Goal: Information Seeking & Learning: Learn about a topic

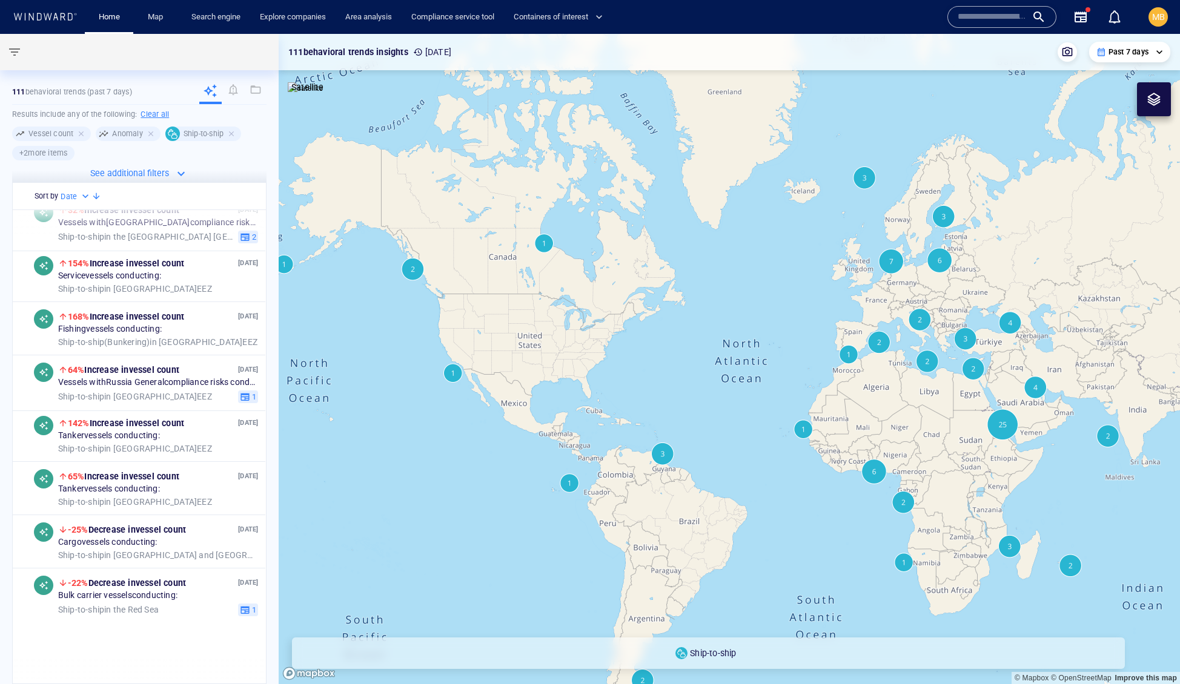
scroll to position [168, 0]
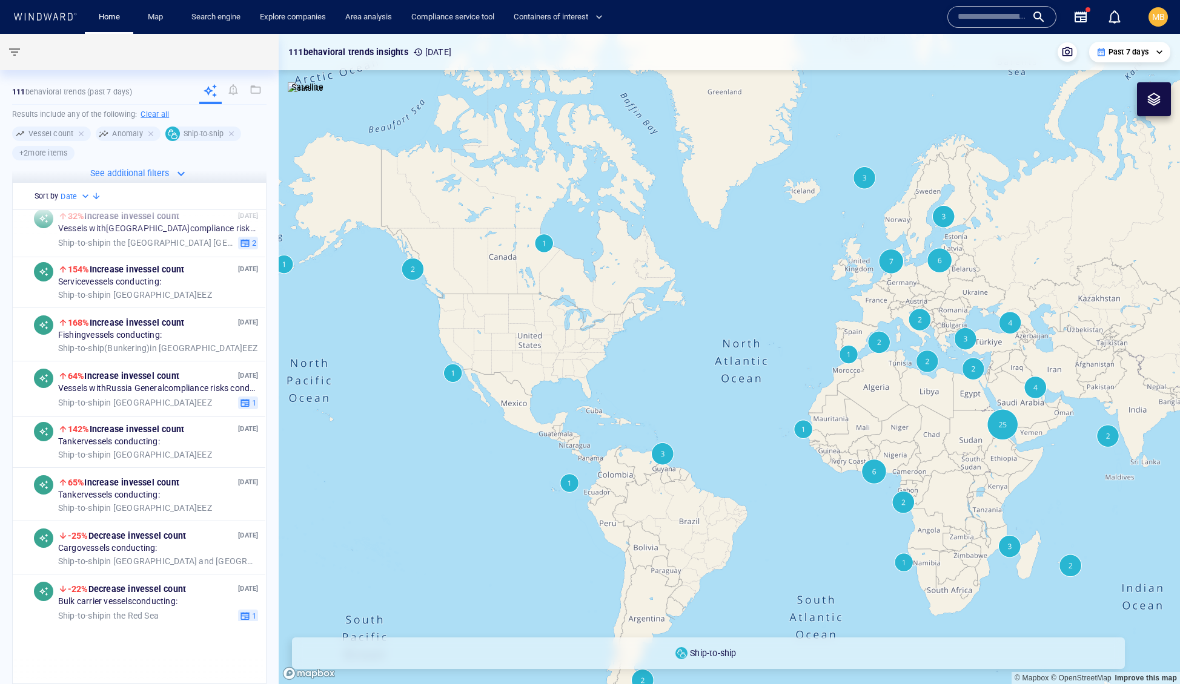
click at [697, 362] on canvas "Map" at bounding box center [729, 359] width 901 height 651
click at [226, 18] on link "Search engine" at bounding box center [216, 17] width 59 height 21
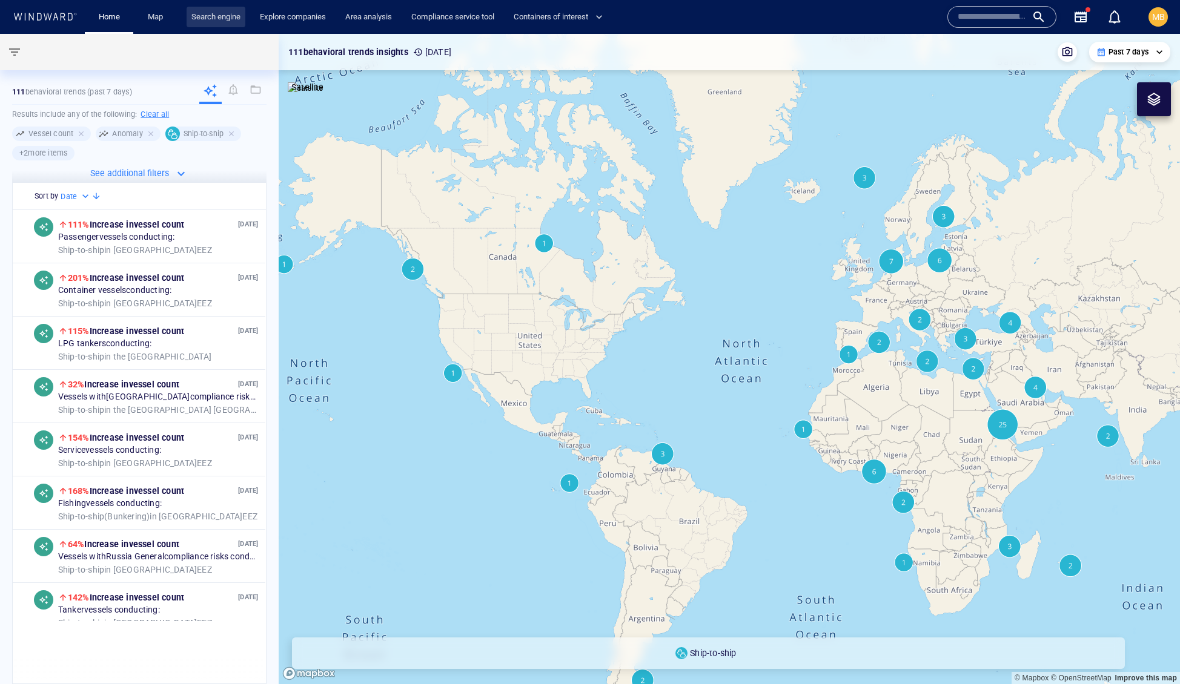
click at [233, 16] on link "Search engine" at bounding box center [216, 17] width 59 height 21
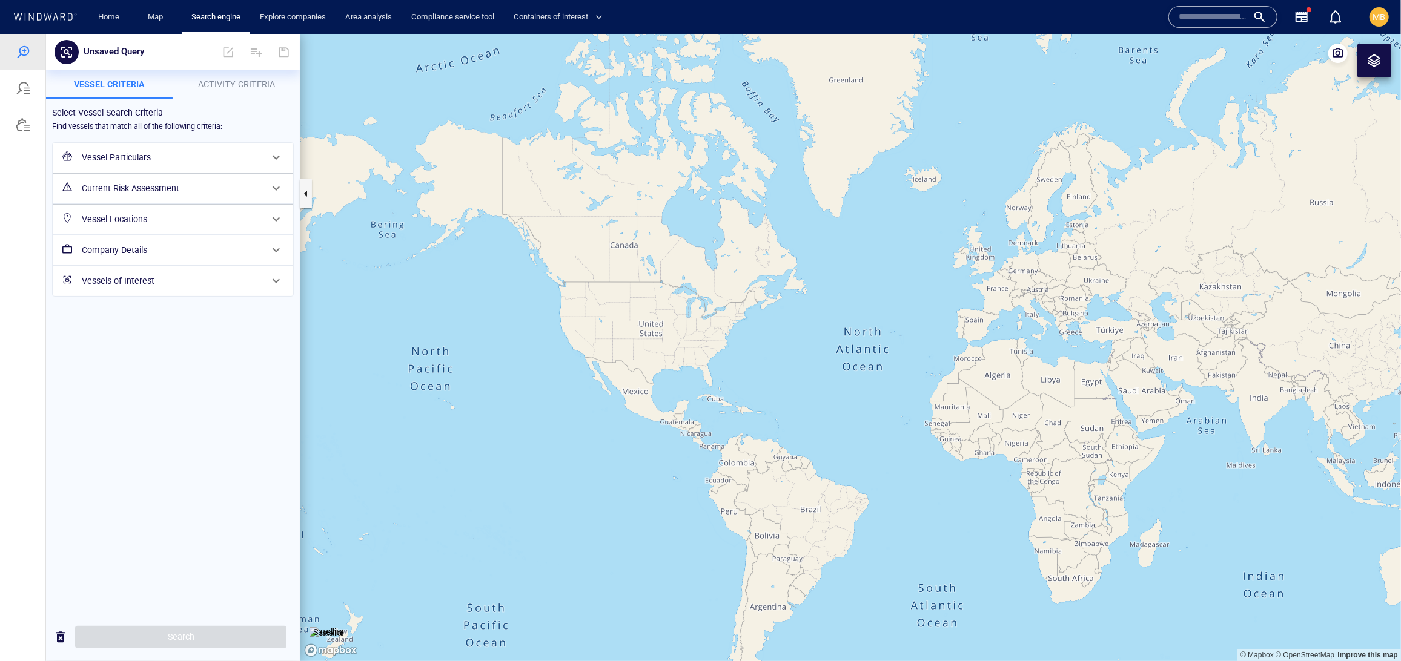
click at [216, 82] on span "Activity Criteria" at bounding box center [236, 84] width 77 height 10
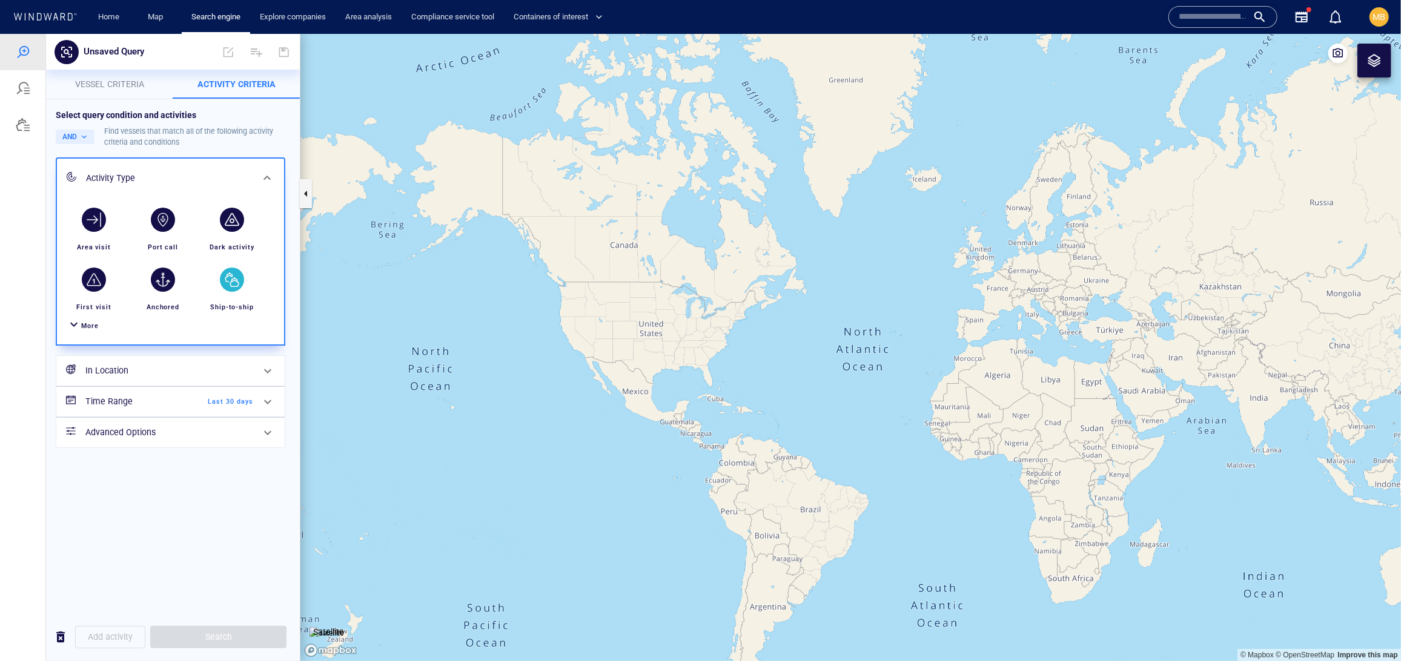
click at [234, 291] on div "button" at bounding box center [232, 279] width 24 height 24
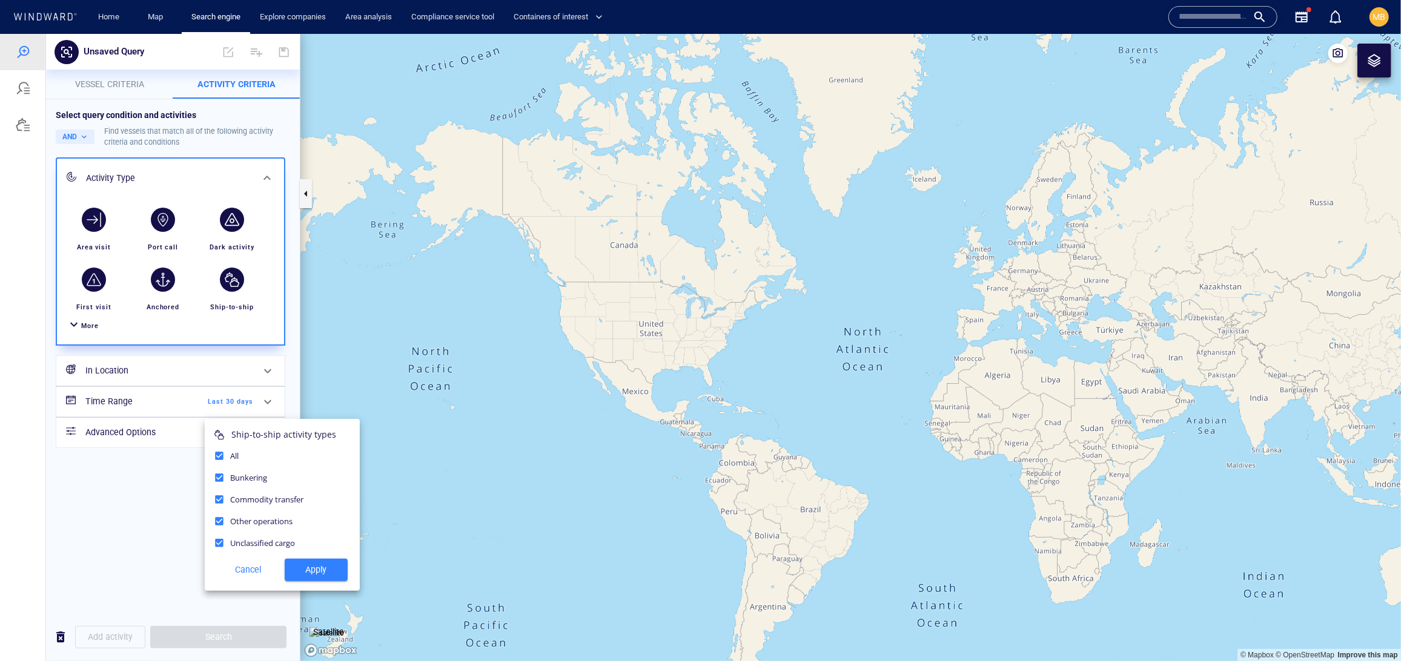
click at [308, 577] on span "Apply" at bounding box center [316, 569] width 44 height 15
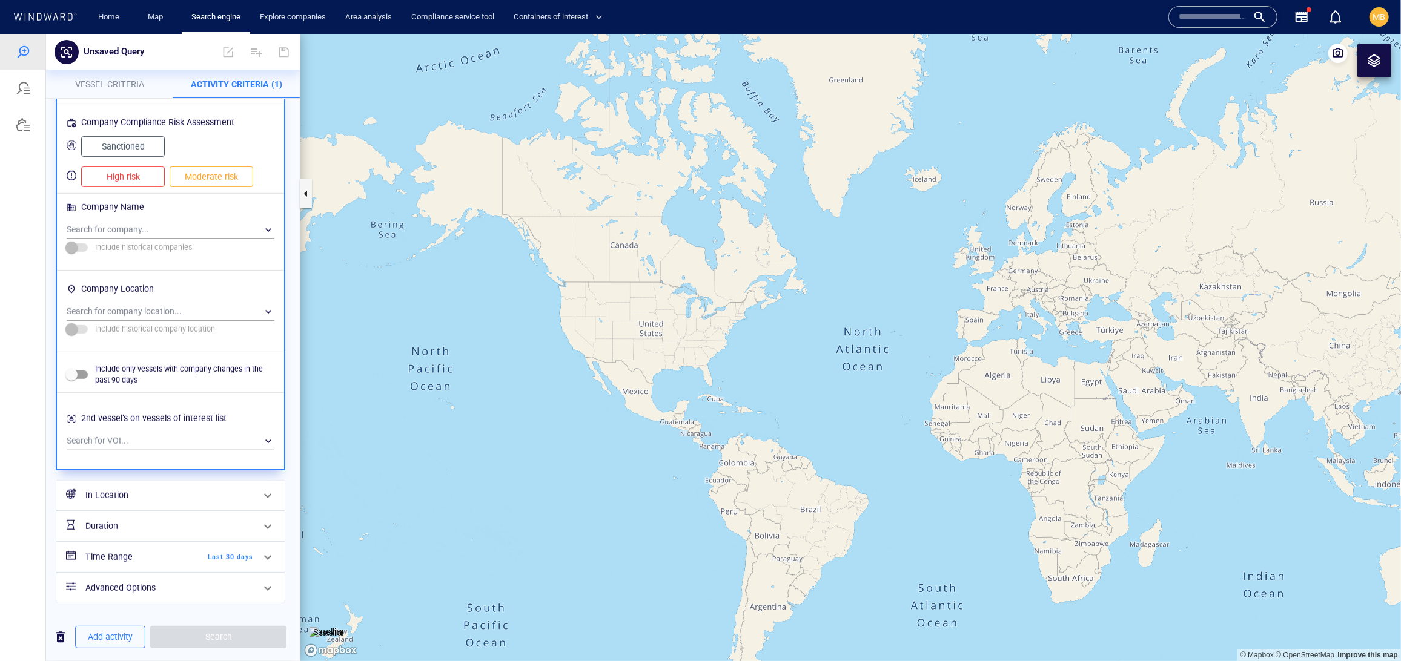
scroll to position [1258, 0]
click at [177, 488] on h6 "In Location" at bounding box center [169, 495] width 168 height 15
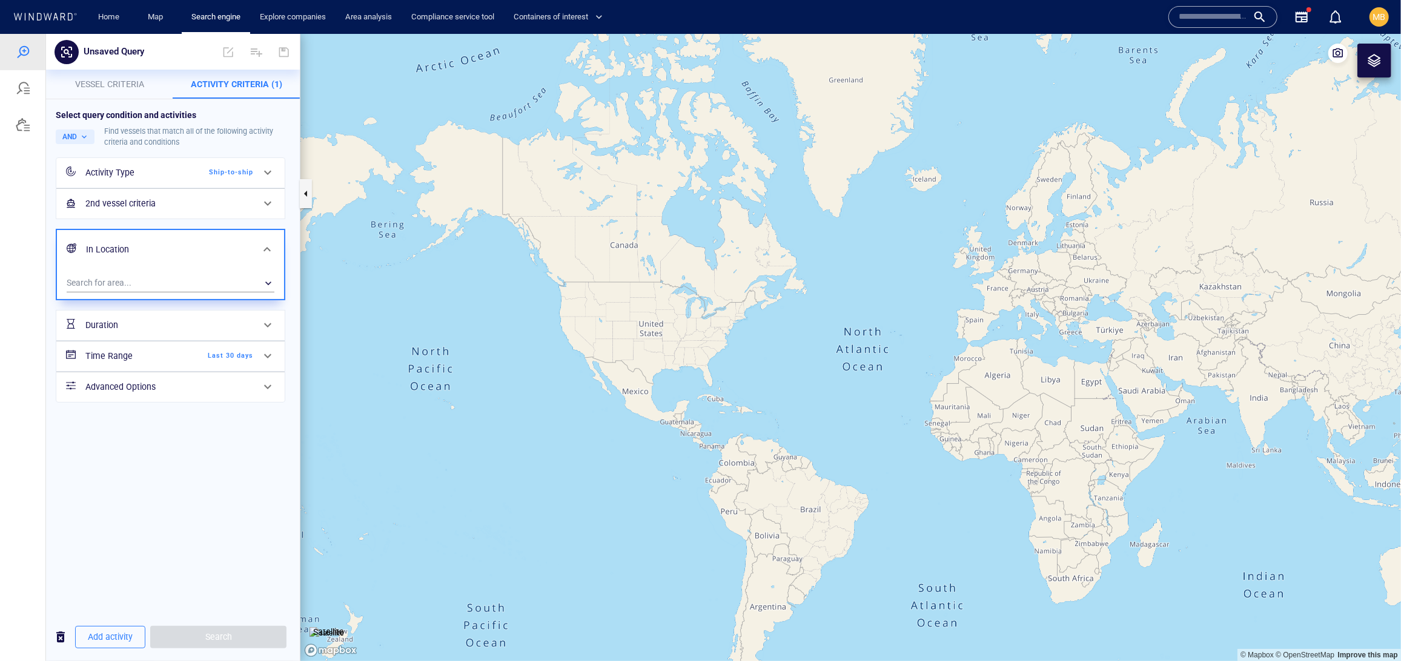
scroll to position [0, 0]
click at [191, 292] on div "​" at bounding box center [171, 283] width 208 height 18
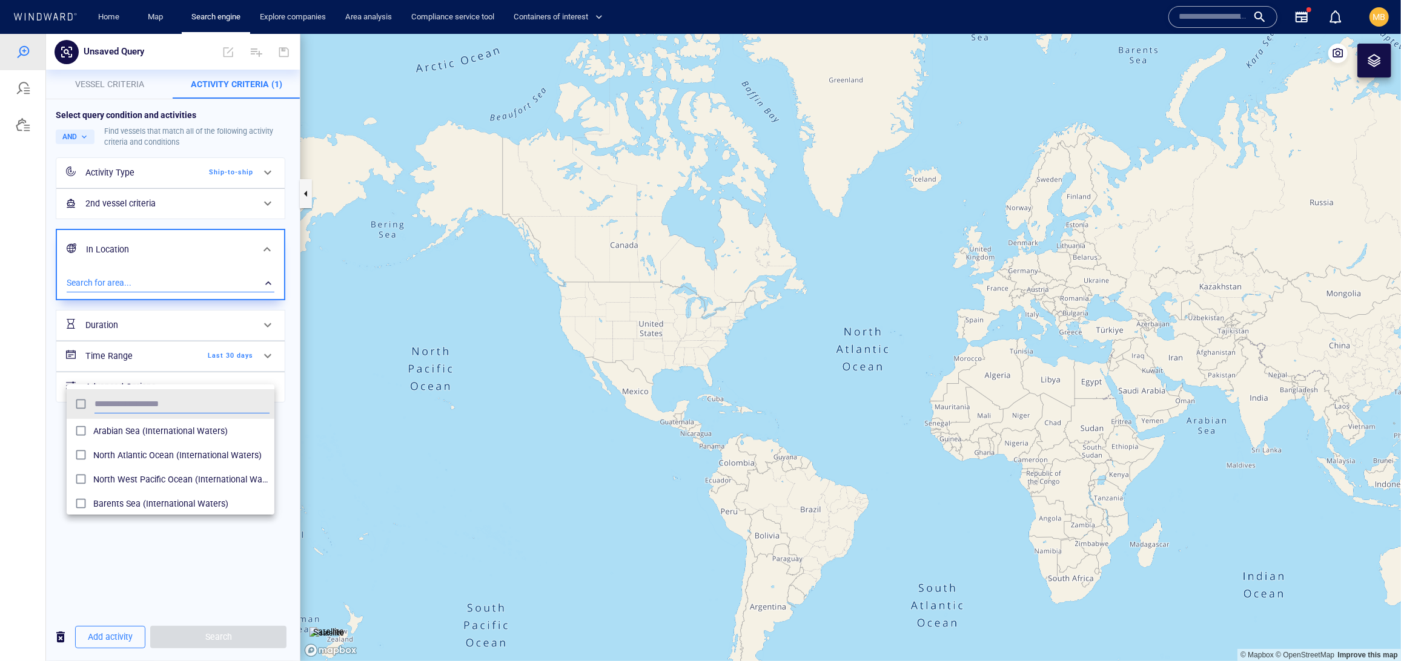
scroll to position [132, 208]
type input "***"
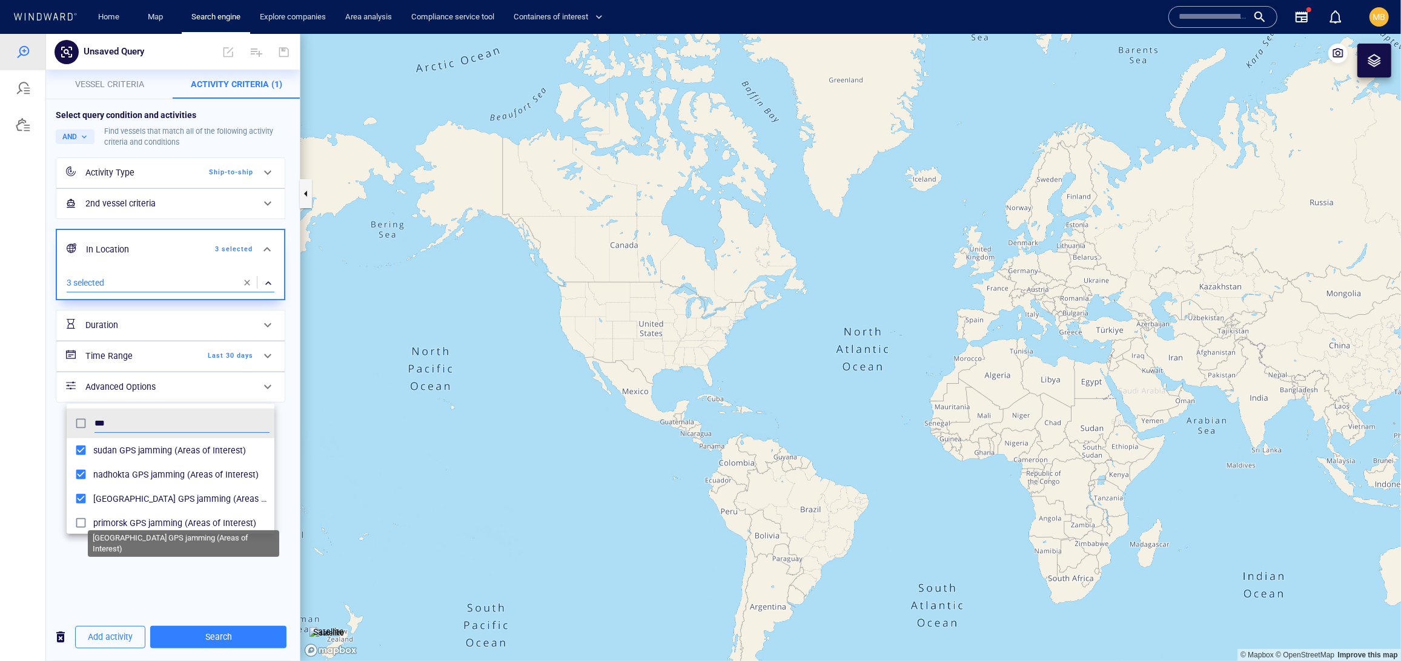
scroll to position [37, 0]
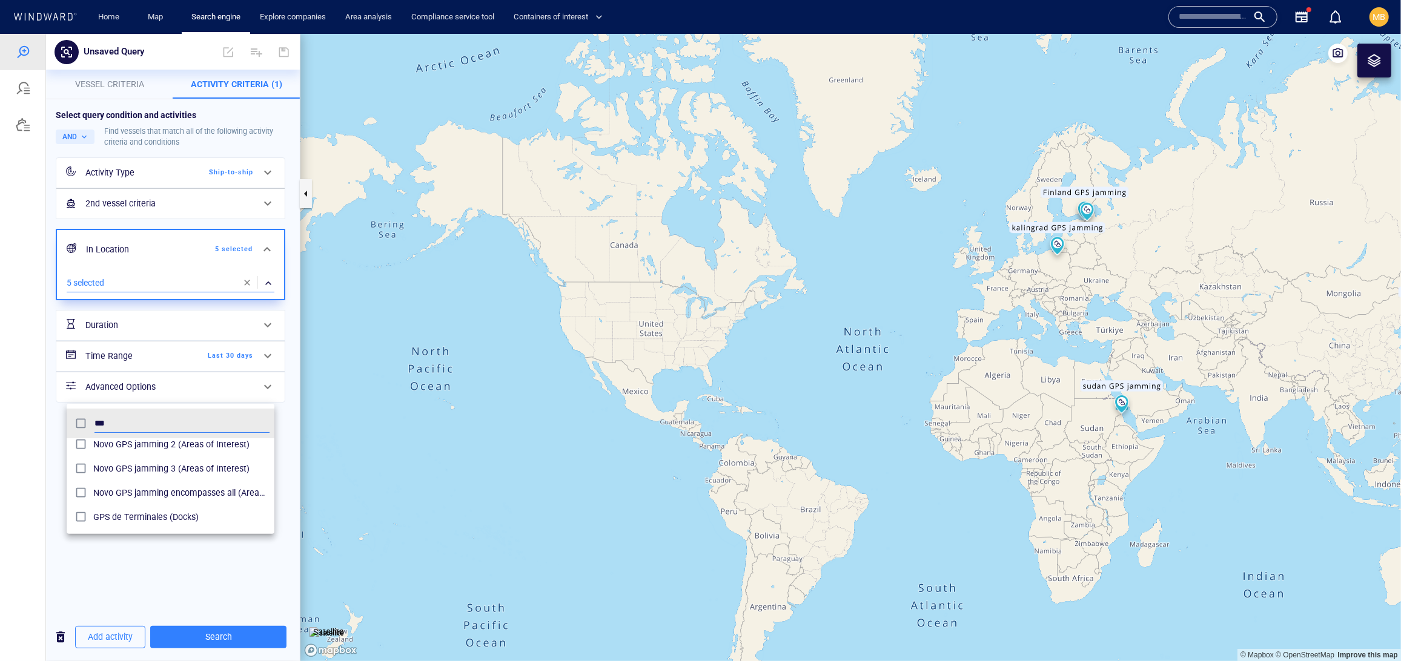
scroll to position [151, 0]
click at [233, 639] on div at bounding box center [700, 347] width 1401 height 628
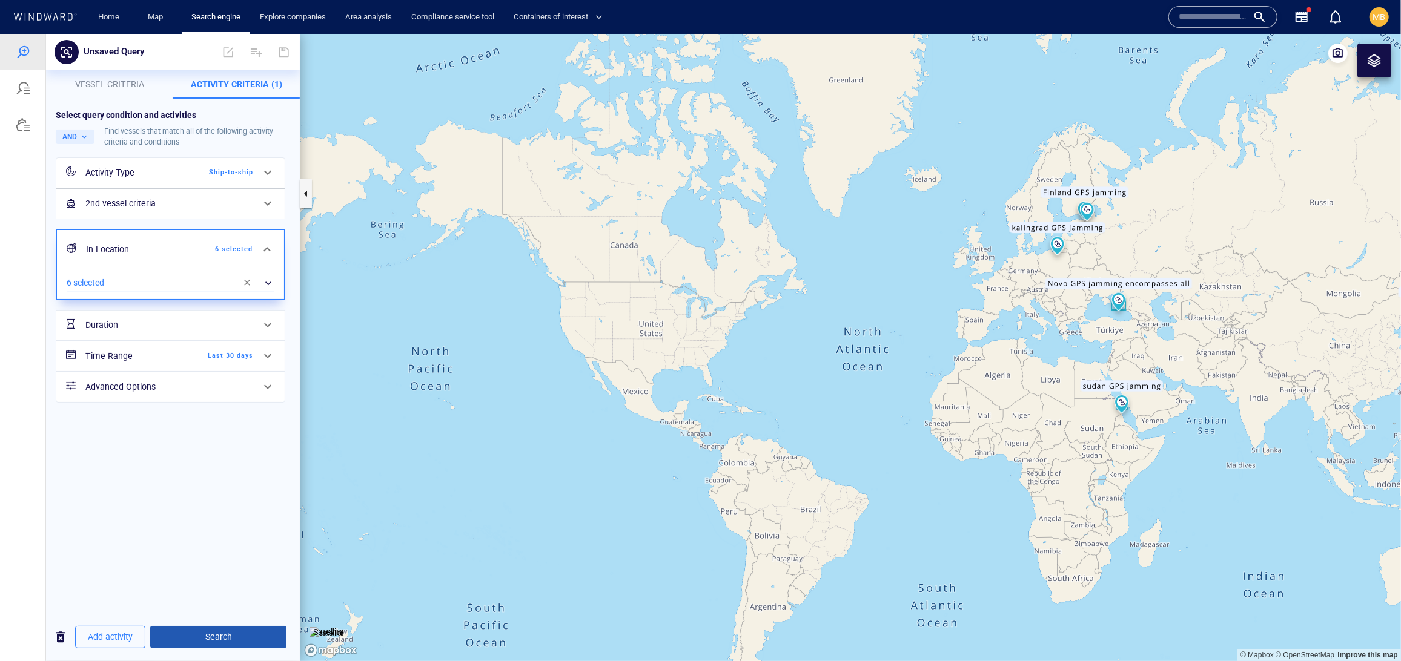
click at [228, 632] on span "Search" at bounding box center [218, 636] width 117 height 15
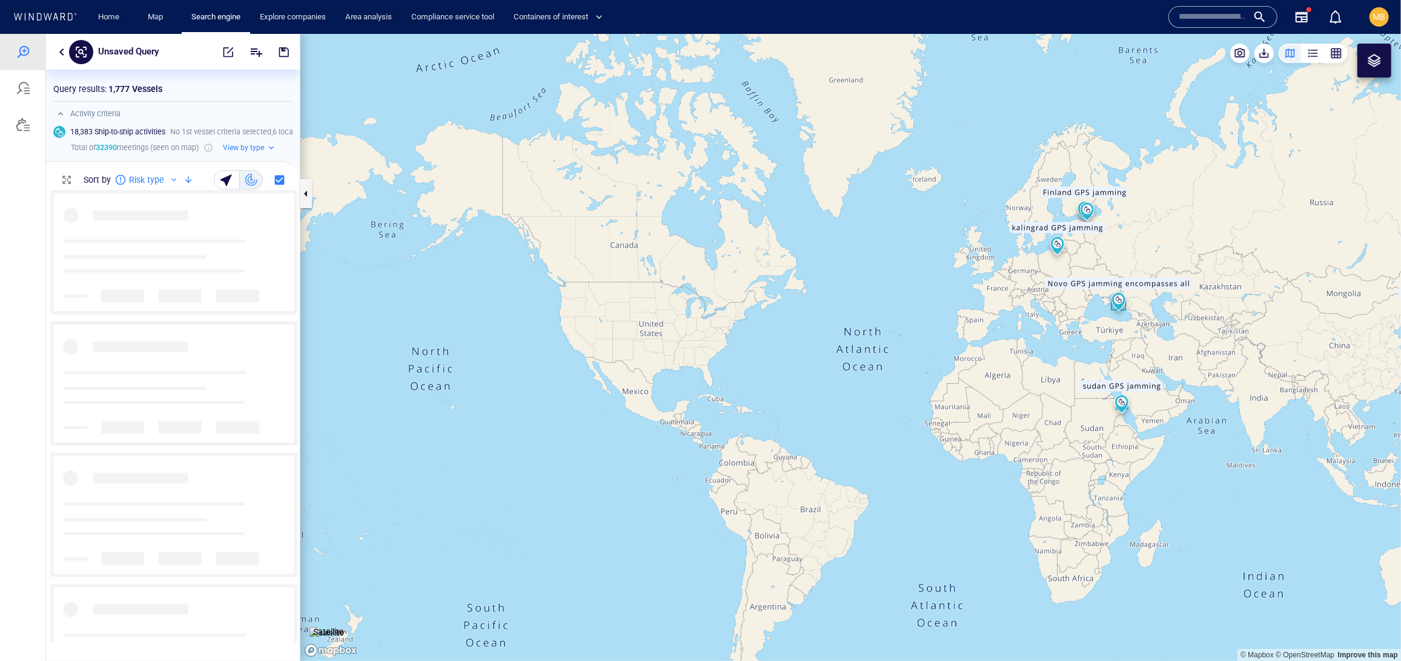
scroll to position [1, 1]
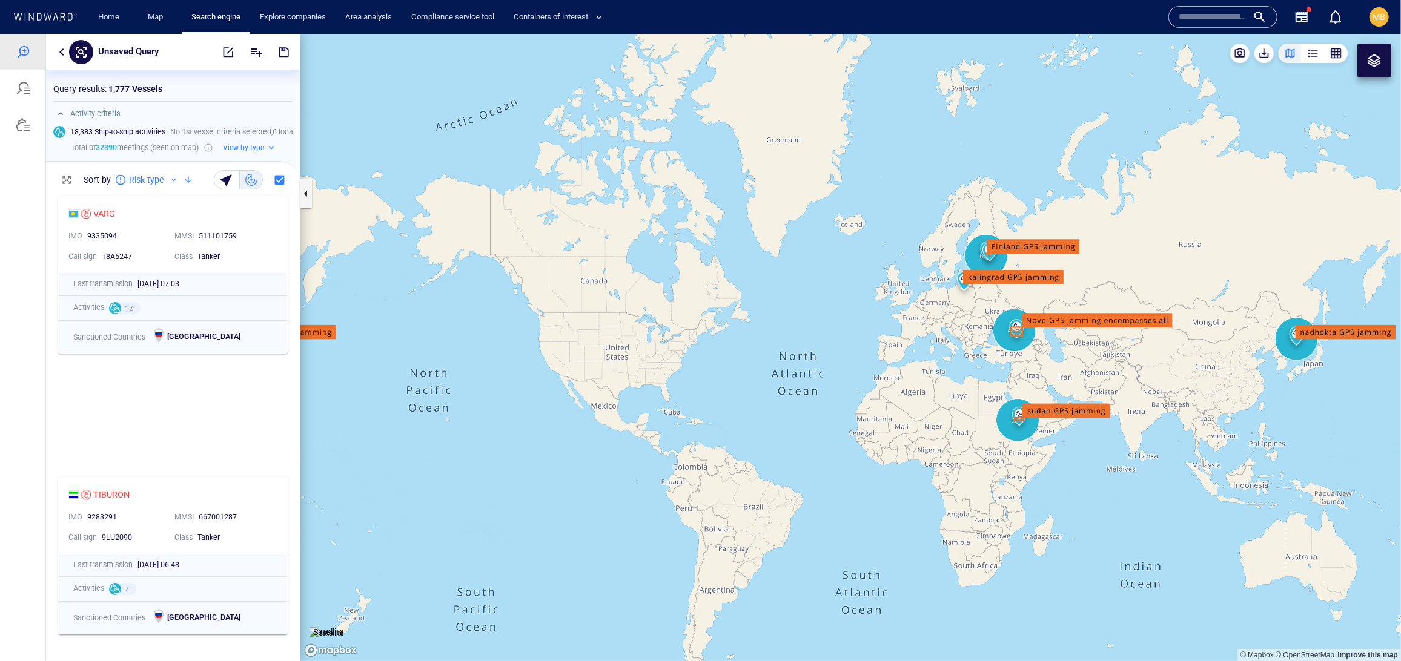
drag, startPoint x: 726, startPoint y: 371, endPoint x: 520, endPoint y: 390, distance: 206.9
click at [519, 390] on canvas "Map" at bounding box center [850, 347] width 1101 height 628
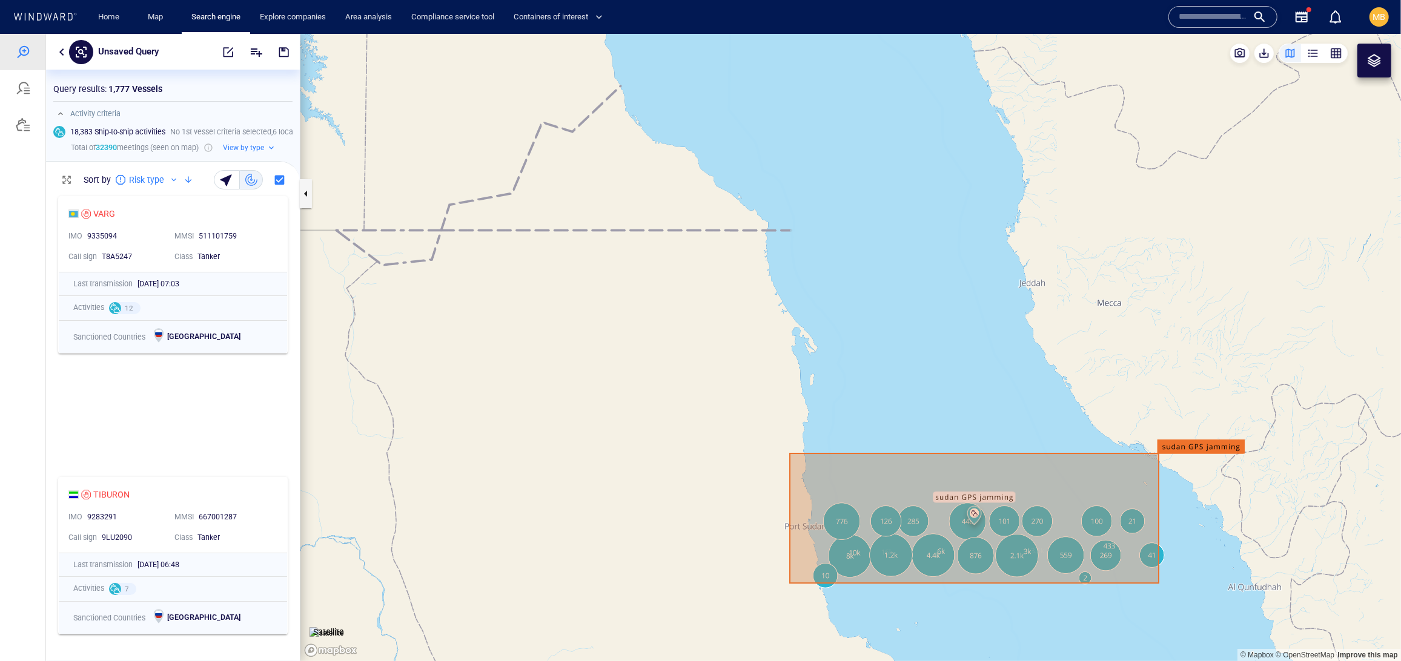
drag, startPoint x: 839, startPoint y: 483, endPoint x: 735, endPoint y: 385, distance: 142.3
click at [735, 385] on canvas "Map" at bounding box center [850, 347] width 1101 height 628
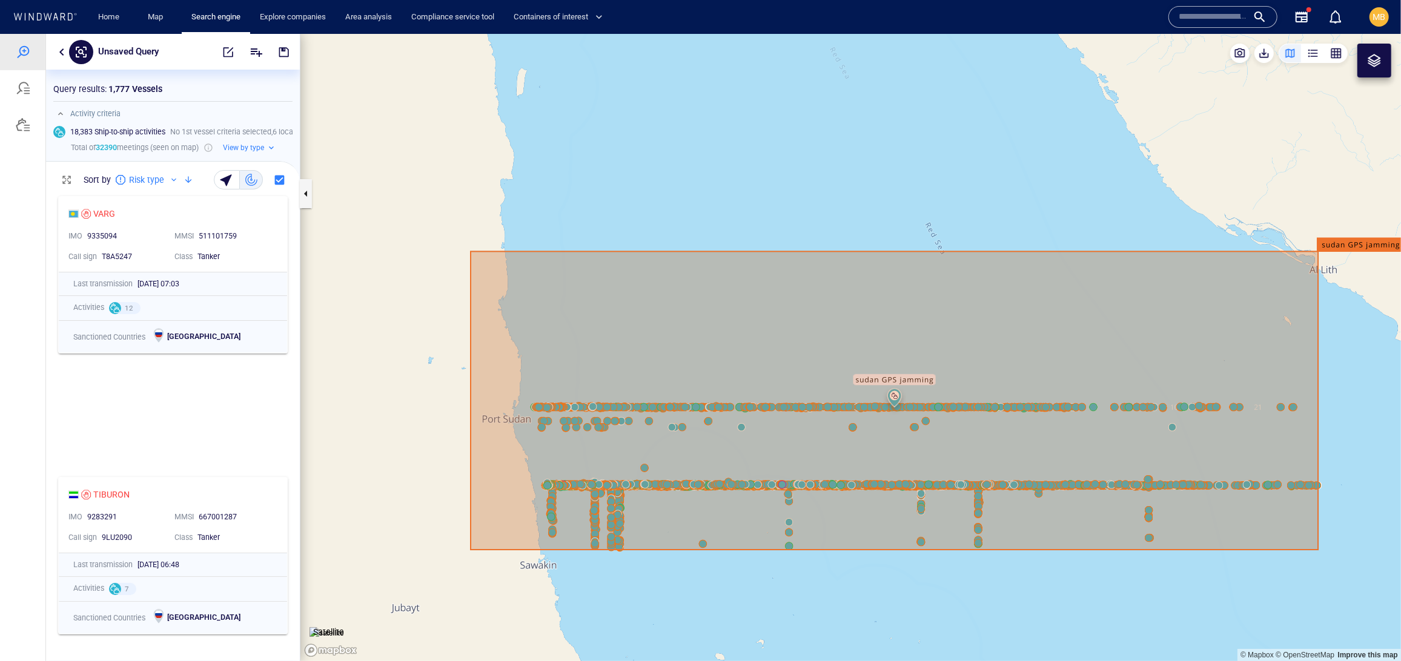
drag, startPoint x: 744, startPoint y: 336, endPoint x: 638, endPoint y: 198, distance: 174.5
click at [638, 198] on canvas "Map" at bounding box center [850, 347] width 1101 height 628
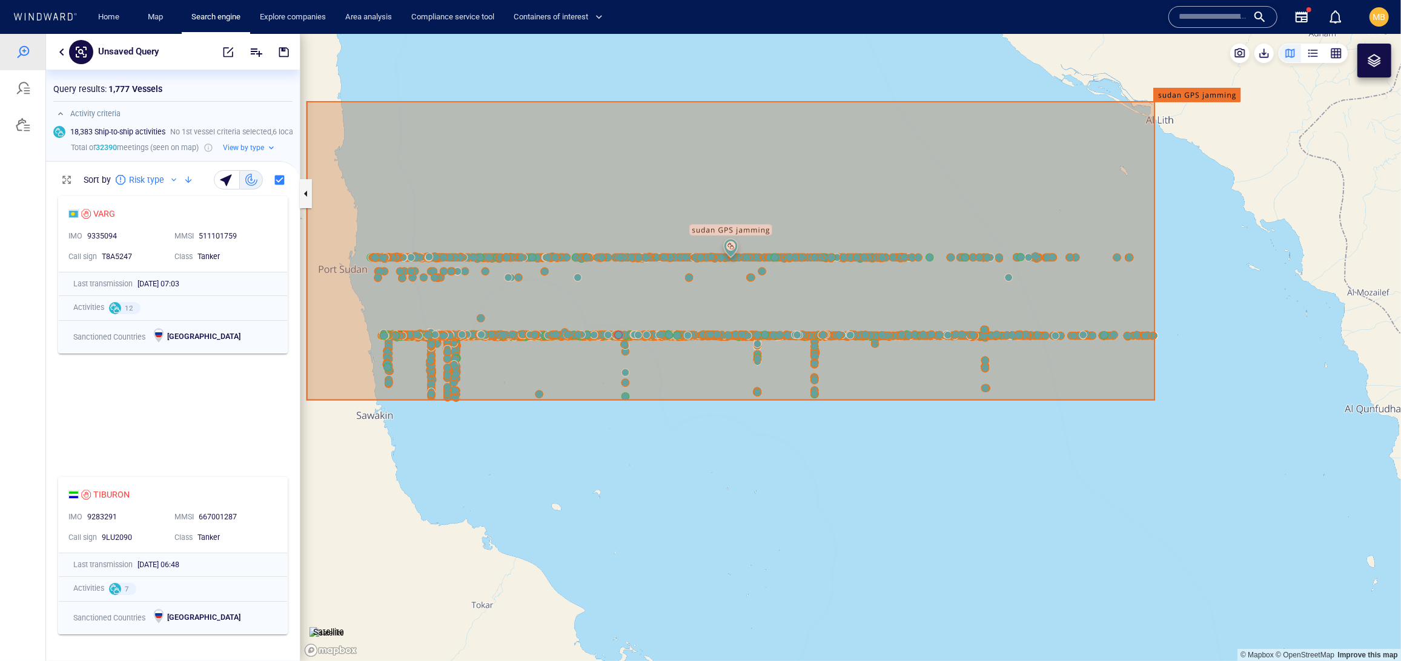
drag, startPoint x: 638, startPoint y: 198, endPoint x: 587, endPoint y: 190, distance: 51.6
click at [587, 190] on canvas "Map" at bounding box center [850, 347] width 1101 height 628
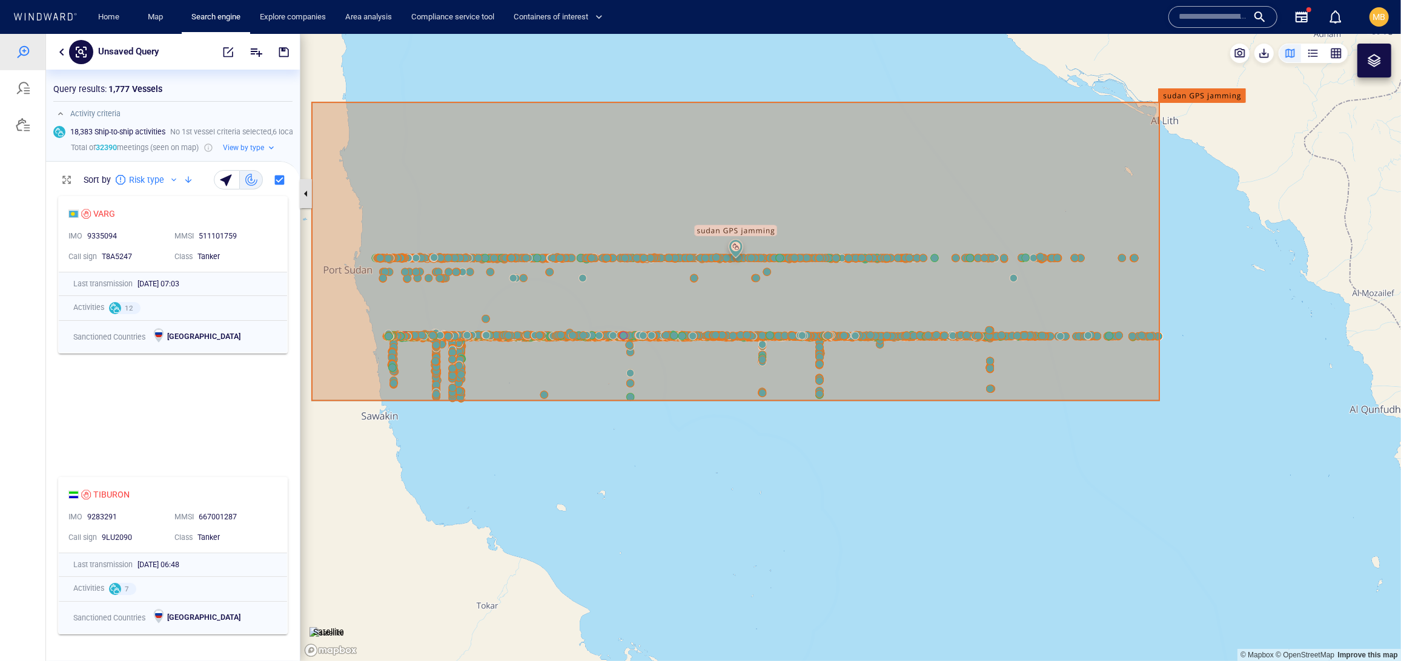
click at [301, 191] on button "button" at bounding box center [306, 193] width 12 height 29
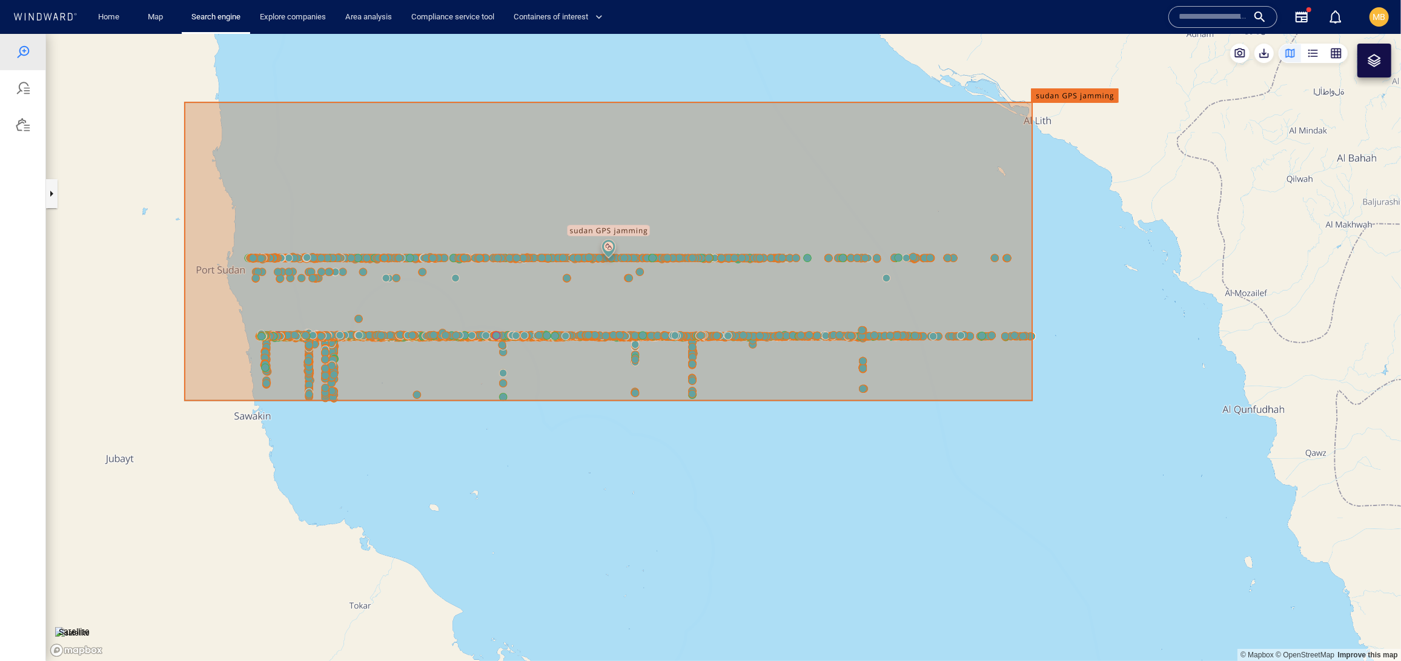
click at [704, 505] on canvas "Map" at bounding box center [723, 347] width 1355 height 628
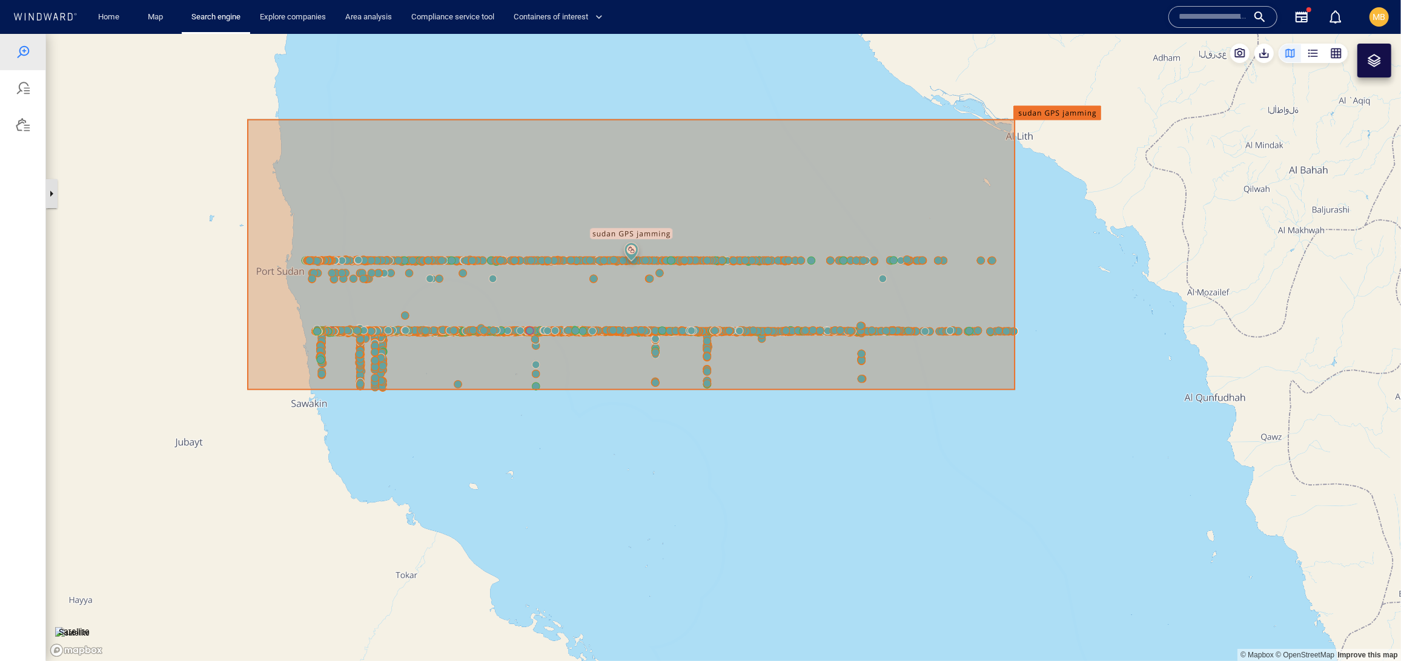
click at [55, 198] on button "button" at bounding box center [51, 193] width 12 height 29
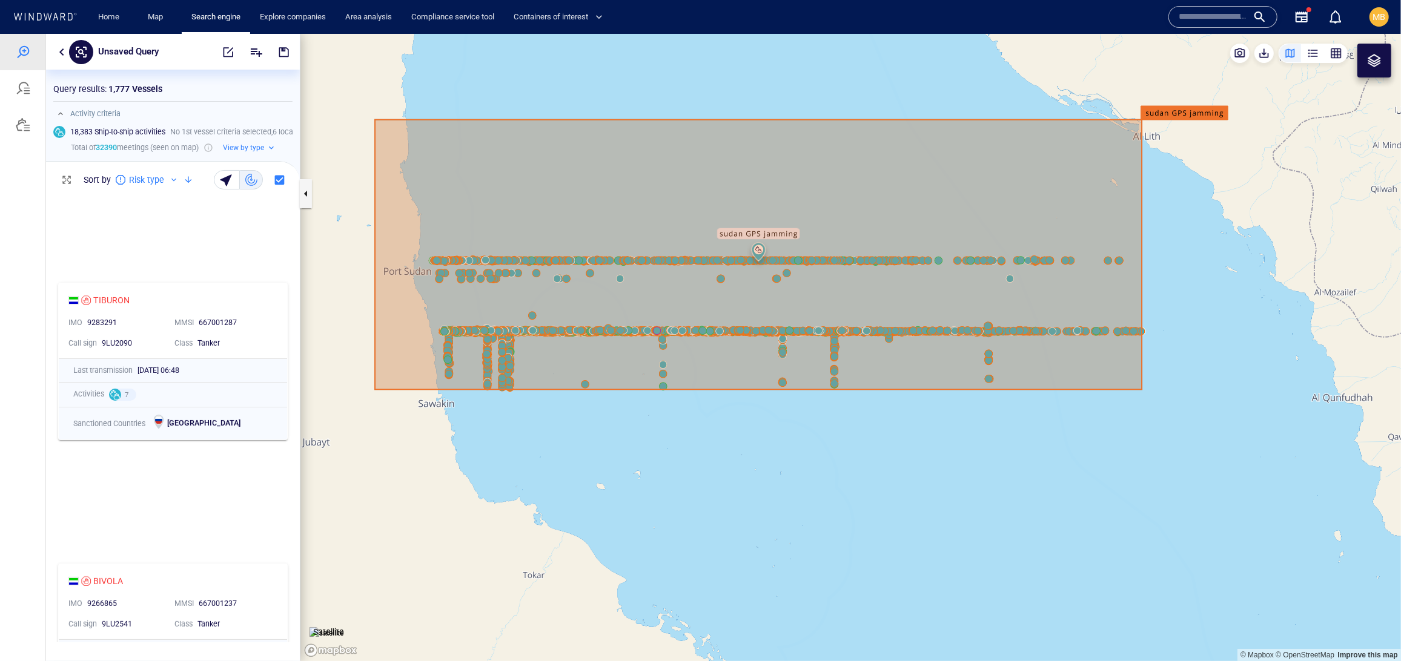
scroll to position [202, 0]
click at [222, 50] on span "button" at bounding box center [228, 51] width 12 height 12
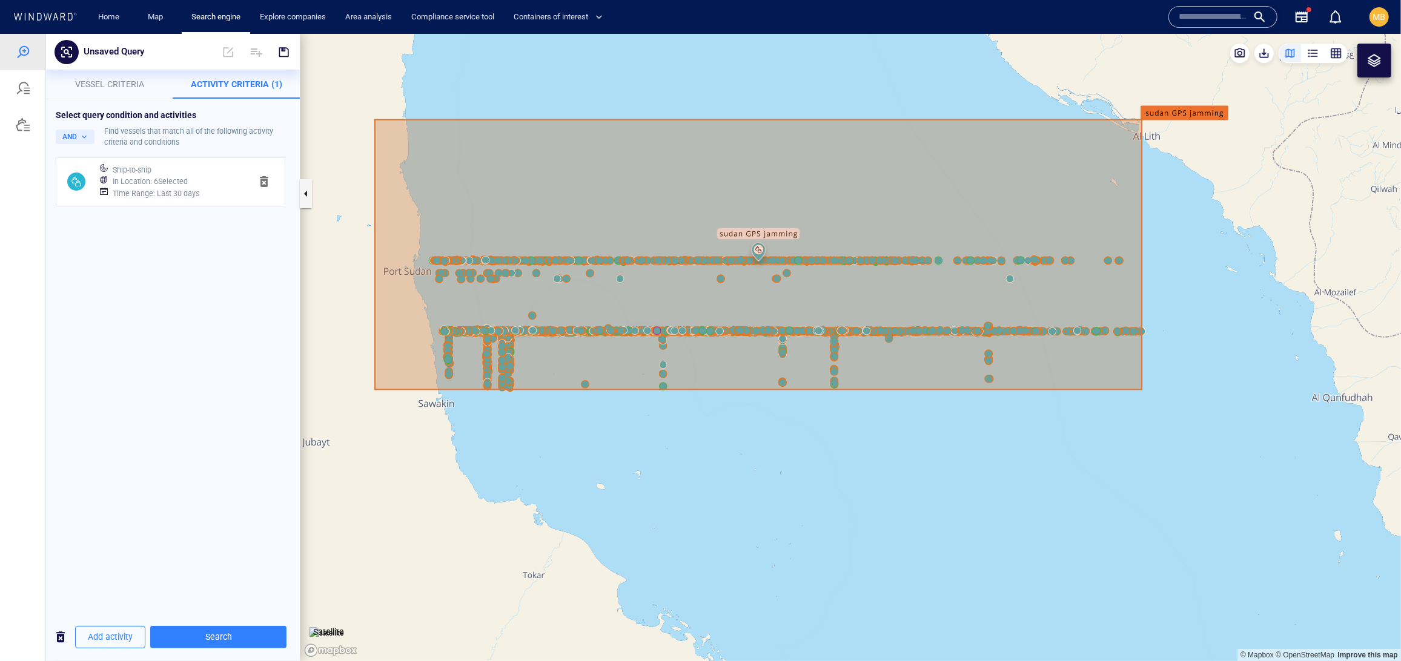
scroll to position [0, 0]
click at [199, 199] on h6 "Time Range : Last 30 days" at bounding box center [156, 193] width 87 height 12
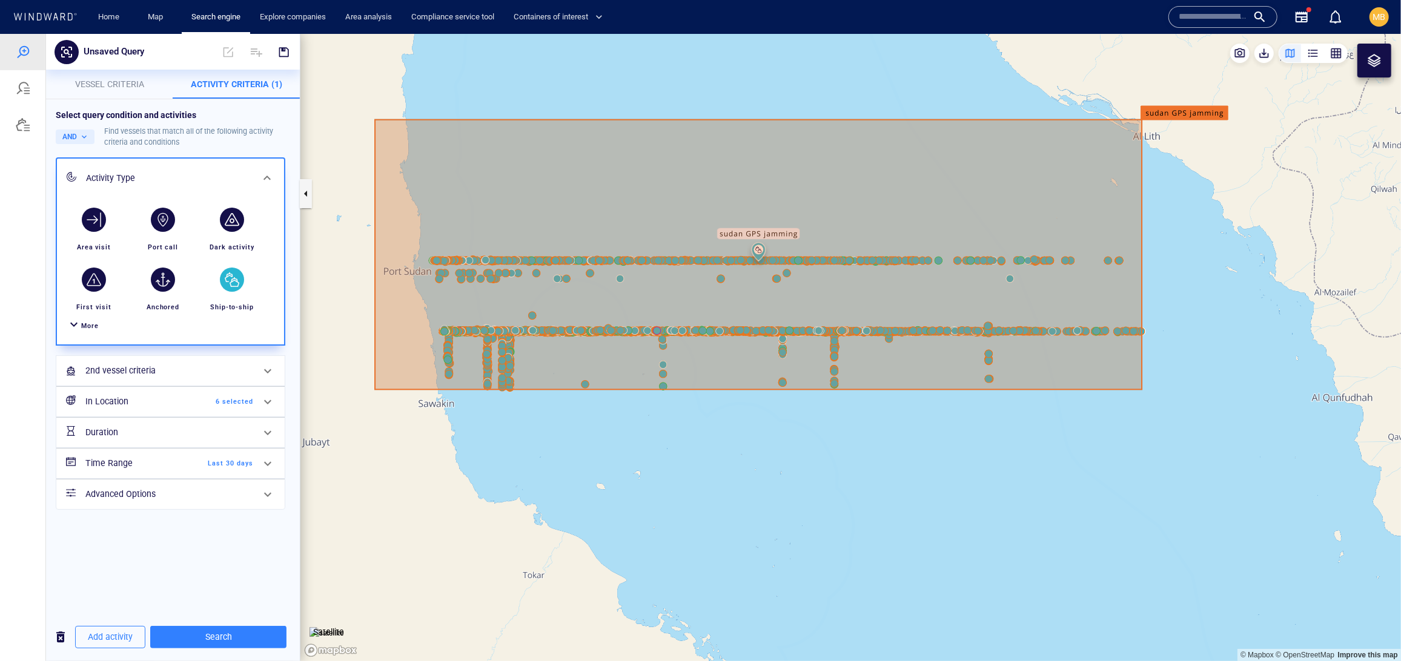
click at [179, 409] on h6 "In Location" at bounding box center [134, 401] width 98 height 15
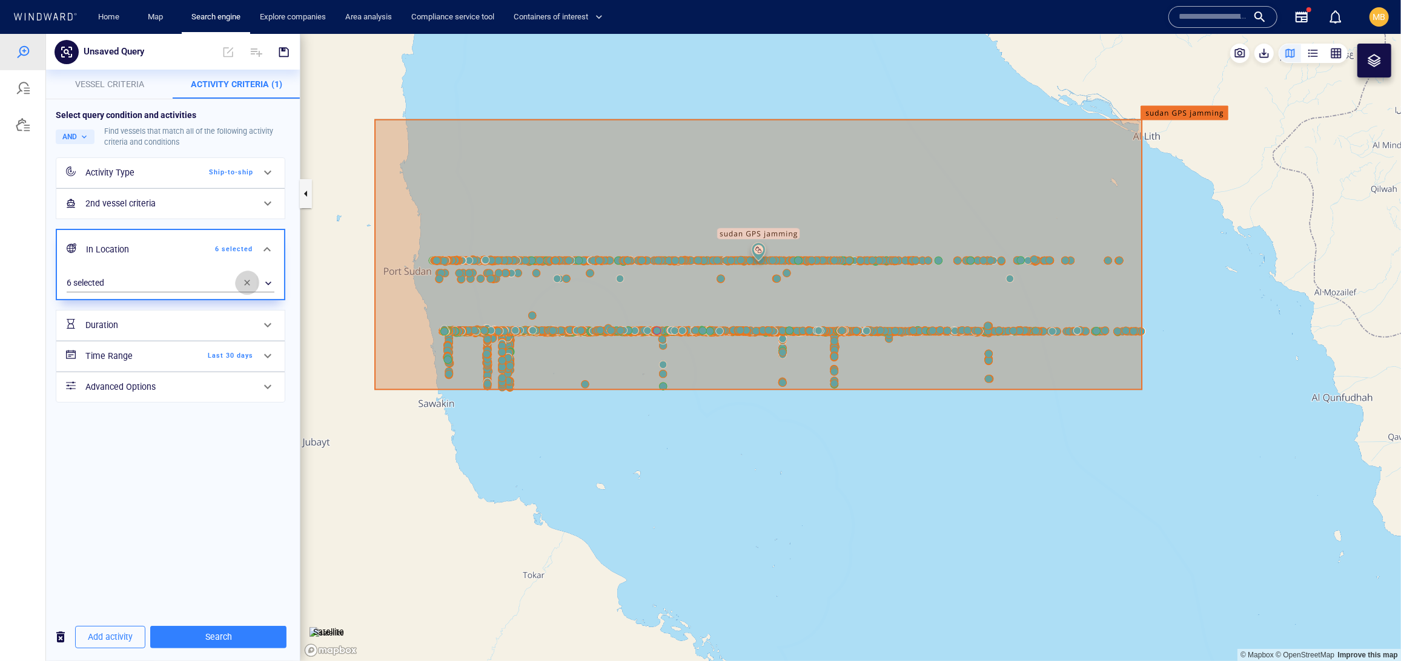
click at [245, 287] on span "button" at bounding box center [247, 282] width 10 height 10
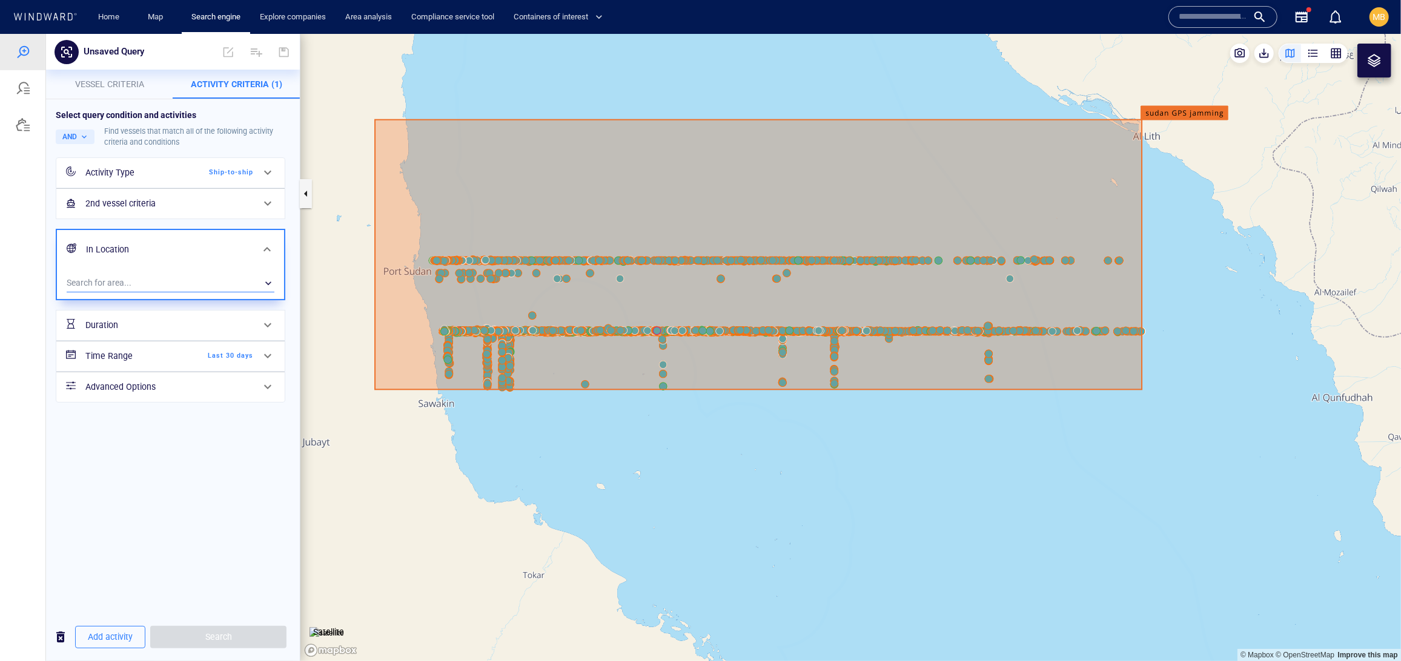
click at [145, 292] on div "​" at bounding box center [171, 283] width 208 height 18
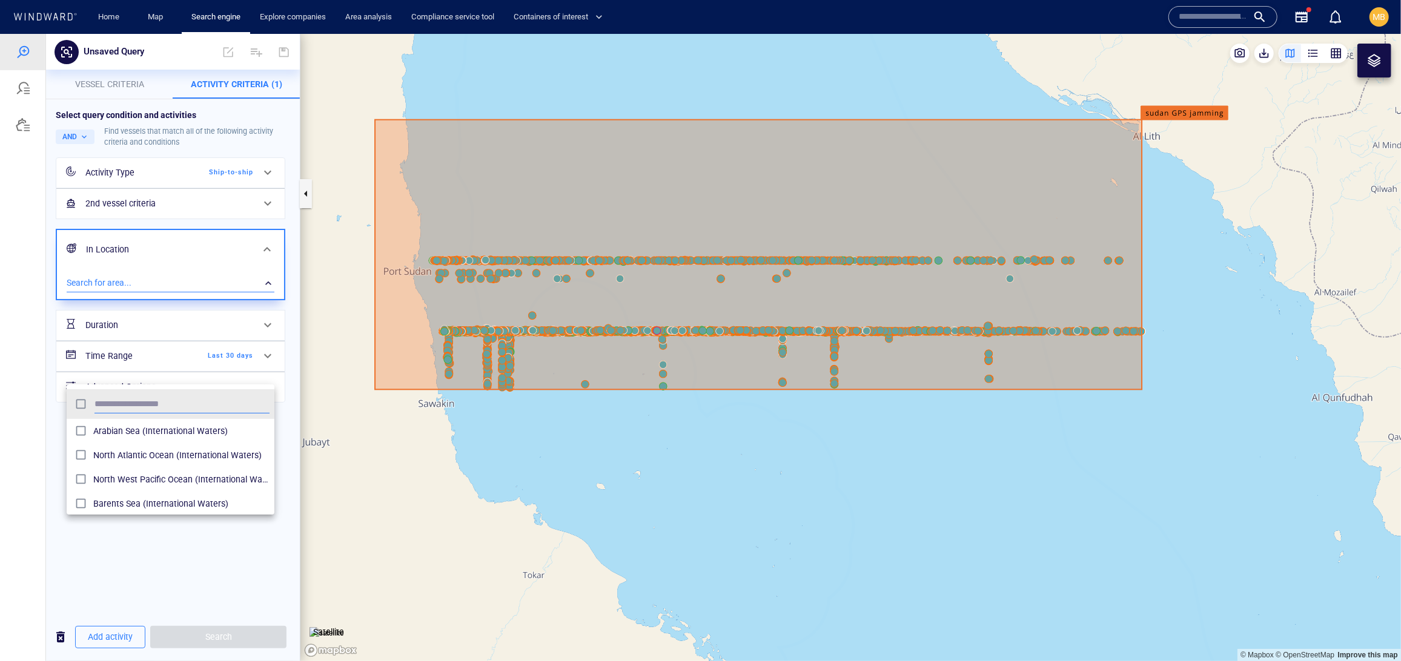
scroll to position [1, 1]
click at [145, 363] on div at bounding box center [700, 347] width 1401 height 628
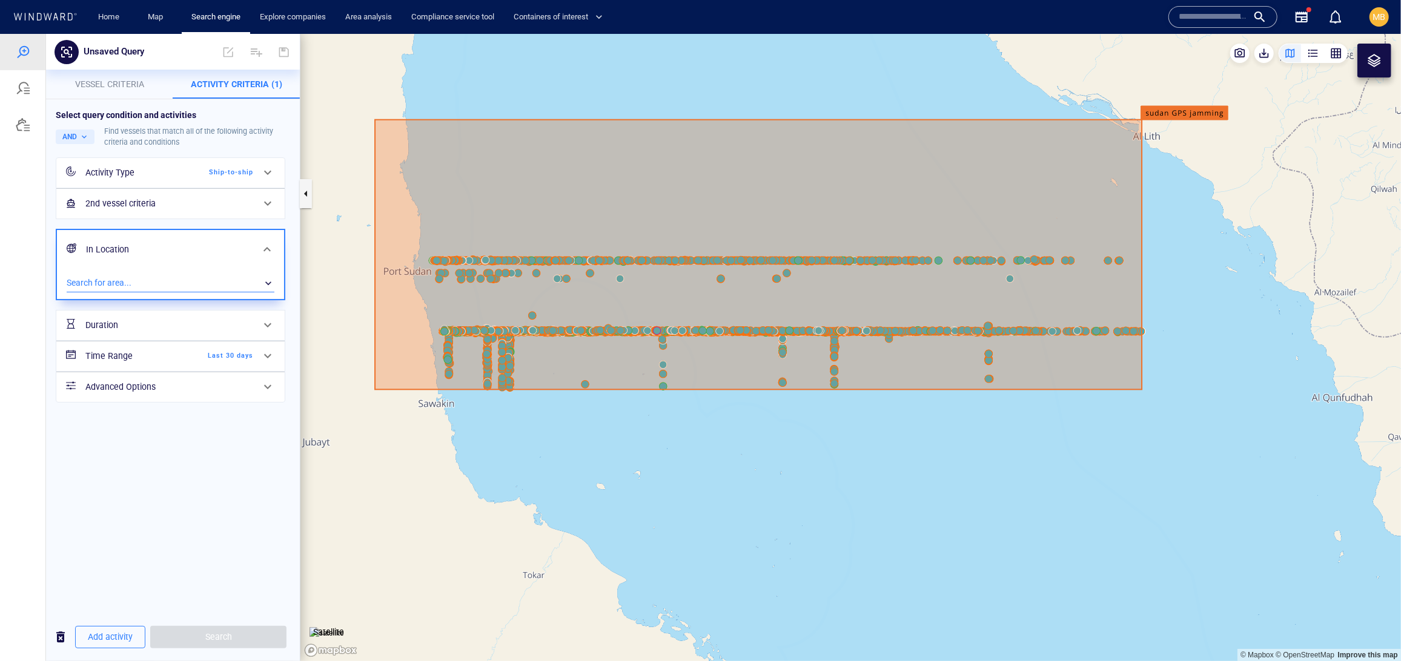
click at [155, 292] on div "​" at bounding box center [171, 283] width 208 height 18
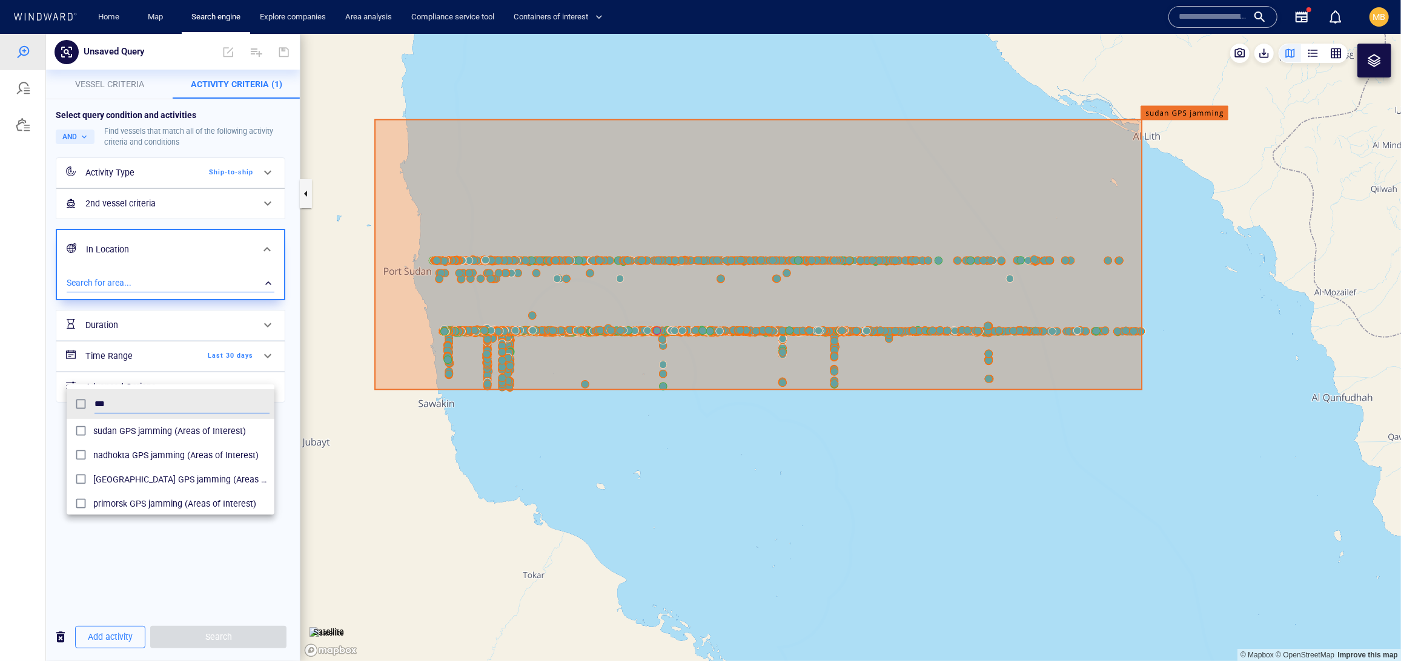
scroll to position [0, 0]
type input "***"
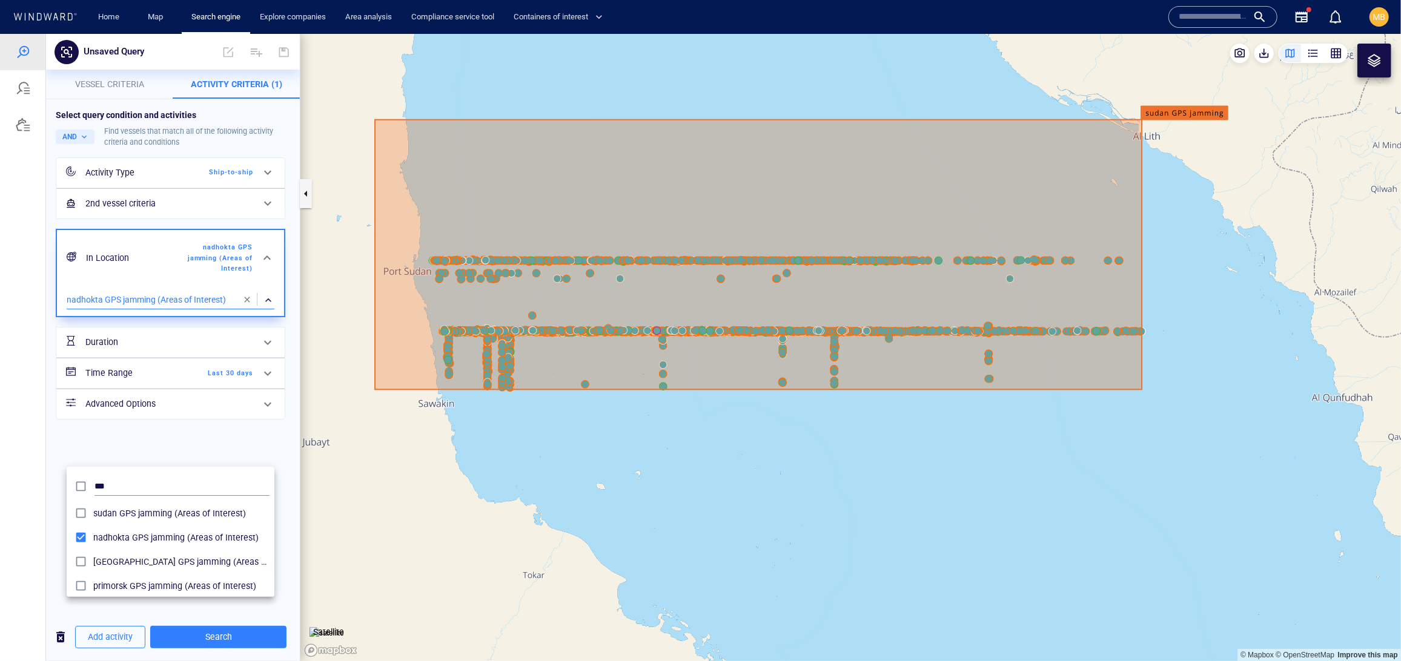
click at [231, 637] on div at bounding box center [700, 347] width 1401 height 628
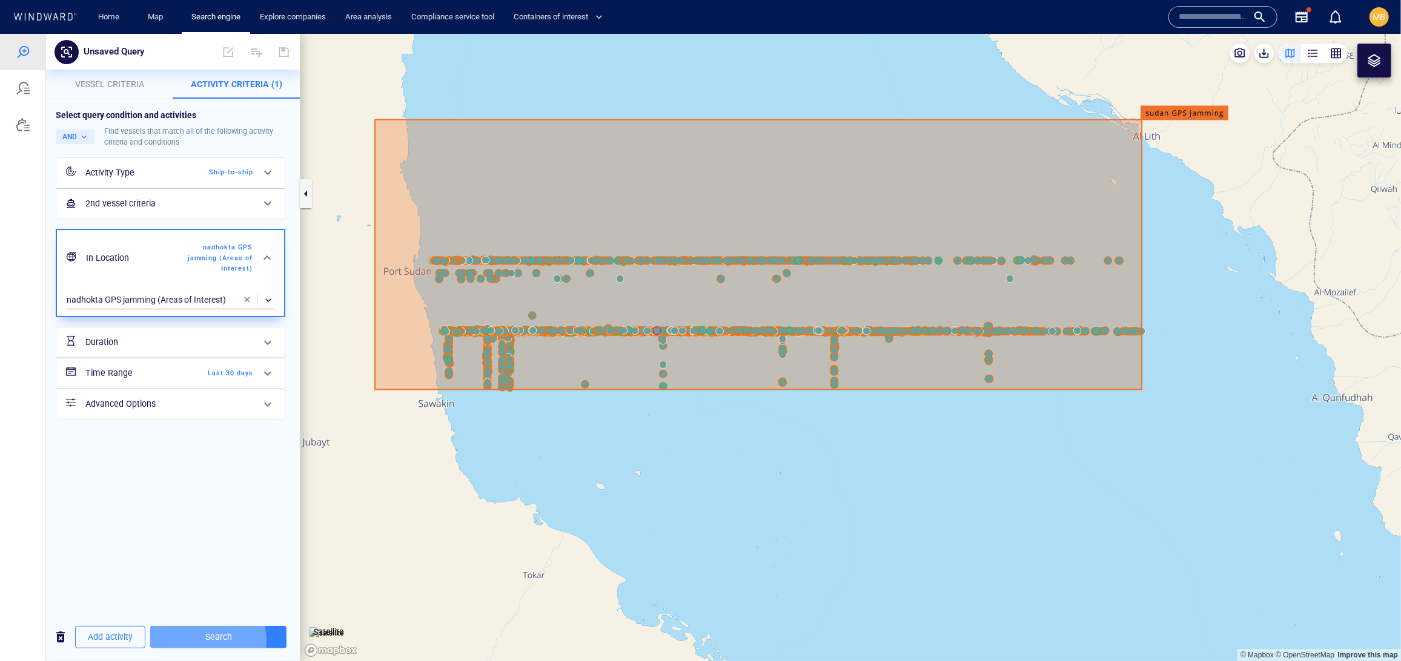
click at [231, 637] on span "Search" at bounding box center [218, 636] width 117 height 15
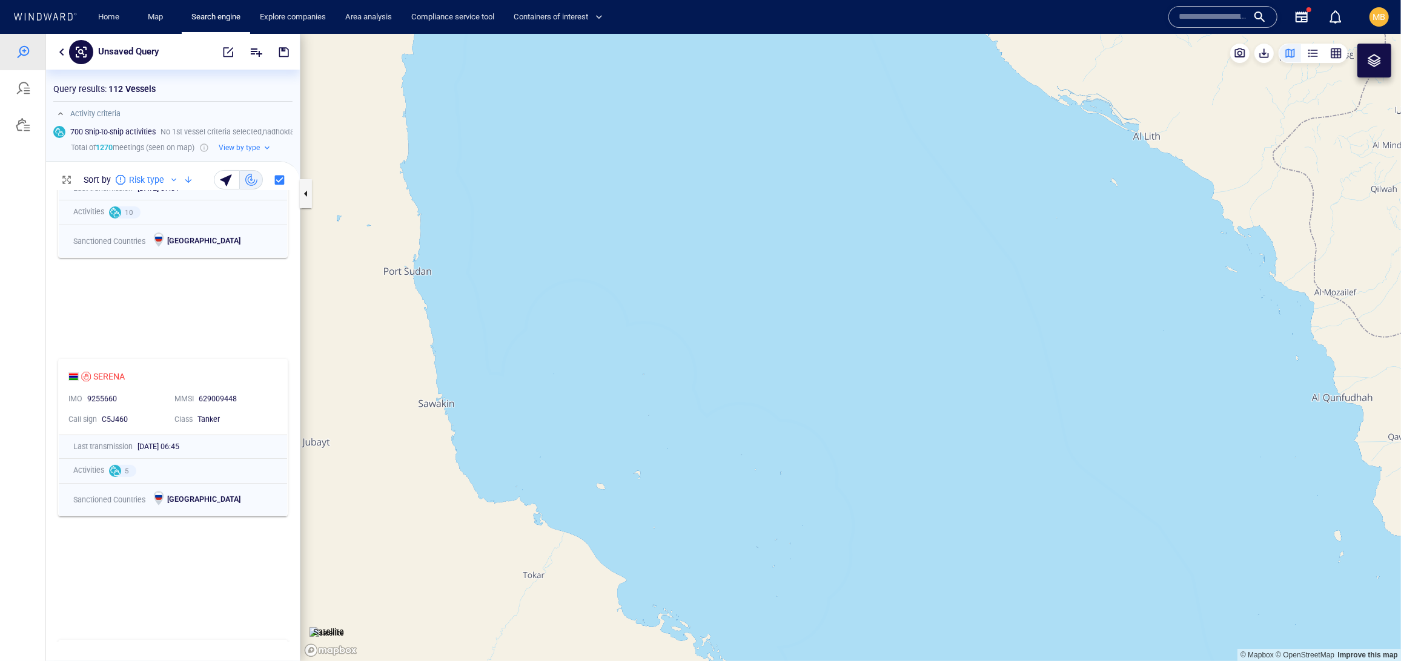
scroll to position [397, 0]
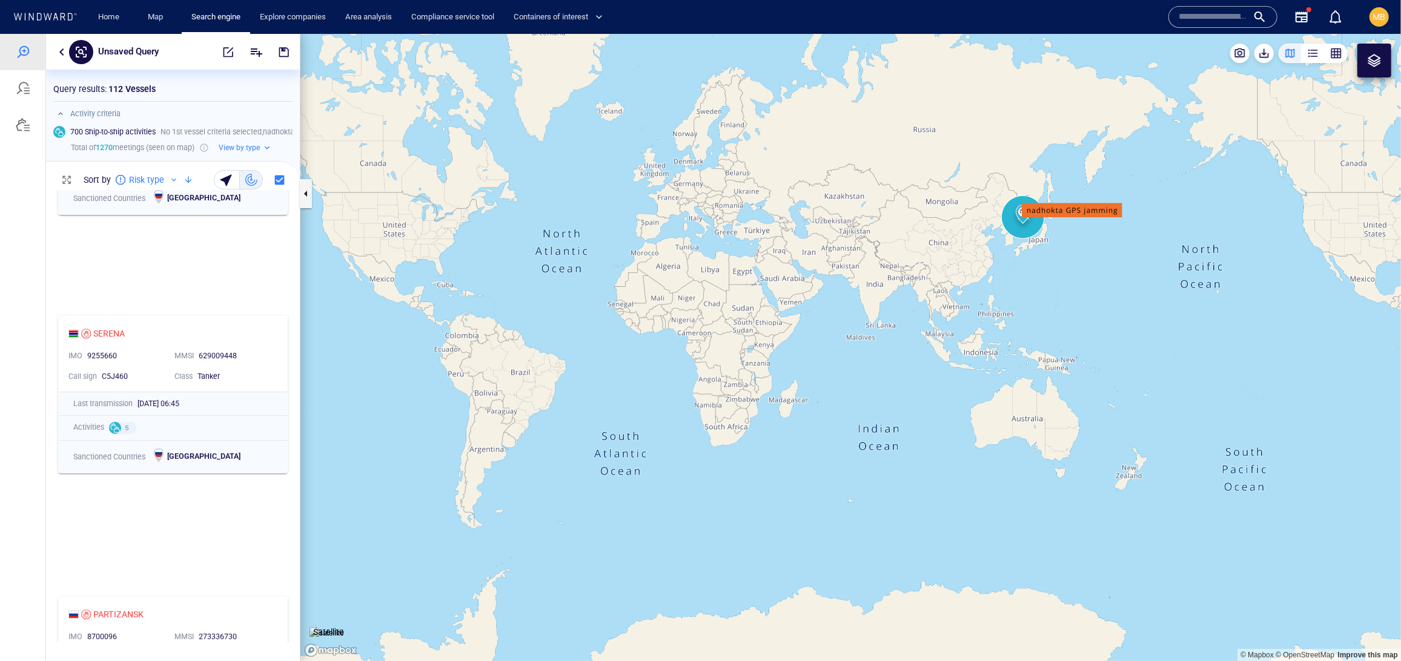
drag, startPoint x: 921, startPoint y: 277, endPoint x: 750, endPoint y: 288, distance: 171.8
click at [750, 288] on canvas "Map" at bounding box center [850, 347] width 1101 height 628
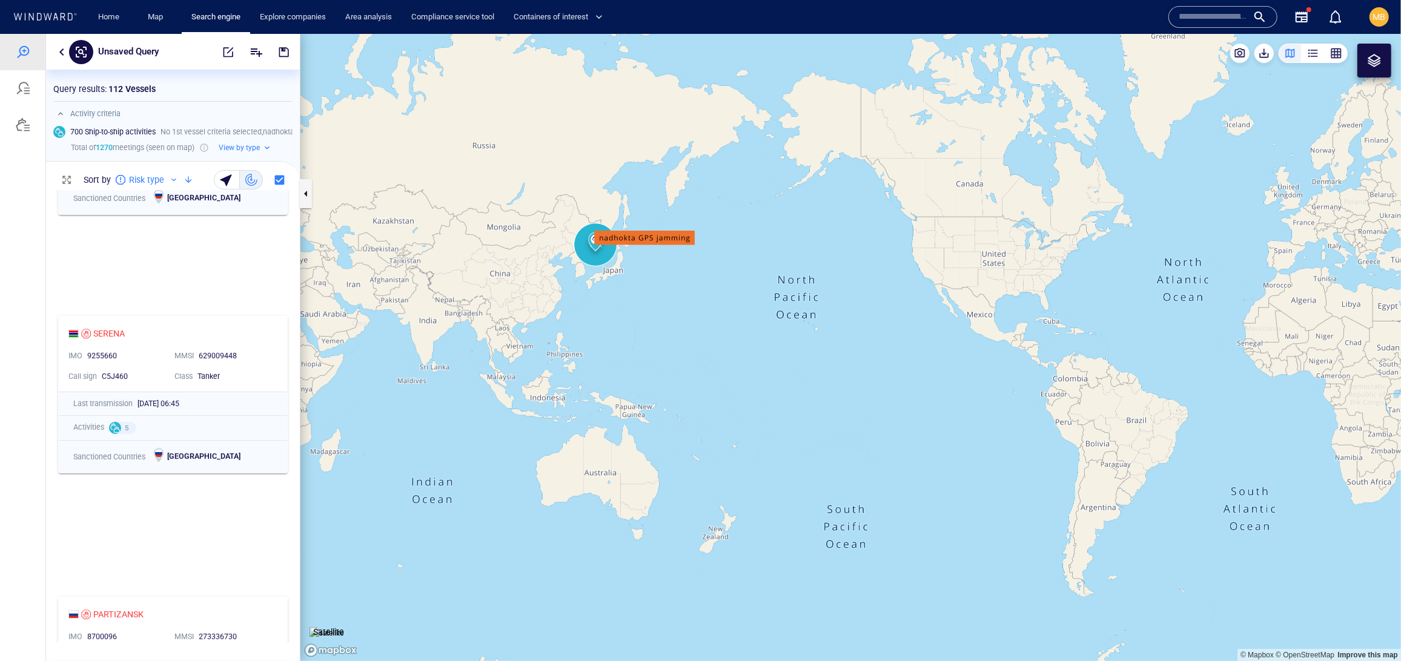
drag, startPoint x: 466, startPoint y: 274, endPoint x: 824, endPoint y: 322, distance: 361.7
click at [824, 322] on canvas "Map" at bounding box center [850, 347] width 1101 height 628
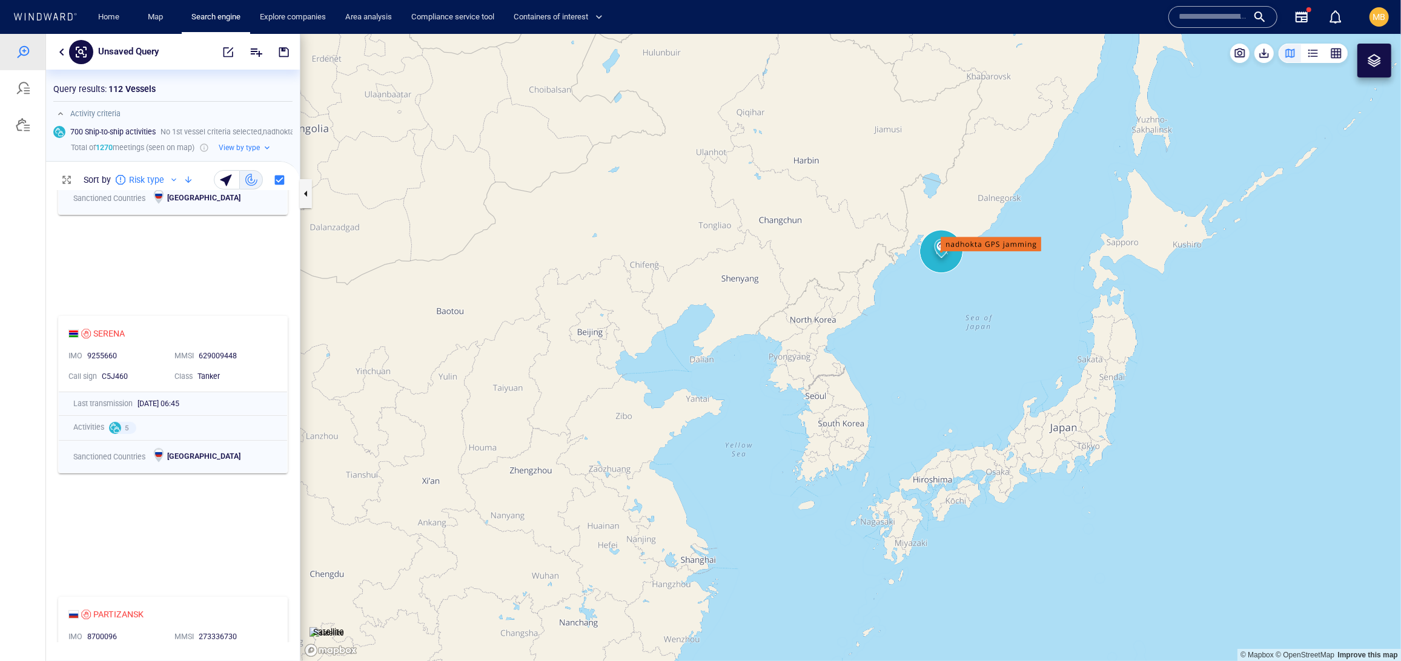
drag, startPoint x: 973, startPoint y: 288, endPoint x: 910, endPoint y: 300, distance: 64.0
click at [910, 300] on canvas "Map" at bounding box center [850, 347] width 1101 height 628
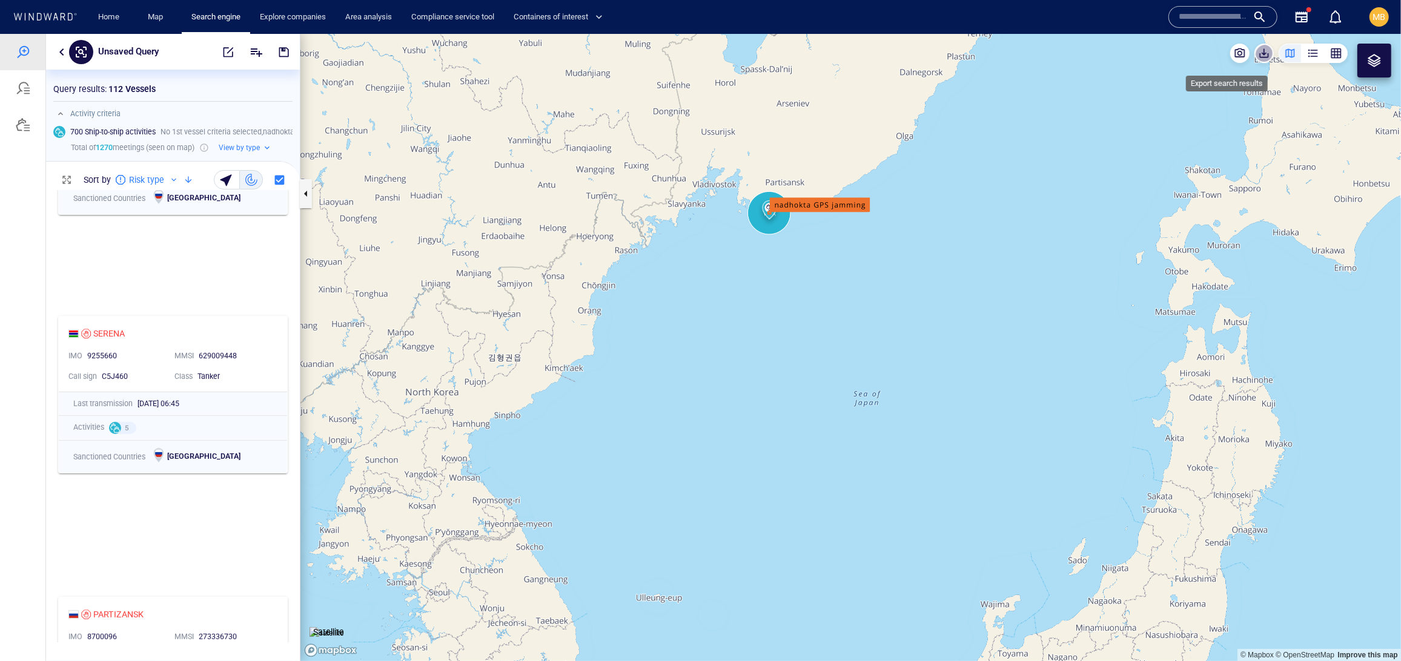
click at [1179, 55] on span "button" at bounding box center [1264, 53] width 12 height 12
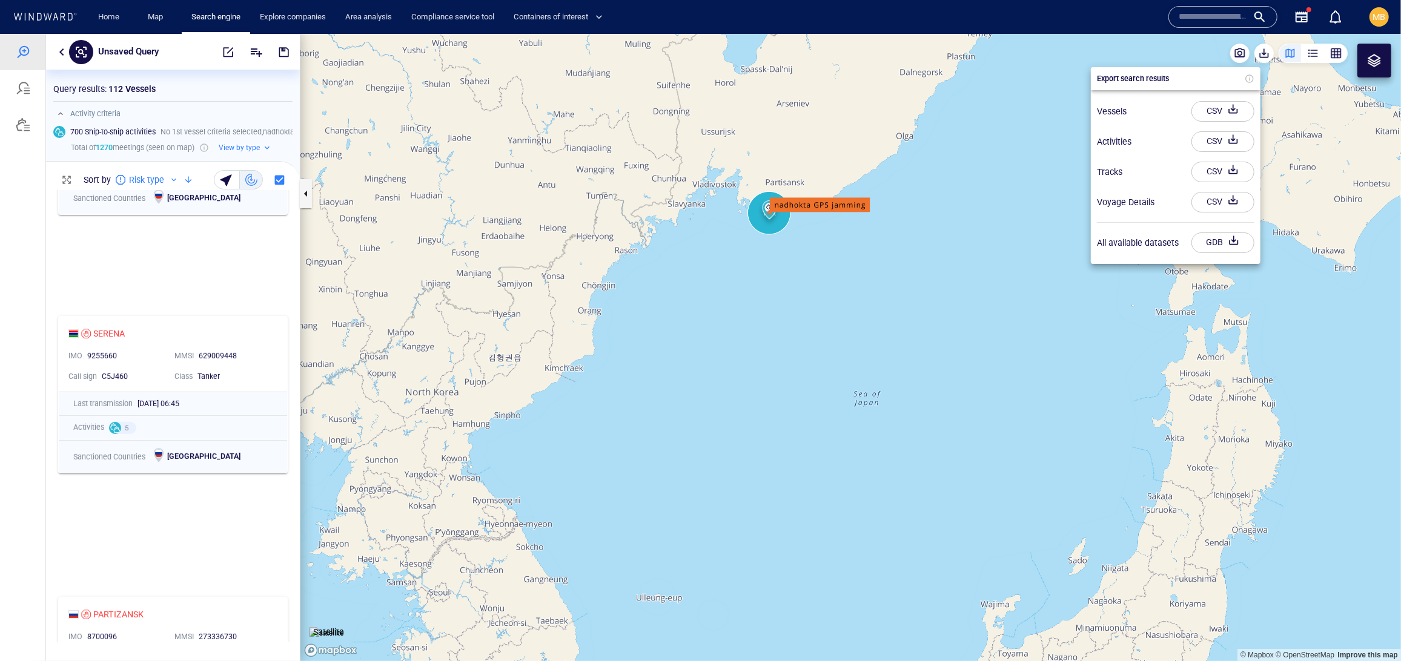
click at [1179, 114] on div "CSV" at bounding box center [1214, 111] width 21 height 20
click at [1179, 148] on div "CSV" at bounding box center [1214, 139] width 21 height 20
click at [216, 51] on div at bounding box center [700, 347] width 1401 height 628
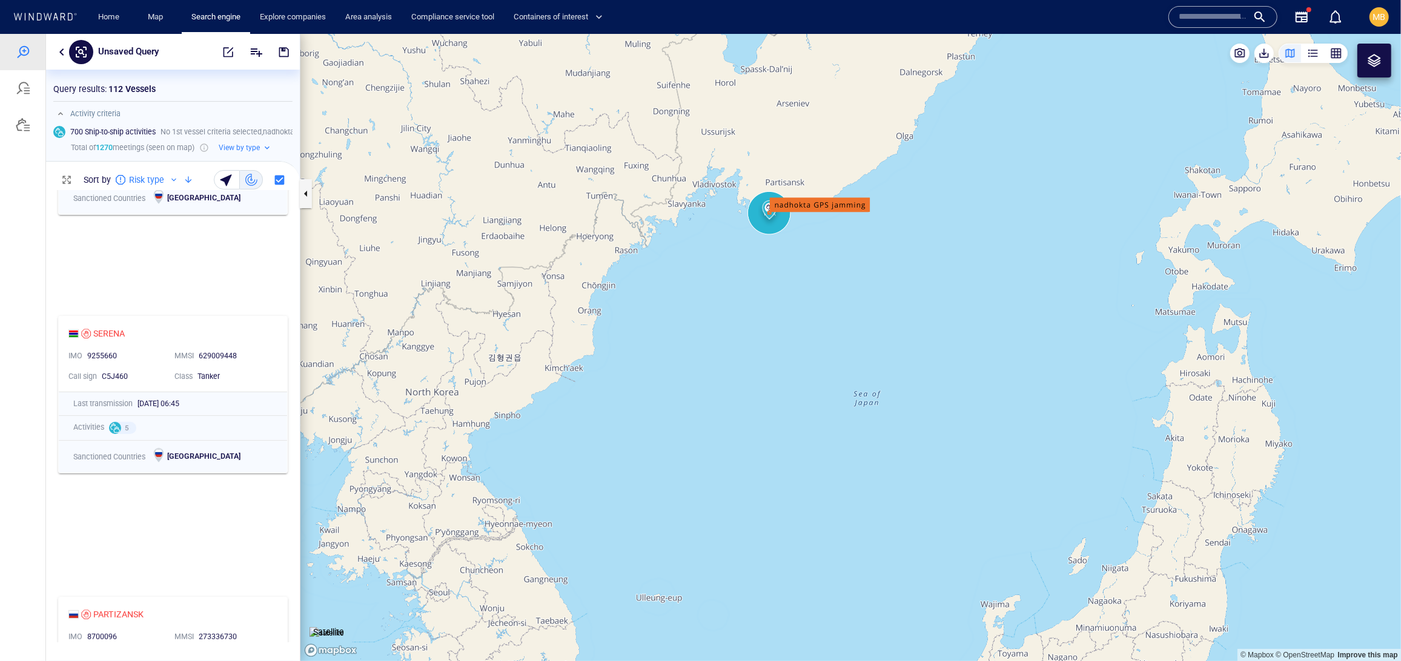
click at [222, 51] on span "button" at bounding box center [228, 51] width 12 height 12
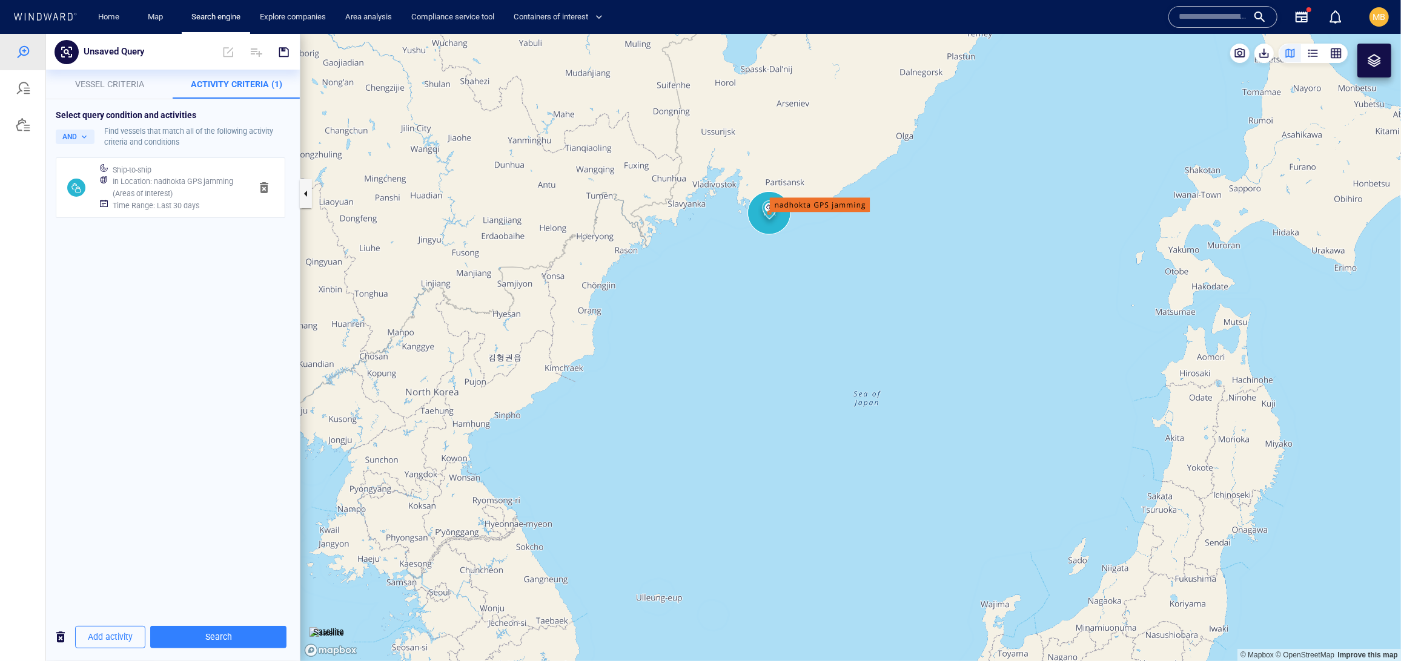
click at [199, 211] on h6 "Time Range : Last 30 days" at bounding box center [156, 205] width 87 height 12
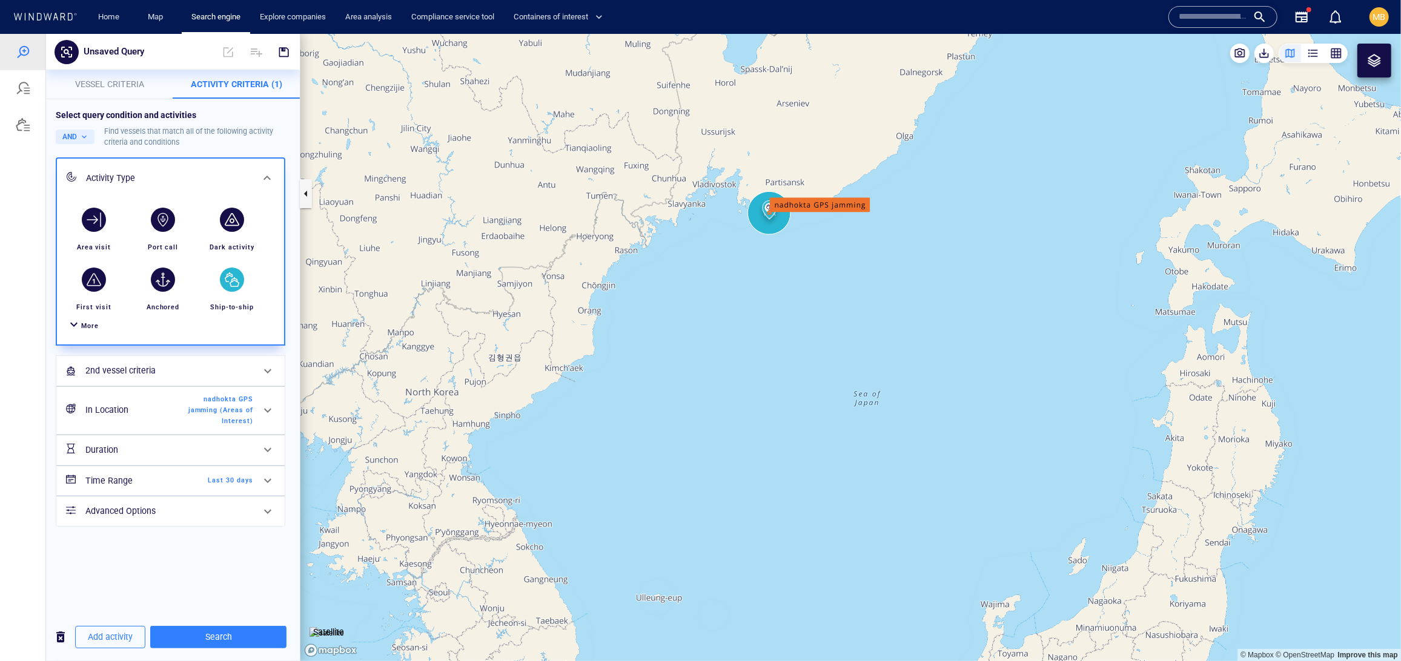
scroll to position [117, 0]
click at [230, 426] on span "nadhokta GPS jamming (Areas of Interest)" at bounding box center [219, 410] width 70 height 32
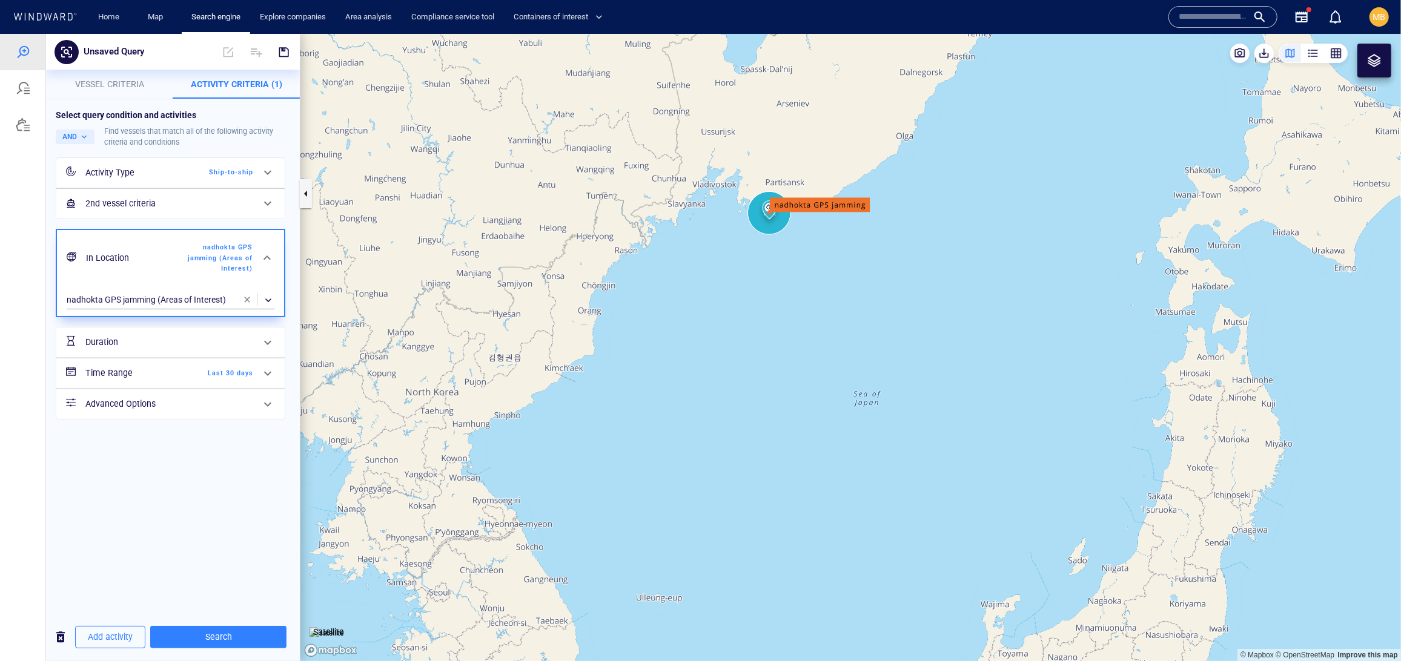
scroll to position [0, 0]
click at [248, 304] on span "button" at bounding box center [247, 299] width 10 height 10
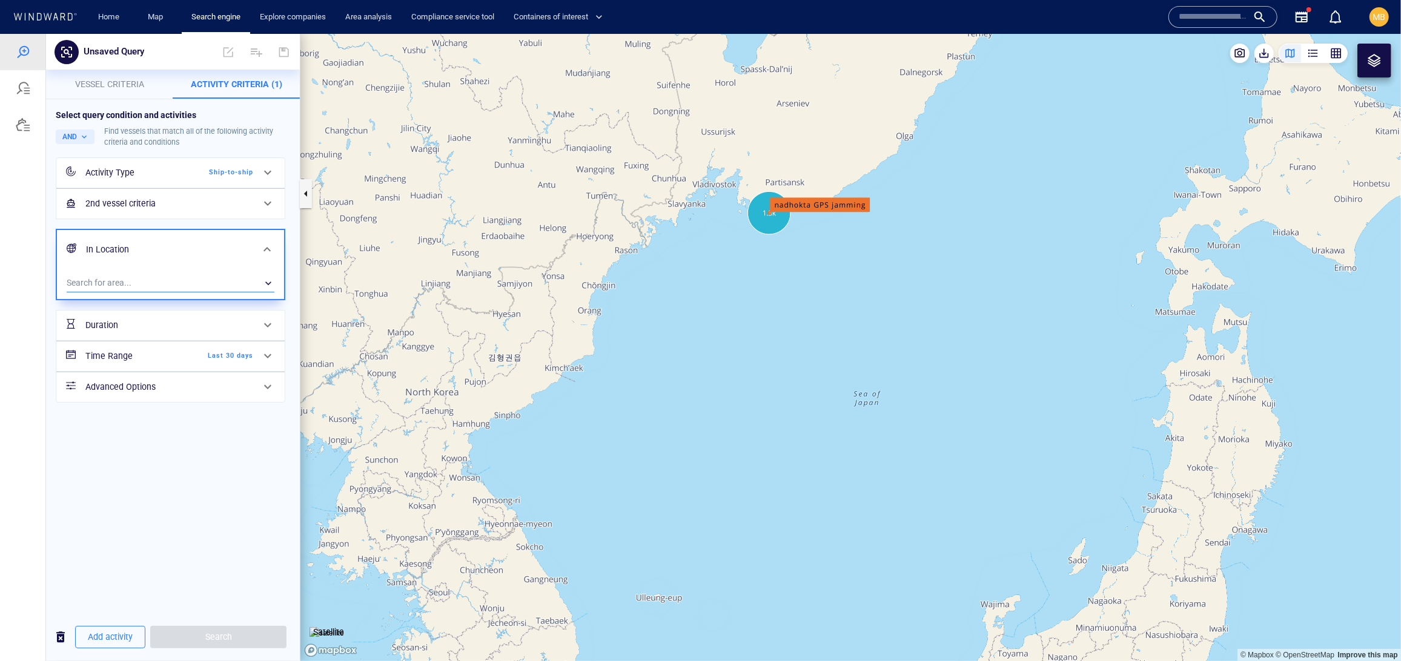
click at [177, 292] on div "​" at bounding box center [171, 283] width 208 height 18
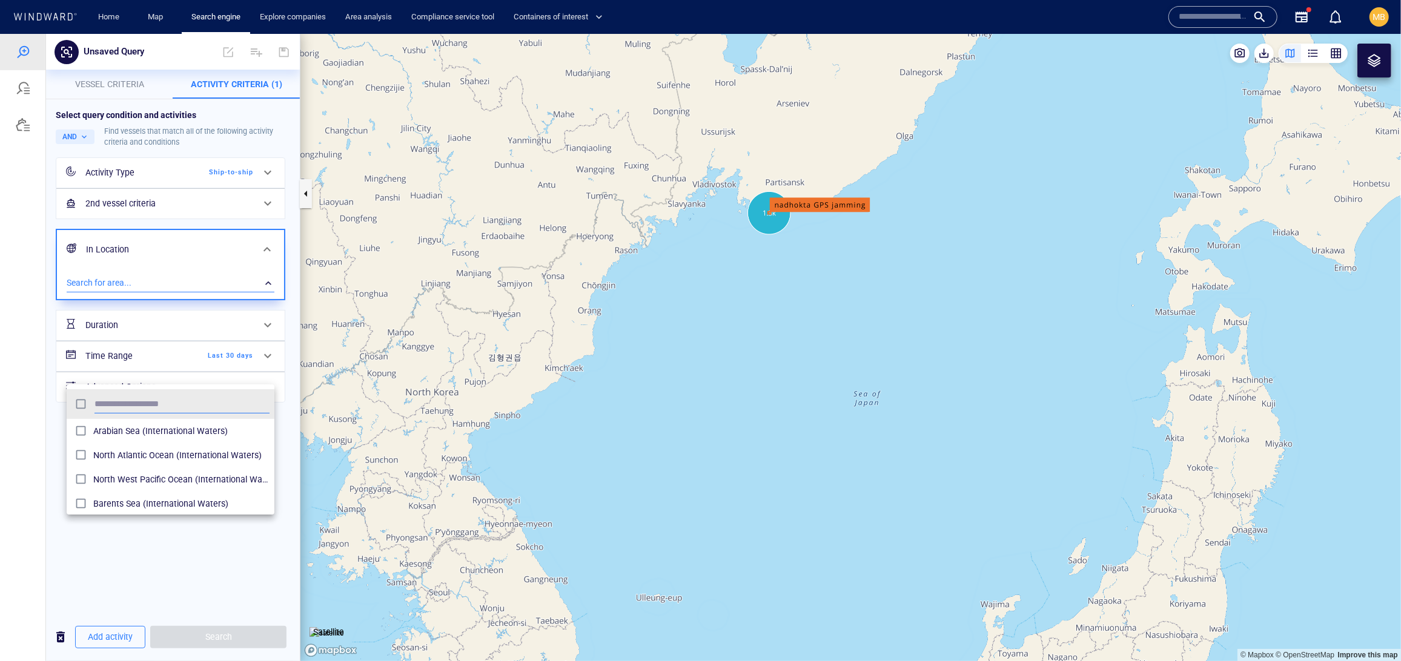
scroll to position [132, 208]
type input "***"
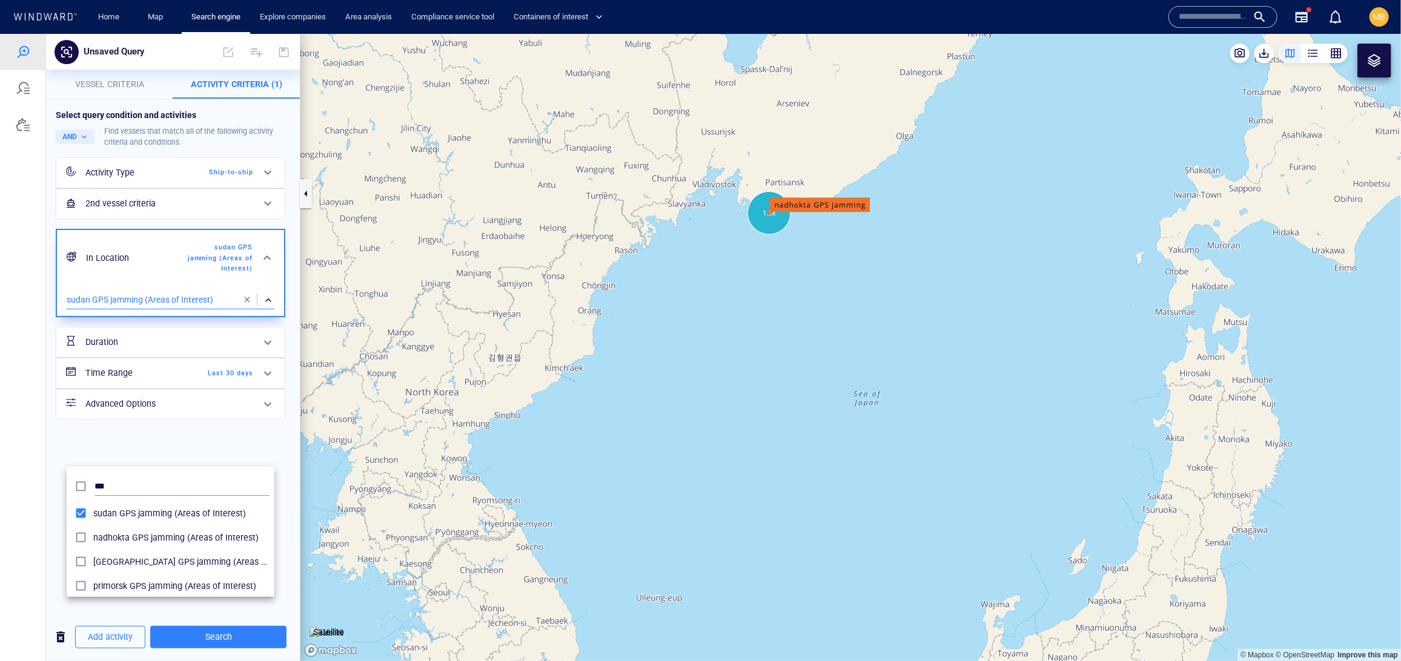
click at [224, 639] on div at bounding box center [700, 347] width 1401 height 628
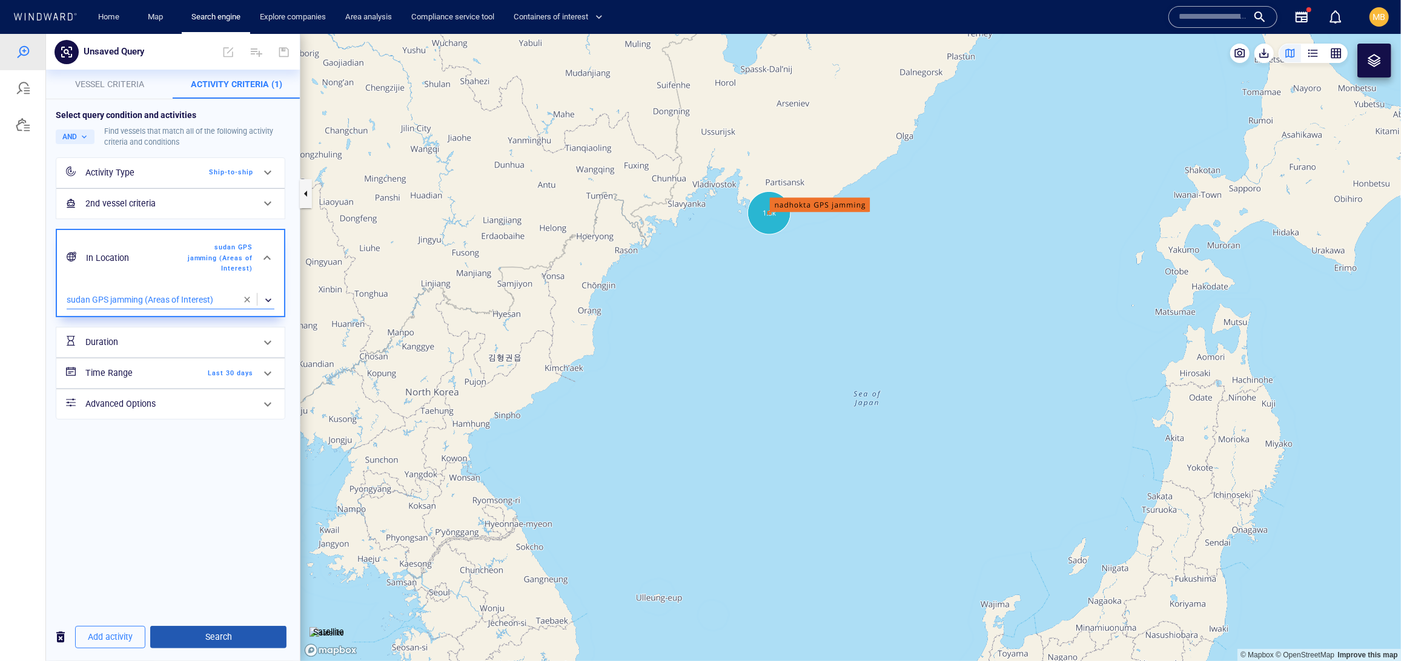
click at [224, 640] on span "Search" at bounding box center [218, 636] width 117 height 15
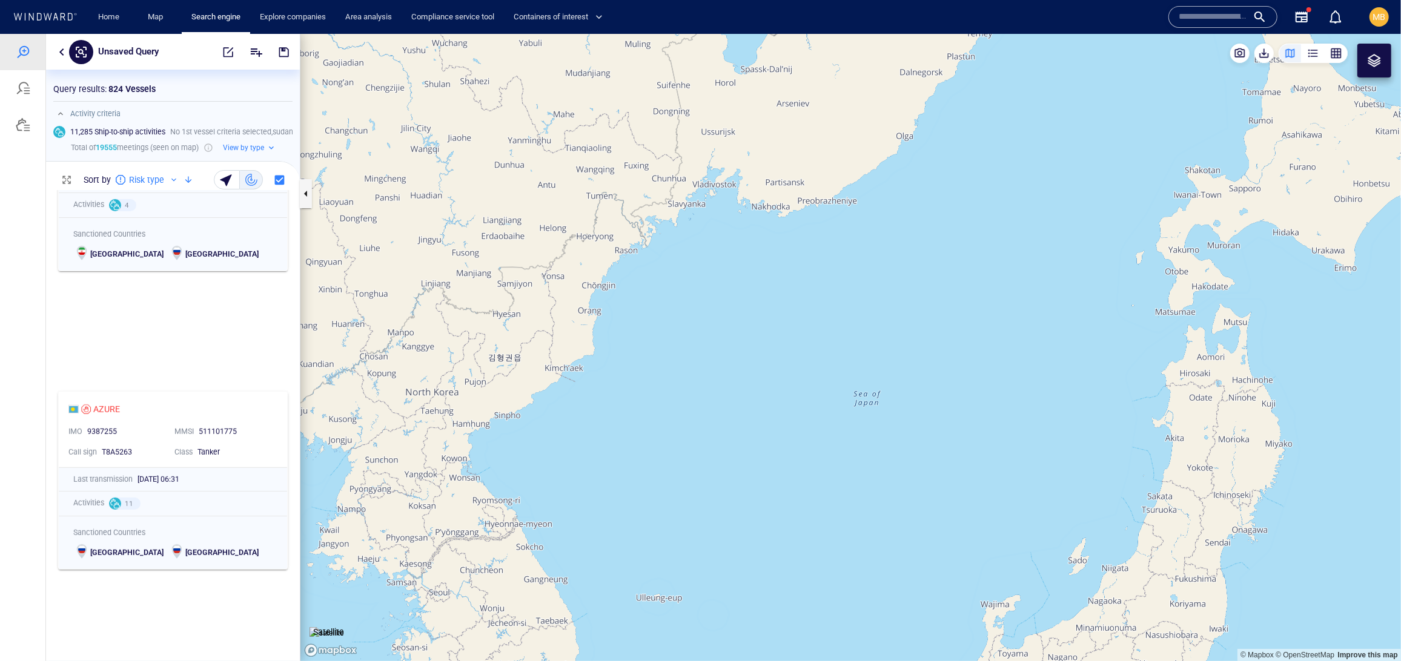
scroll to position [4782, 0]
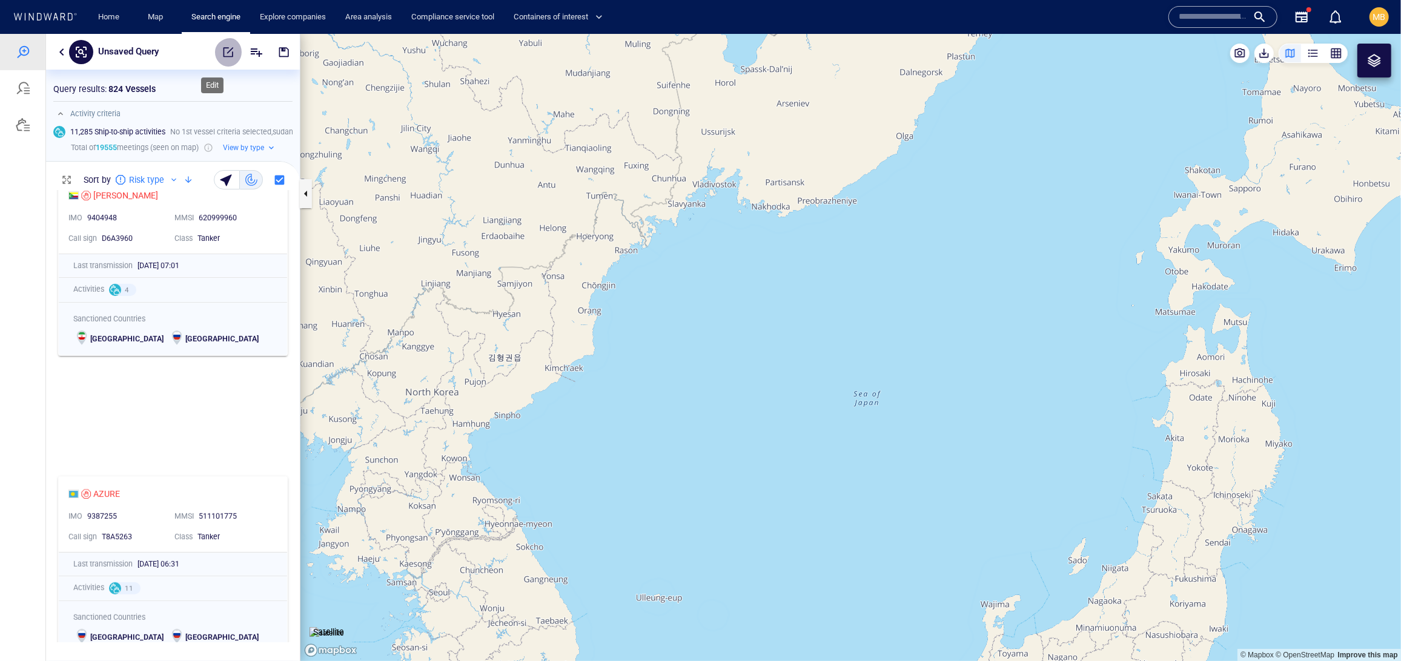
click at [222, 51] on span "button" at bounding box center [228, 51] width 12 height 12
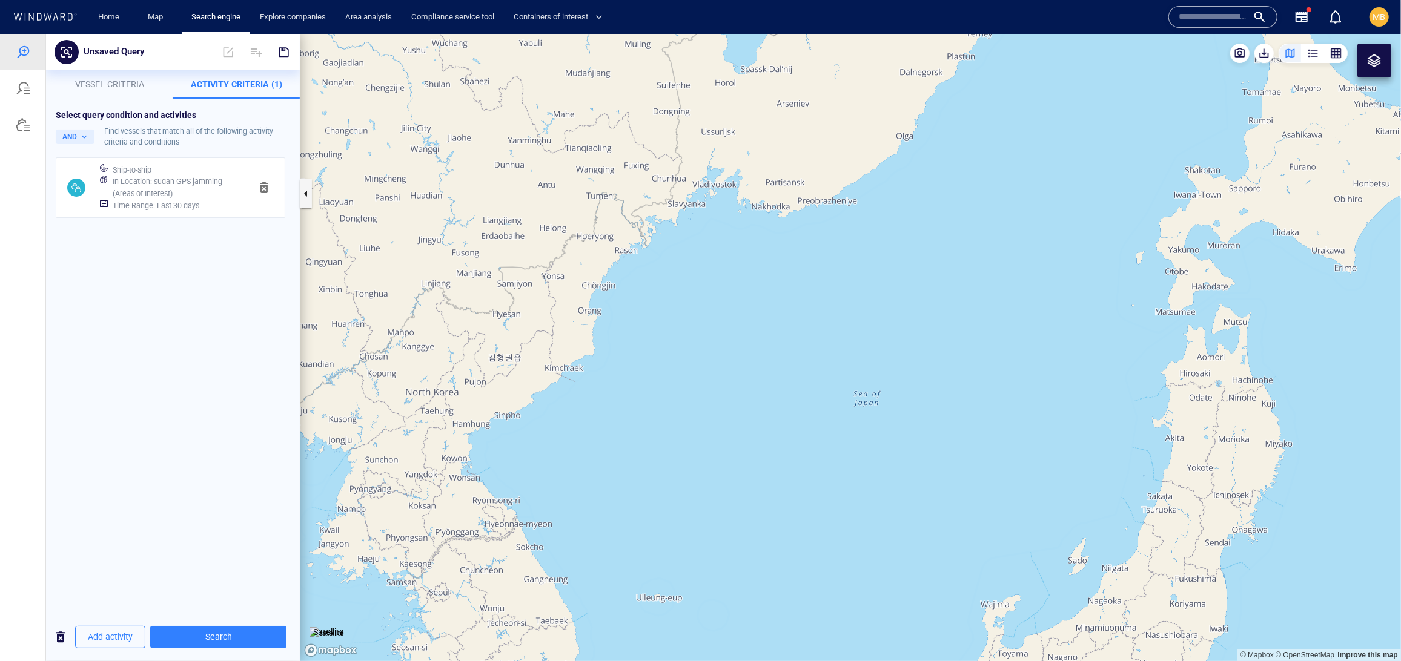
click at [199, 211] on h6 "Time Range : Last 30 days" at bounding box center [156, 205] width 87 height 12
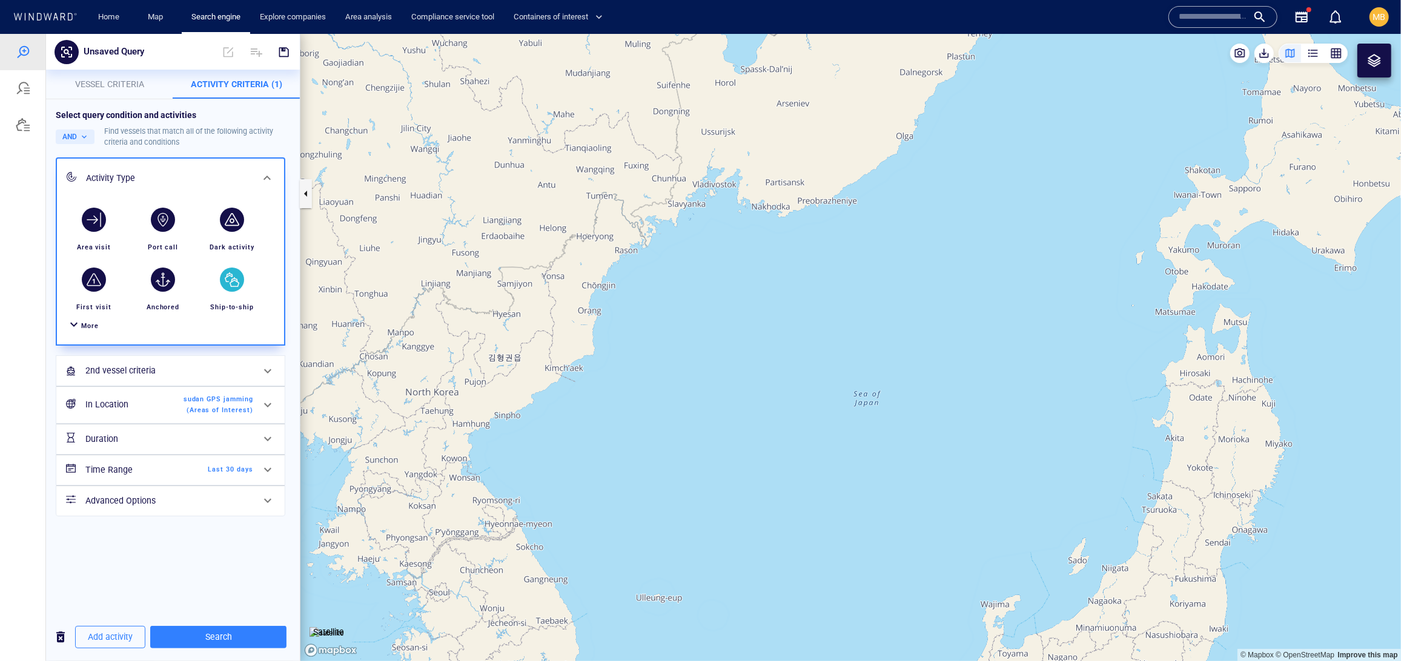
scroll to position [50, 0]
click at [231, 416] on span "sudan GPS jamming (Areas of Interest)" at bounding box center [219, 405] width 70 height 22
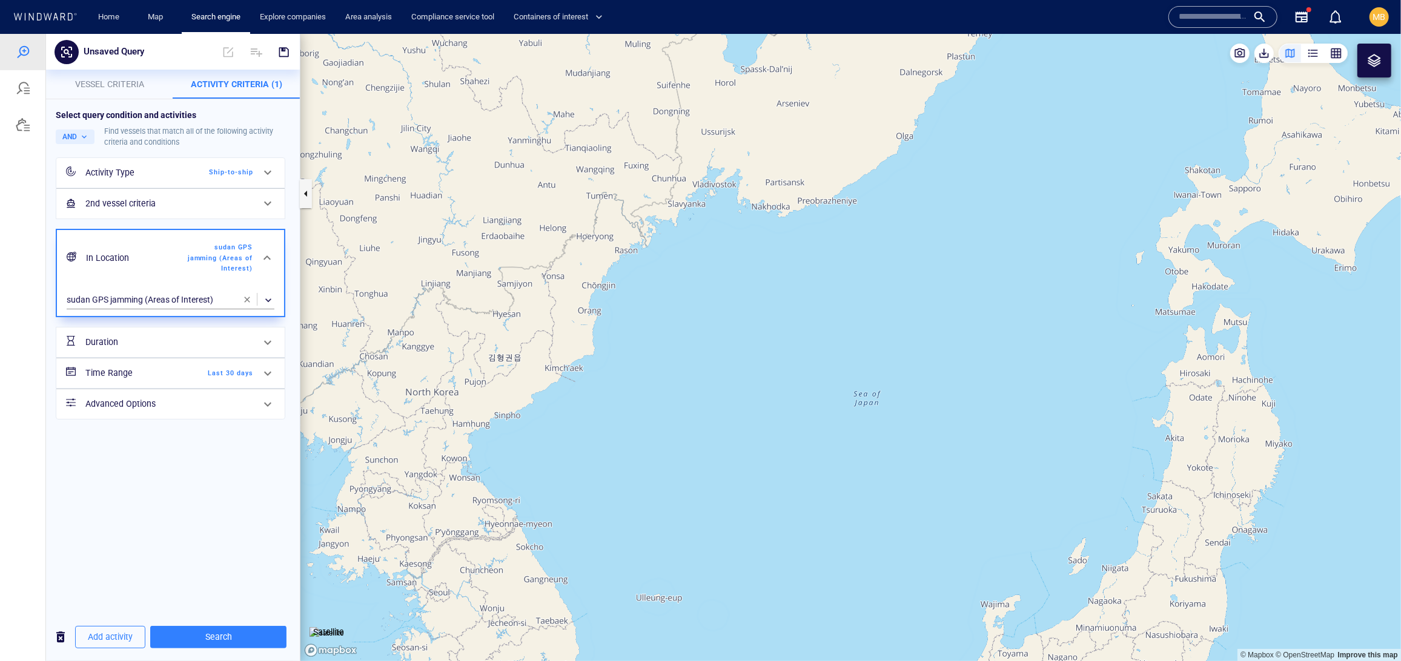
scroll to position [0, 0]
click at [244, 304] on span "button" at bounding box center [247, 299] width 10 height 10
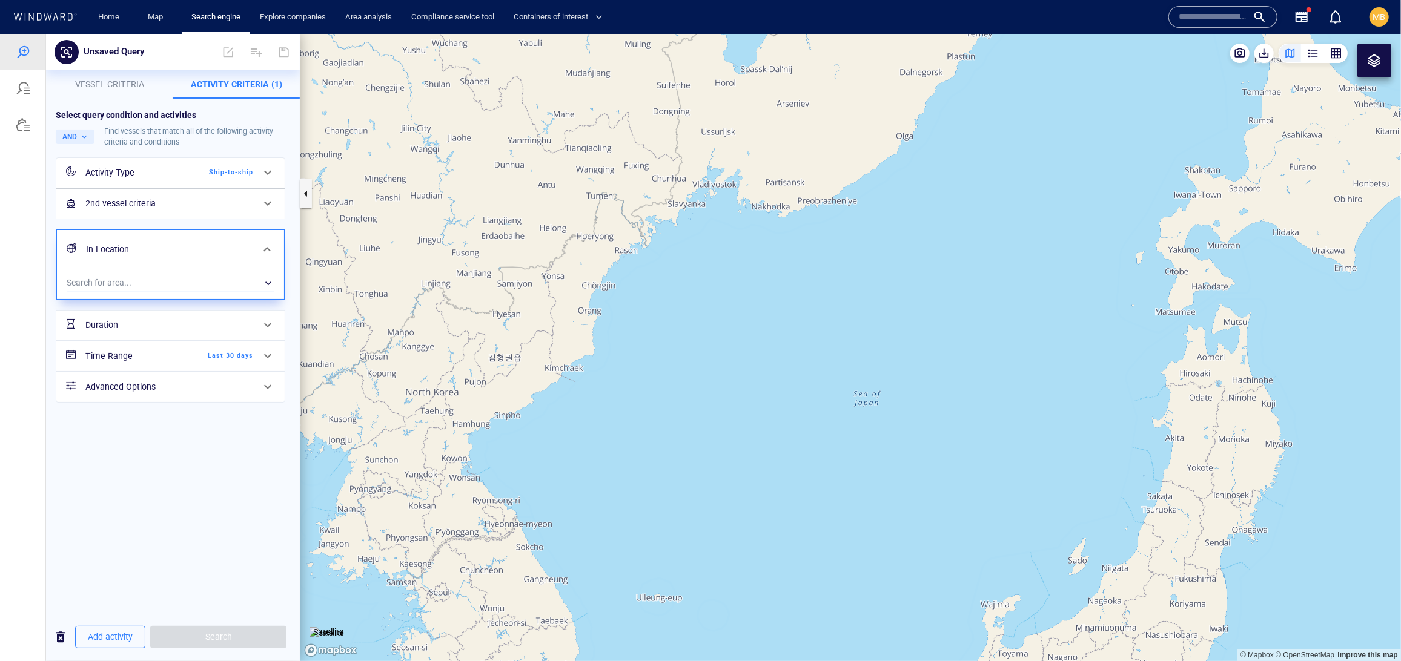
click at [170, 292] on div "​" at bounding box center [171, 283] width 208 height 18
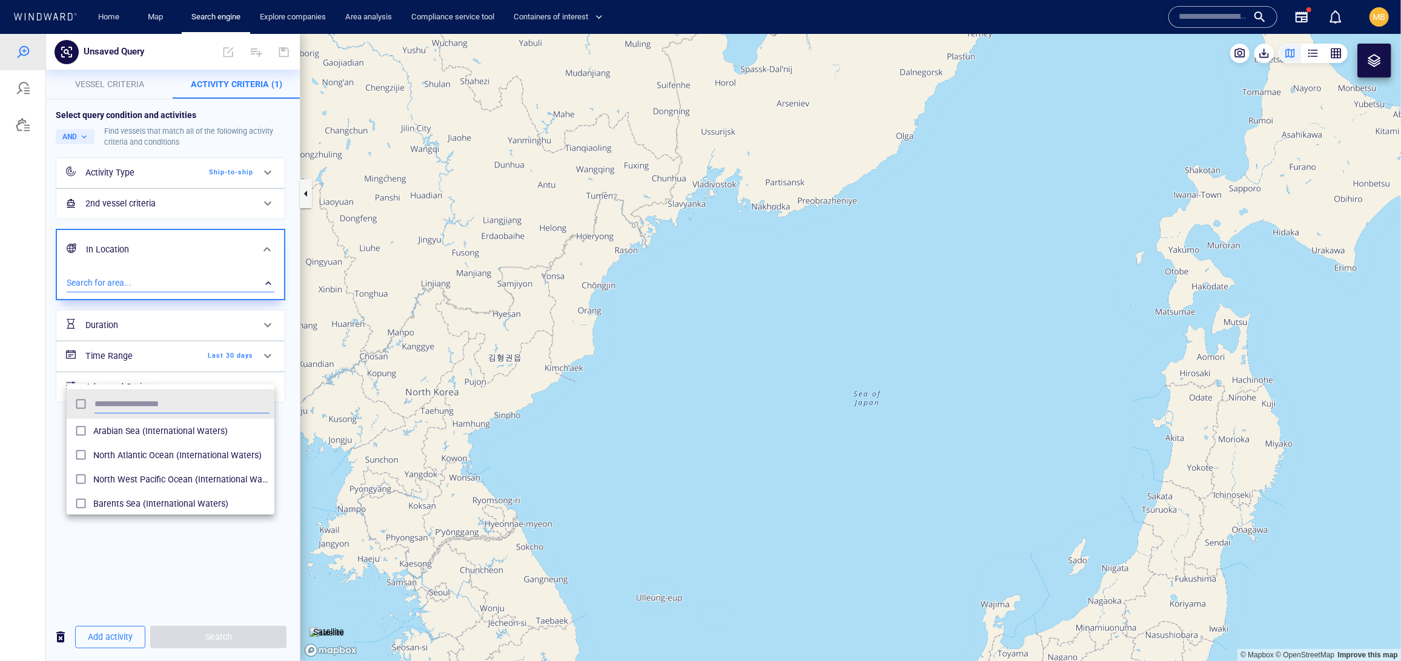
scroll to position [1, 1]
type input "***"
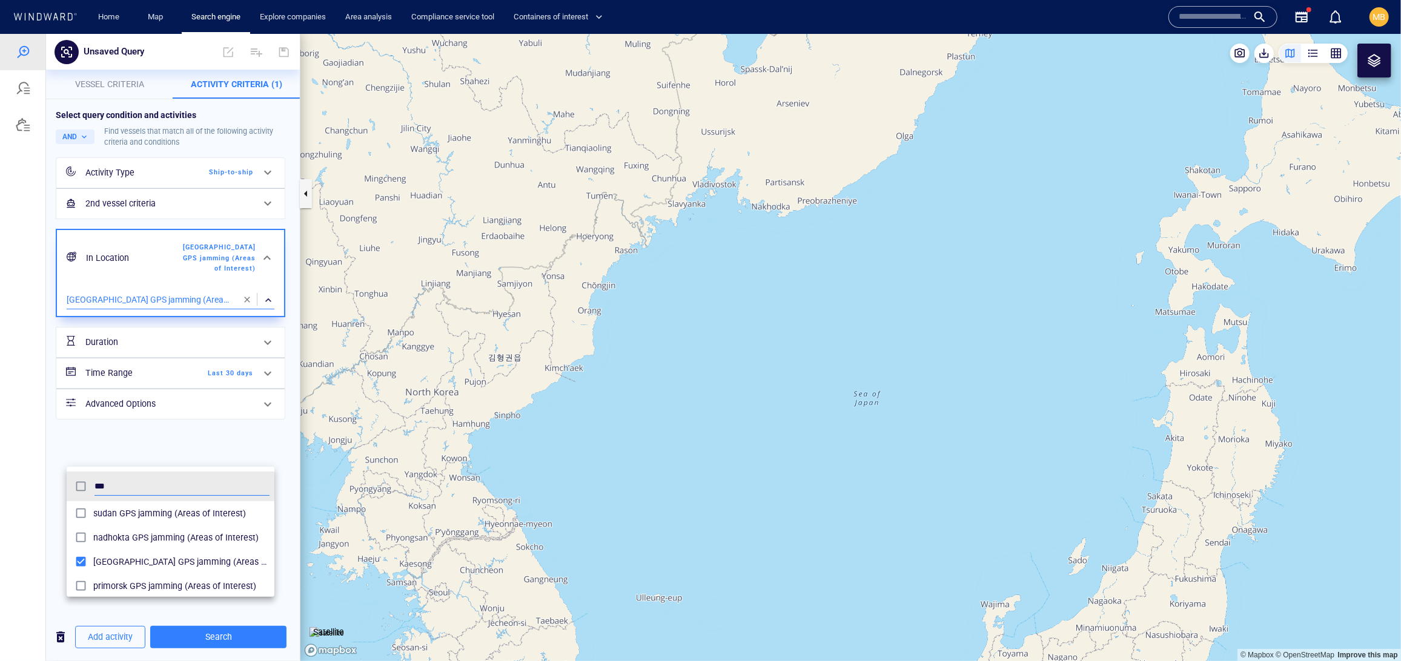
click at [231, 637] on div at bounding box center [700, 347] width 1401 height 628
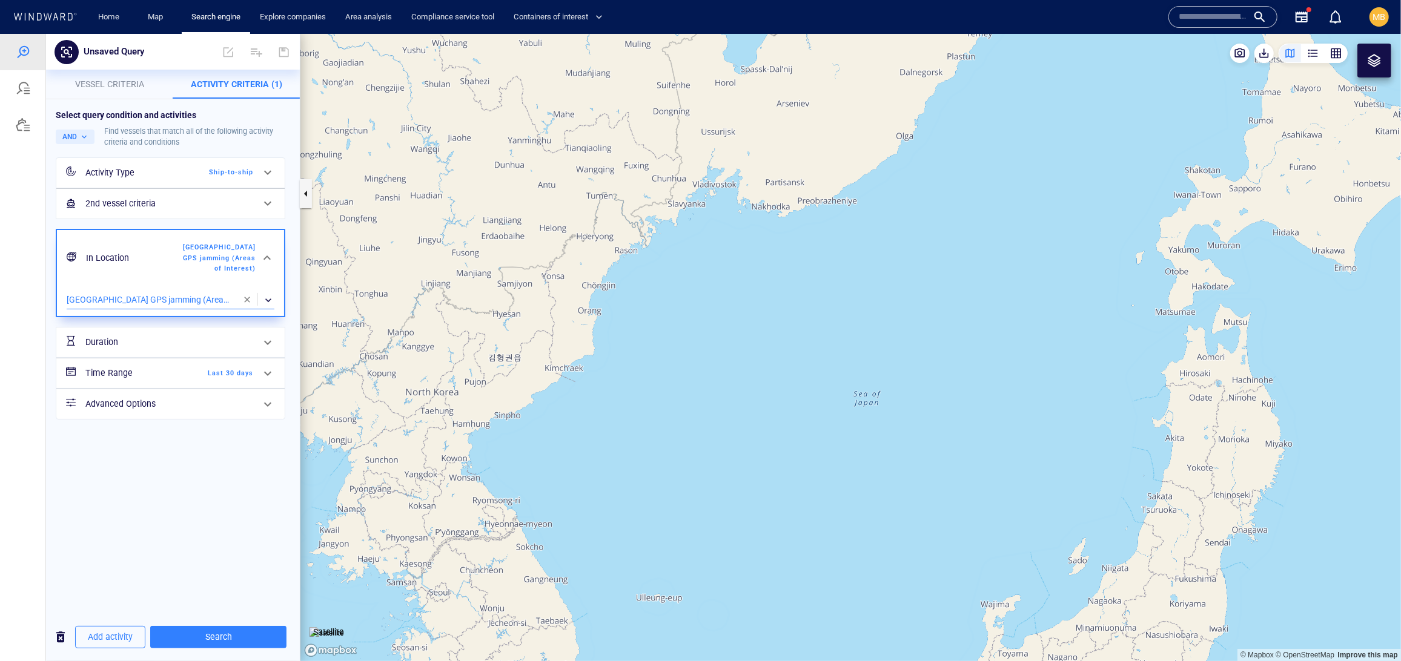
click at [231, 637] on span "Search" at bounding box center [218, 636] width 117 height 15
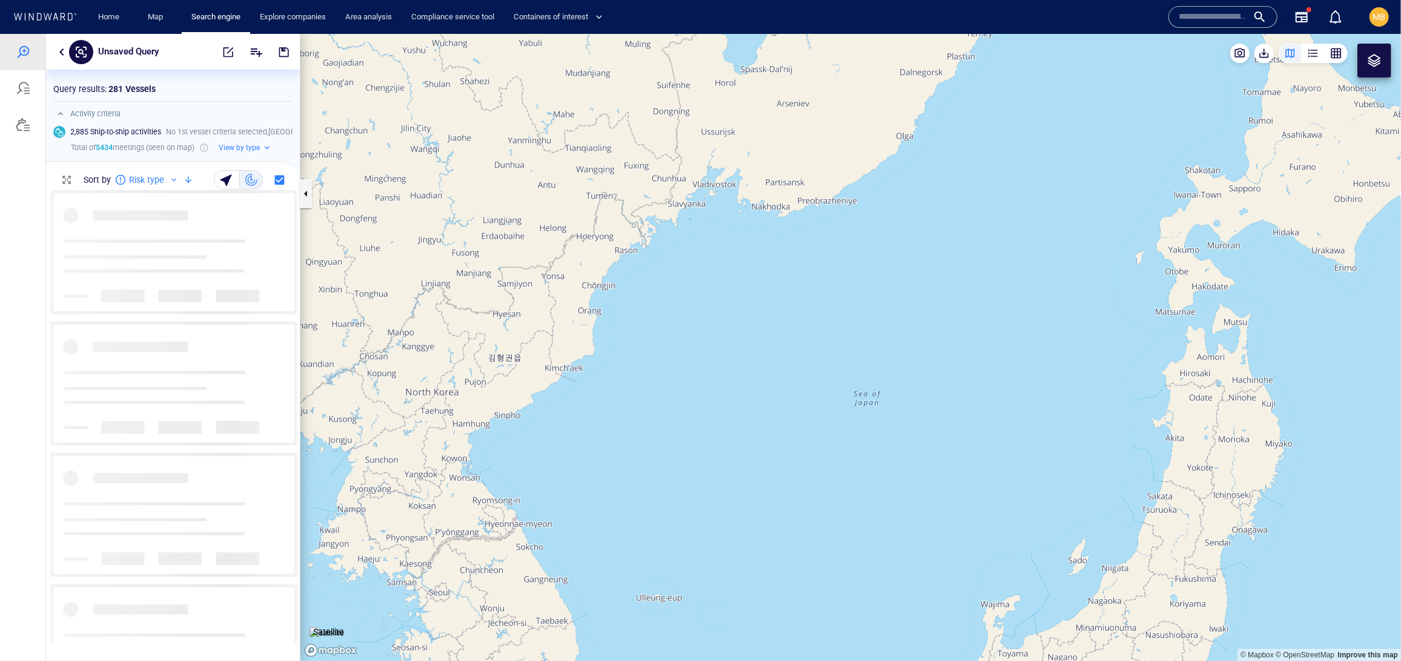
scroll to position [451, 253]
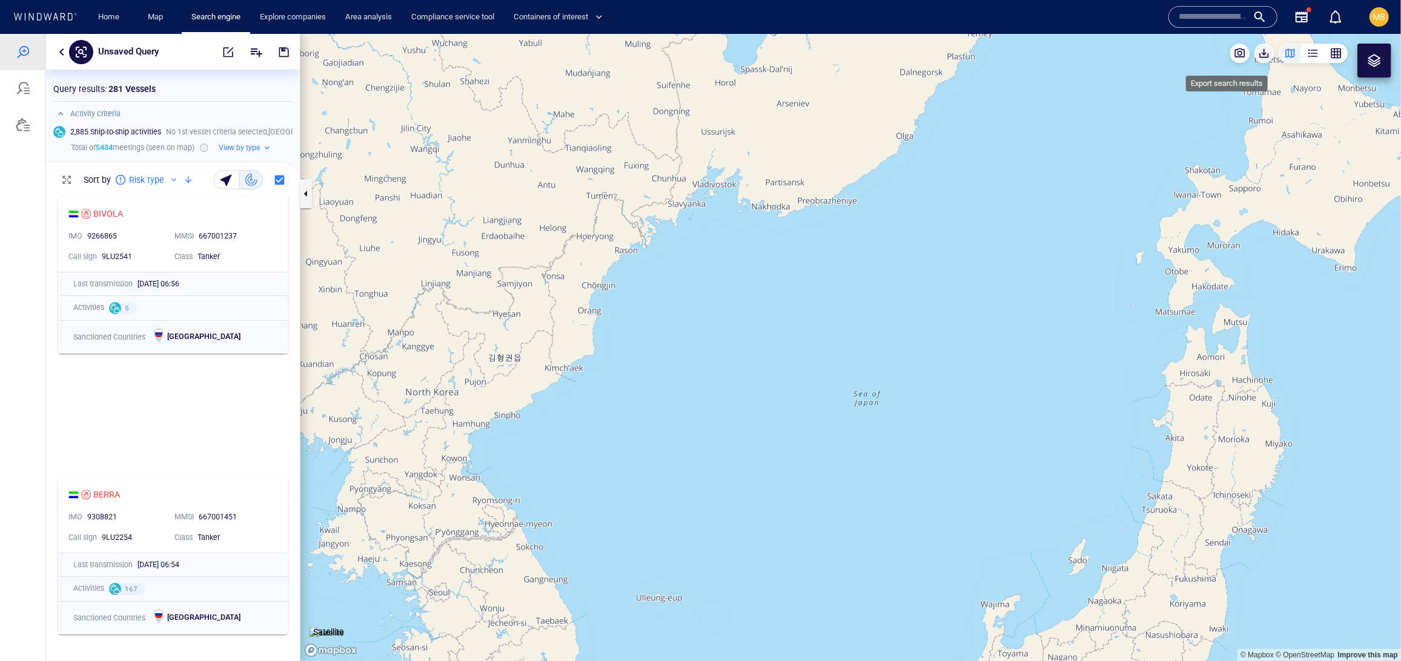
click at [1179, 50] on span "button" at bounding box center [1264, 53] width 12 height 12
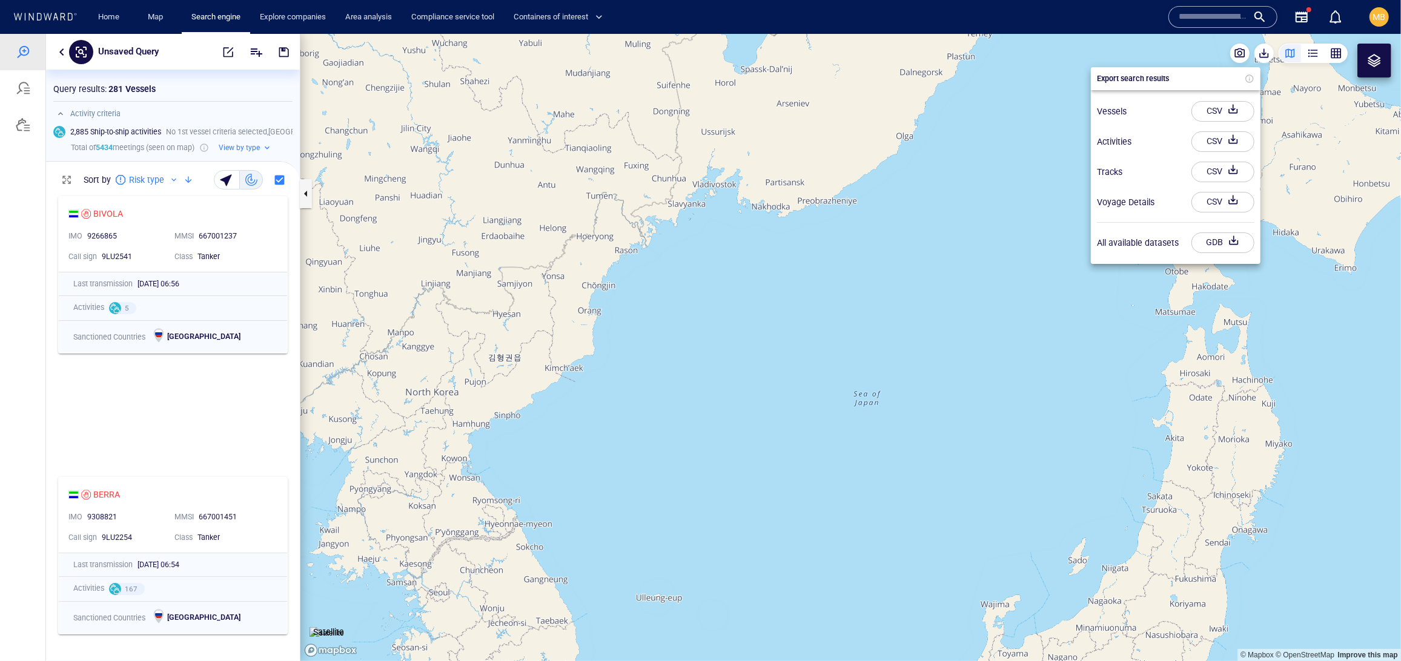
click at [1179, 117] on div "CSV" at bounding box center [1214, 111] width 21 height 20
click at [1179, 159] on div "CSV" at bounding box center [1214, 169] width 21 height 20
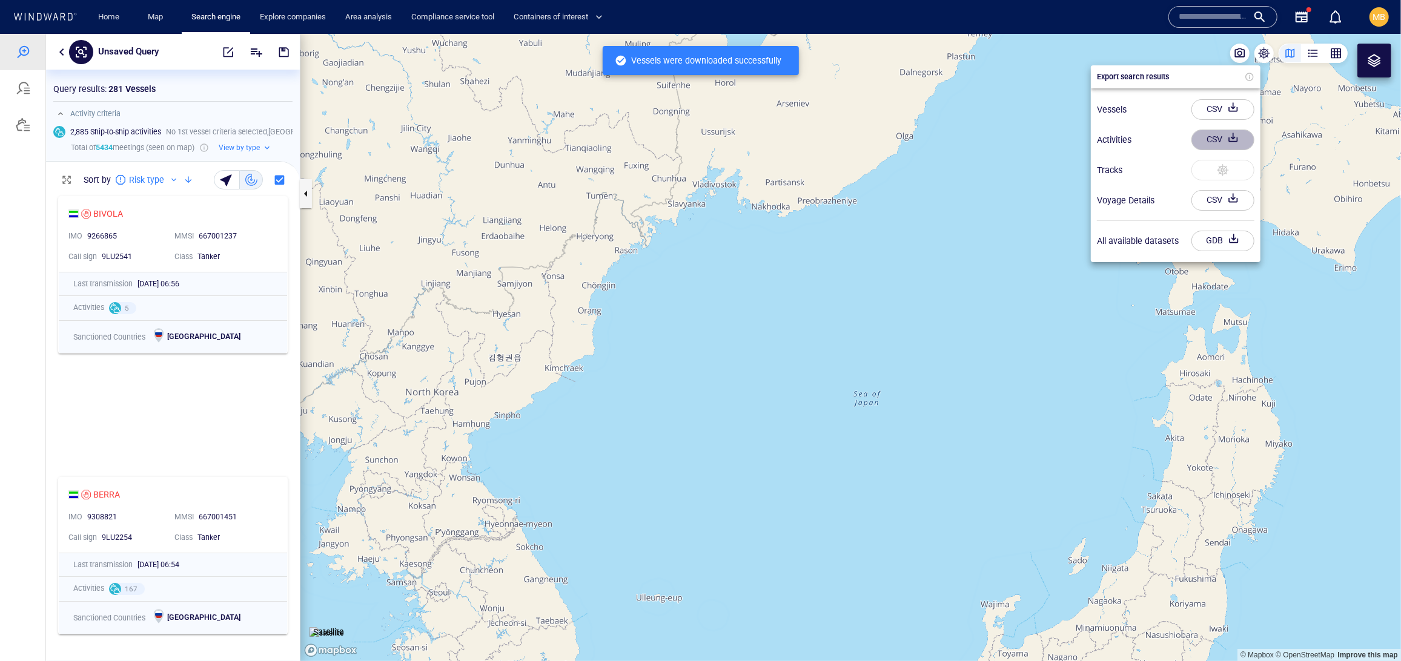
click at [1179, 147] on div "CSV" at bounding box center [1214, 139] width 21 height 20
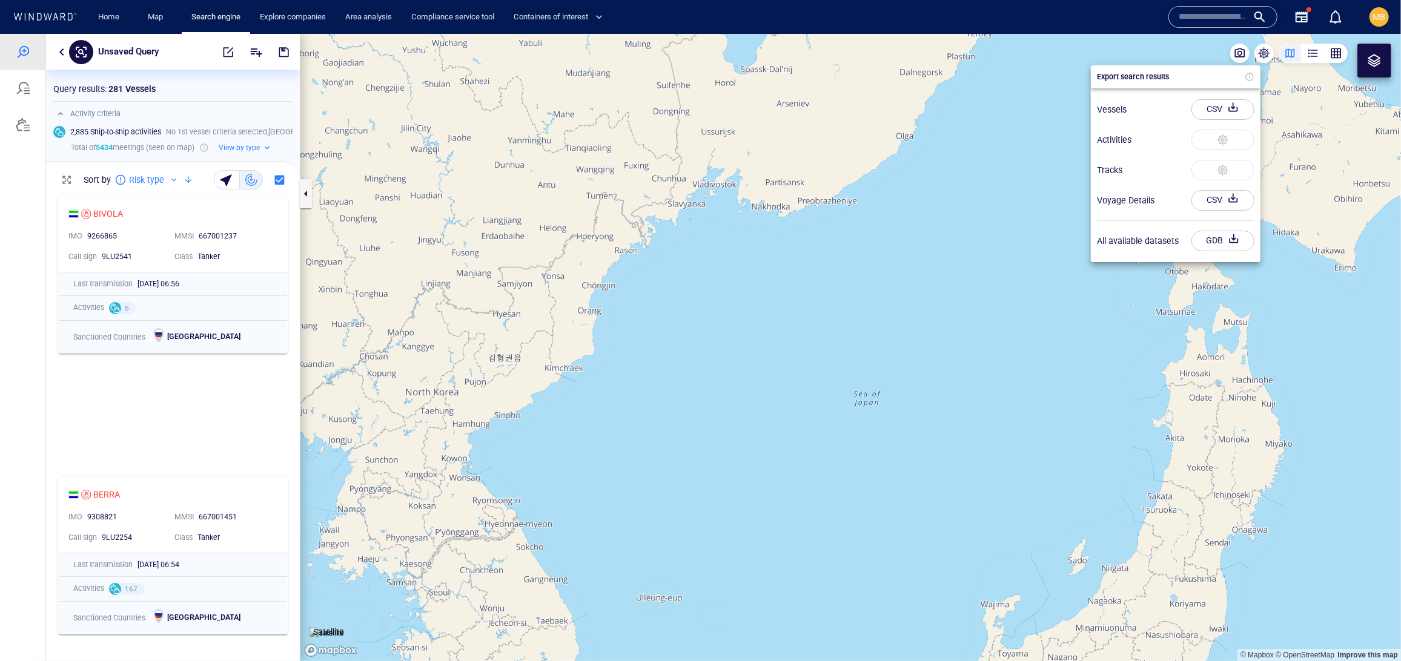
click at [1179, 176] on div at bounding box center [1222, 169] width 63 height 21
click at [217, 51] on div at bounding box center [700, 347] width 1401 height 628
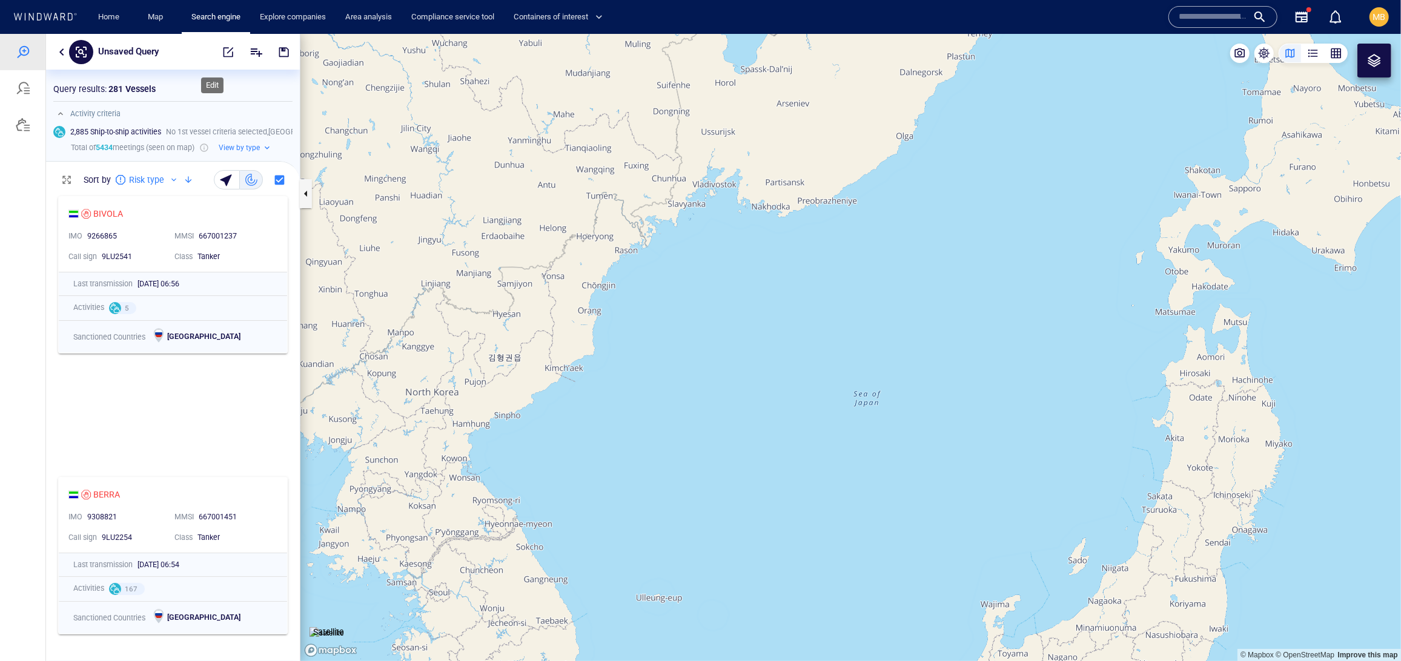
click at [222, 55] on span "button" at bounding box center [228, 51] width 12 height 12
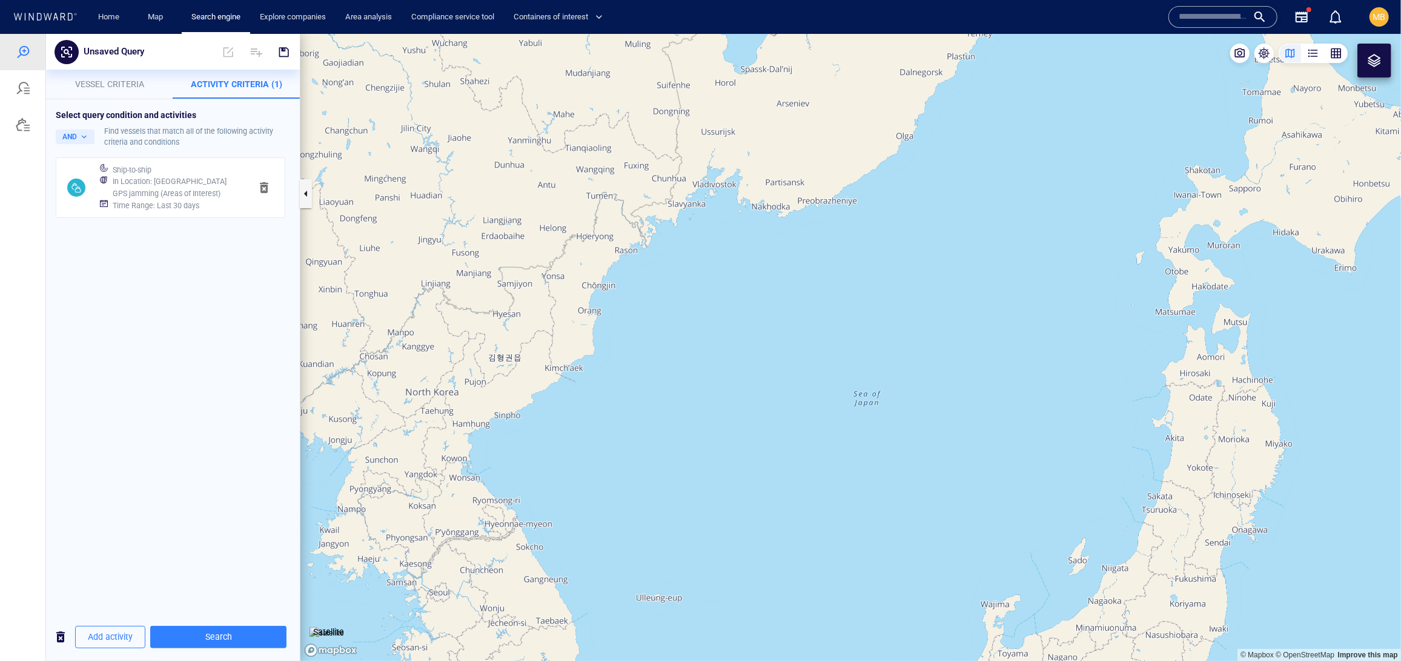
click at [224, 199] on h6 "In Location : Finland GPS jamming (Areas of Interest)" at bounding box center [177, 187] width 128 height 24
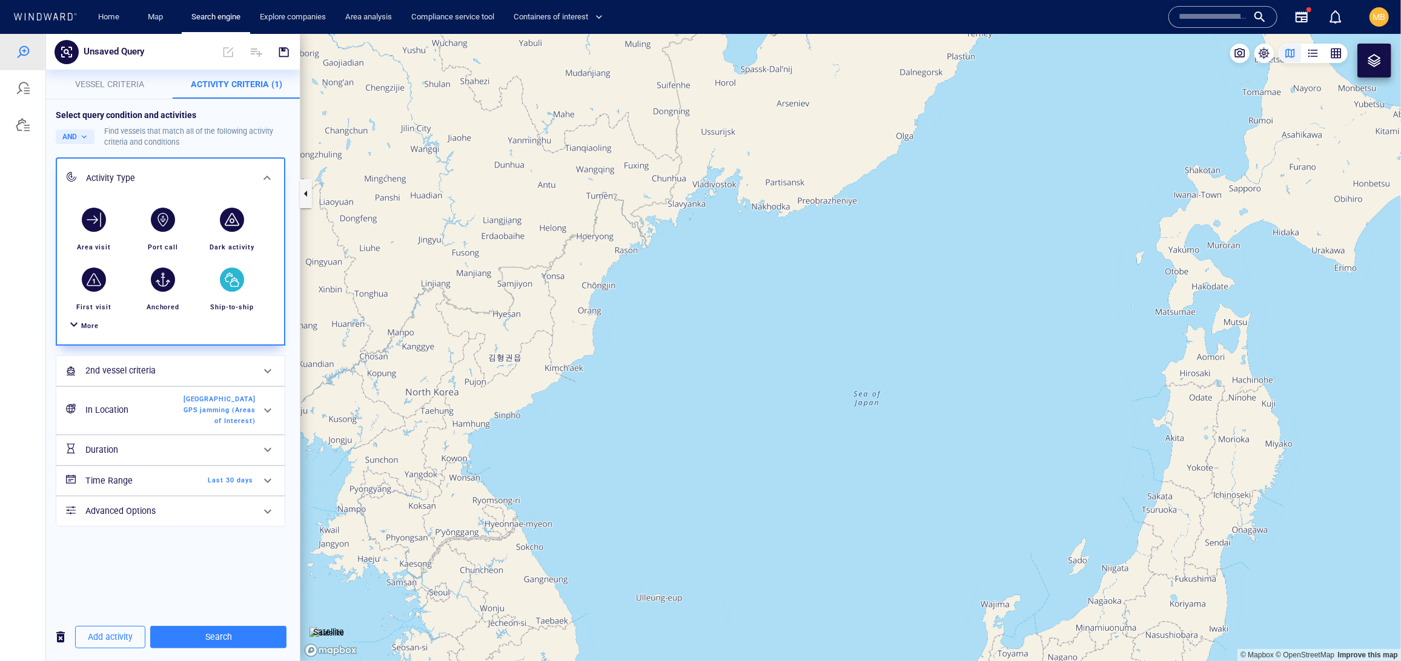
scroll to position [160, 0]
click at [214, 426] on span "Finland GPS jamming (Areas of Interest)" at bounding box center [220, 410] width 72 height 32
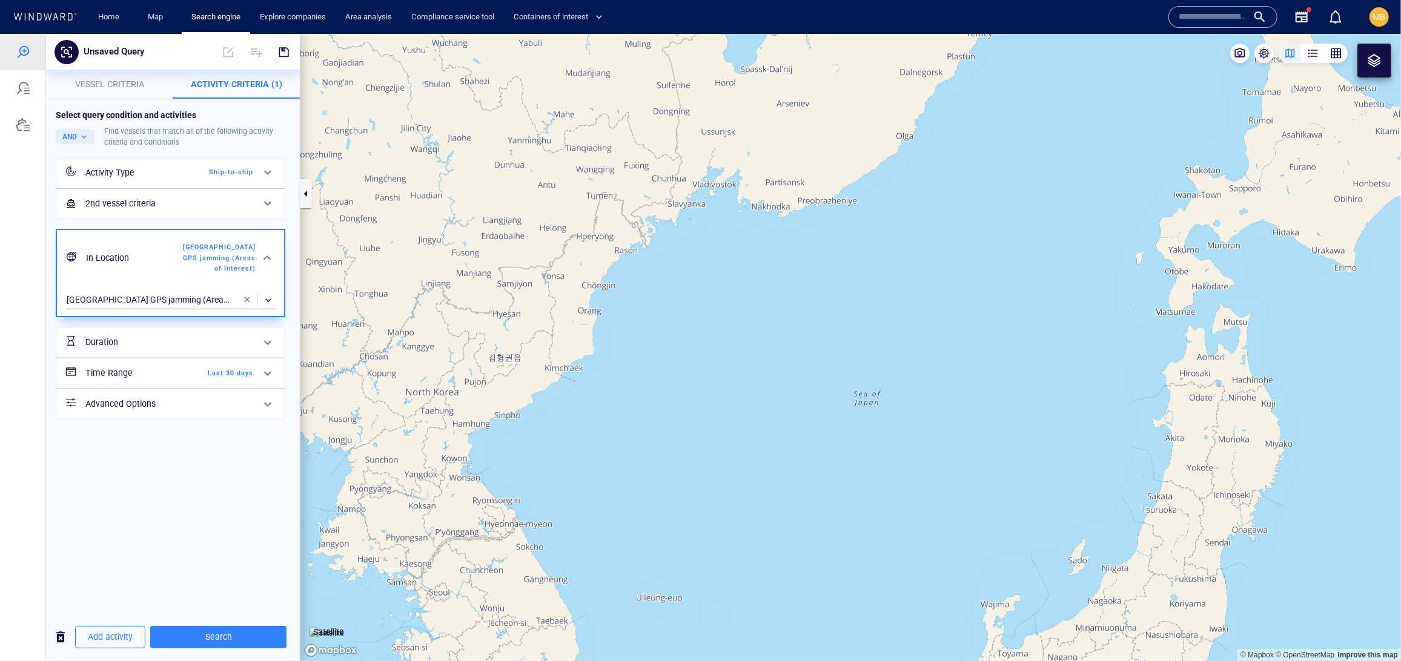
scroll to position [0, 0]
click at [248, 304] on span "button" at bounding box center [247, 299] width 10 height 10
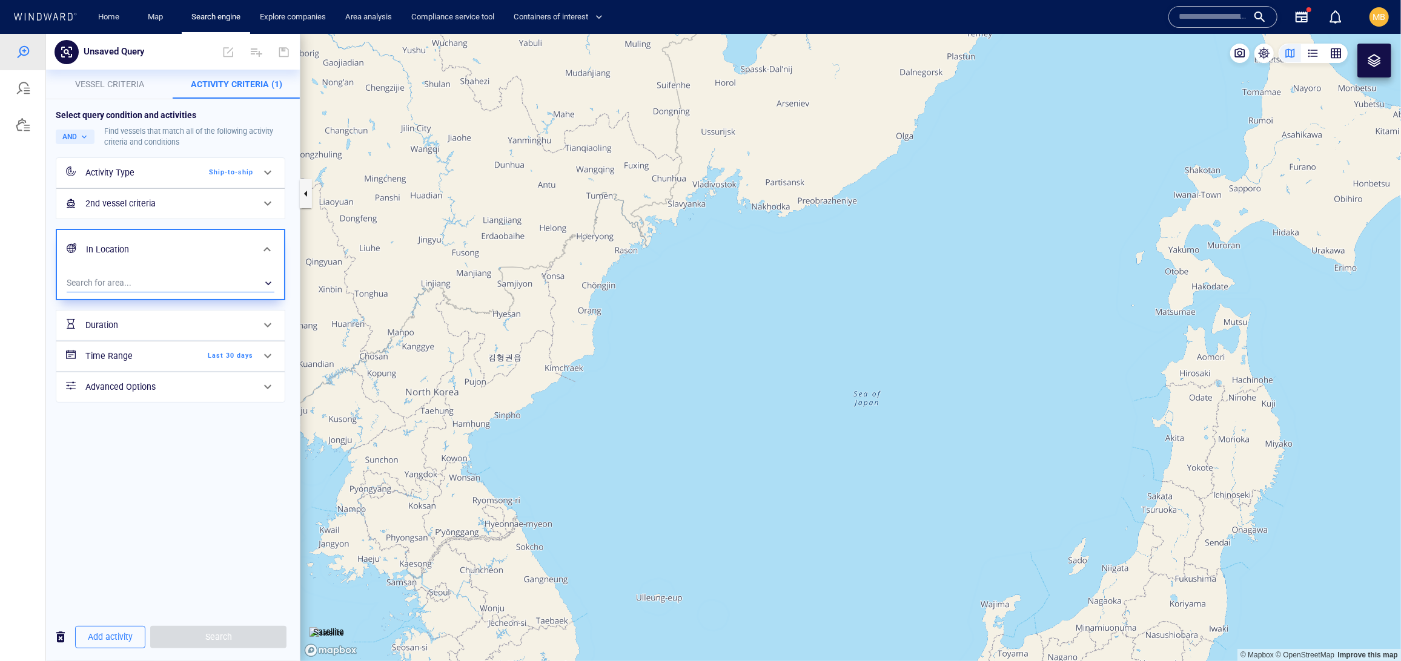
click at [175, 292] on div "​" at bounding box center [171, 283] width 208 height 18
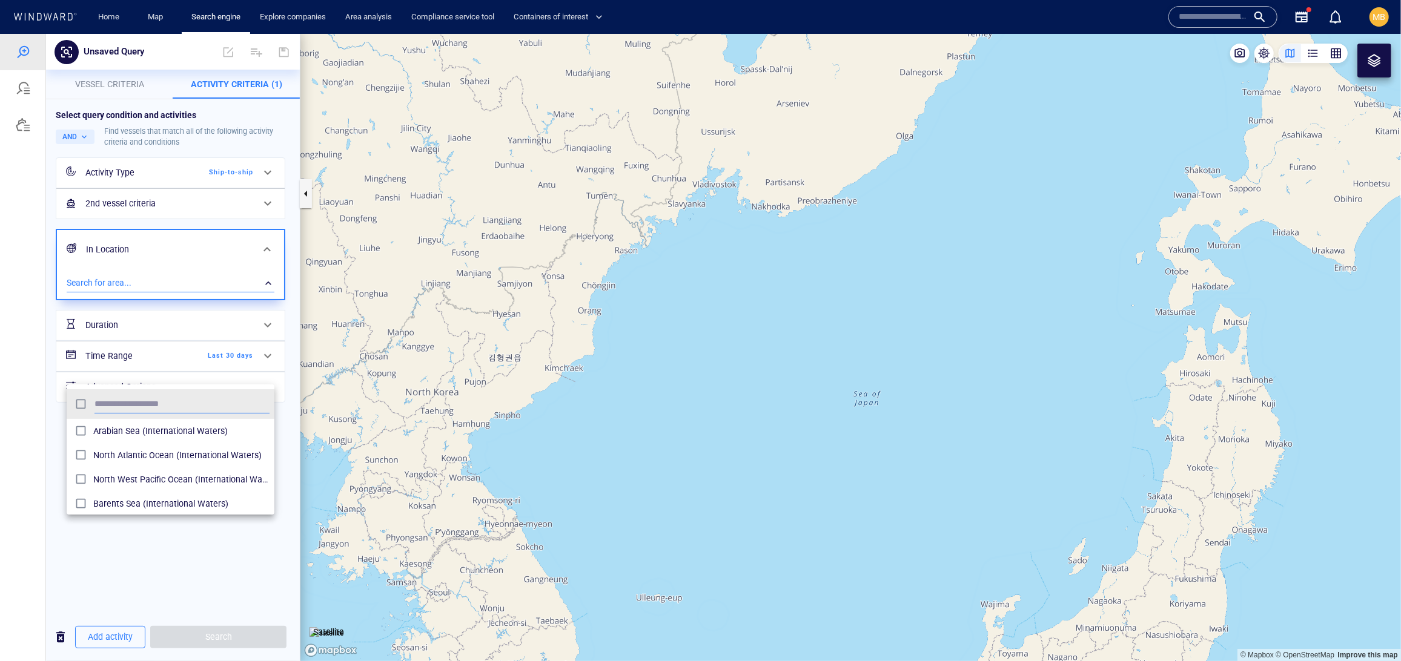
scroll to position [1, 1]
type input "****"
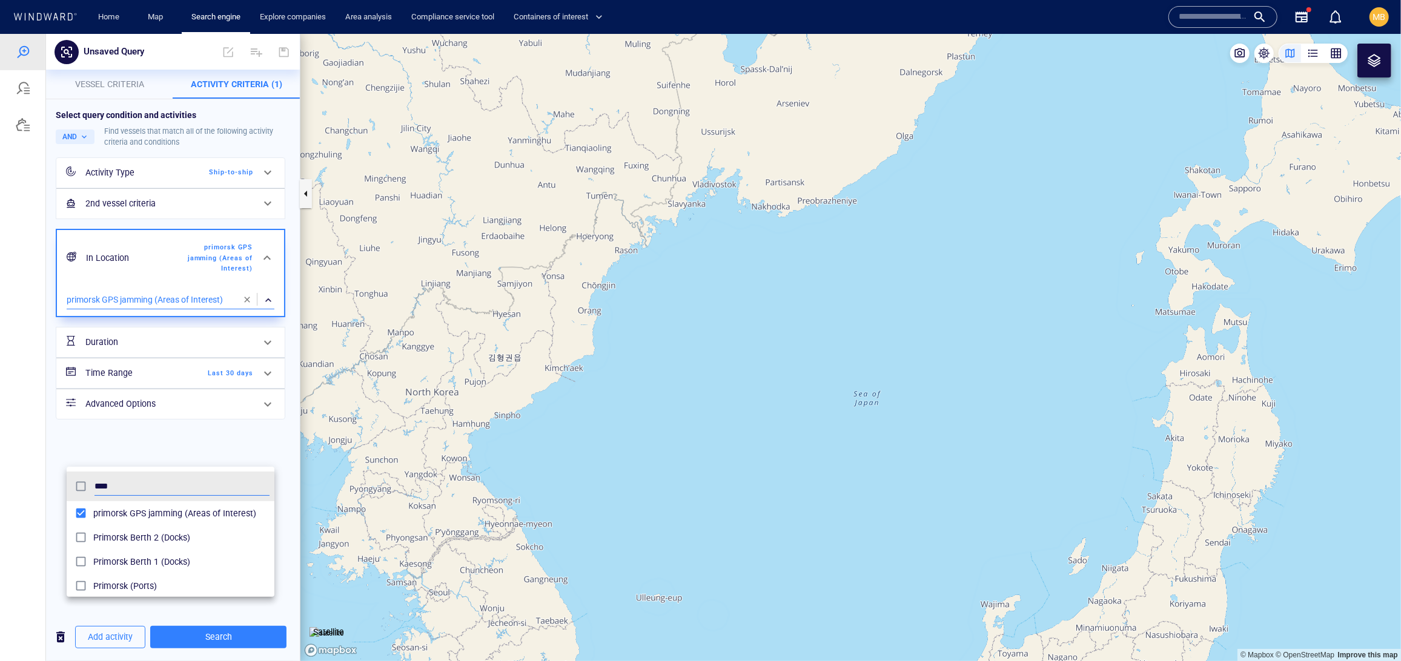
click at [235, 637] on div at bounding box center [700, 347] width 1401 height 628
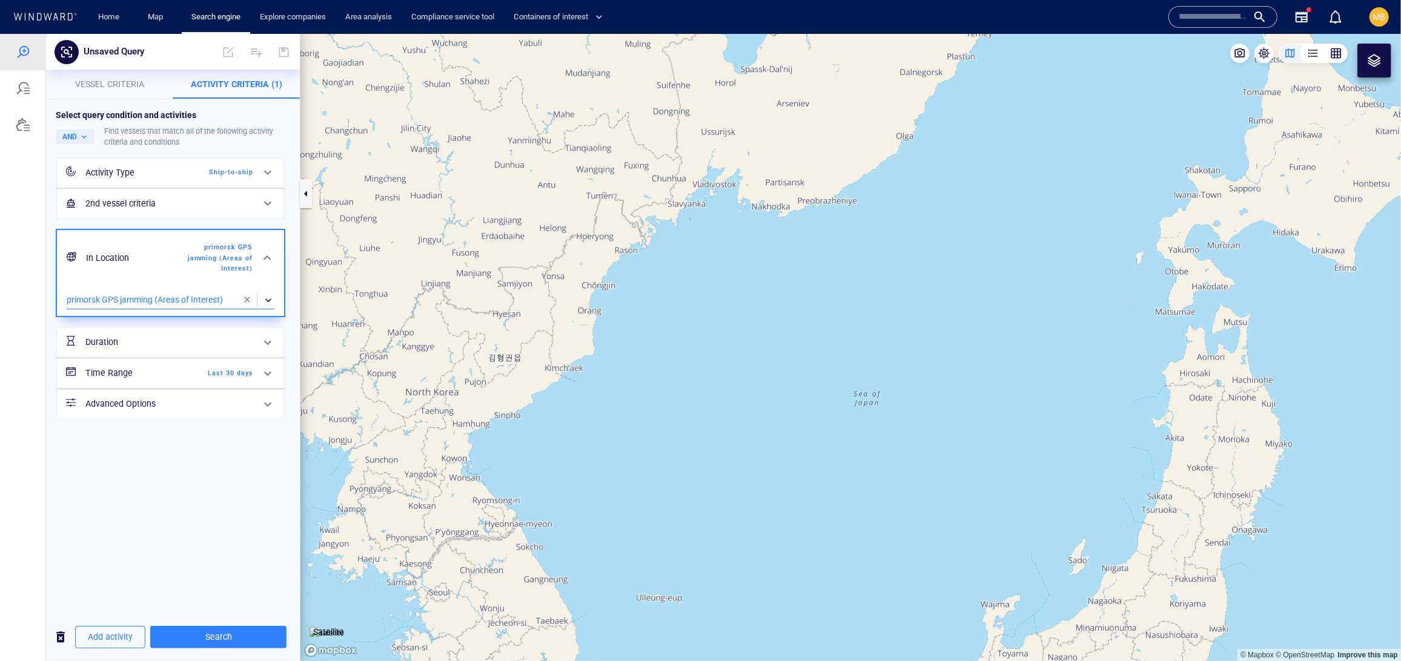
click at [235, 637] on span "Search" at bounding box center [218, 636] width 117 height 15
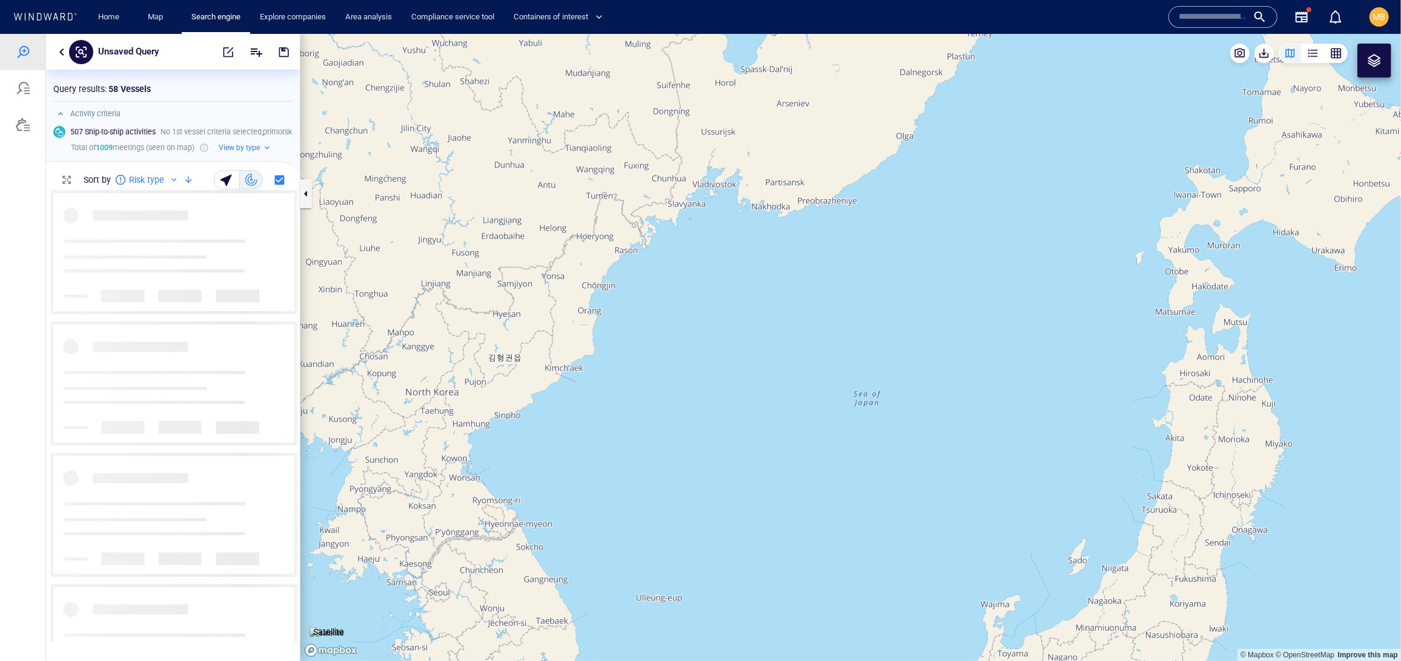
scroll to position [1, 1]
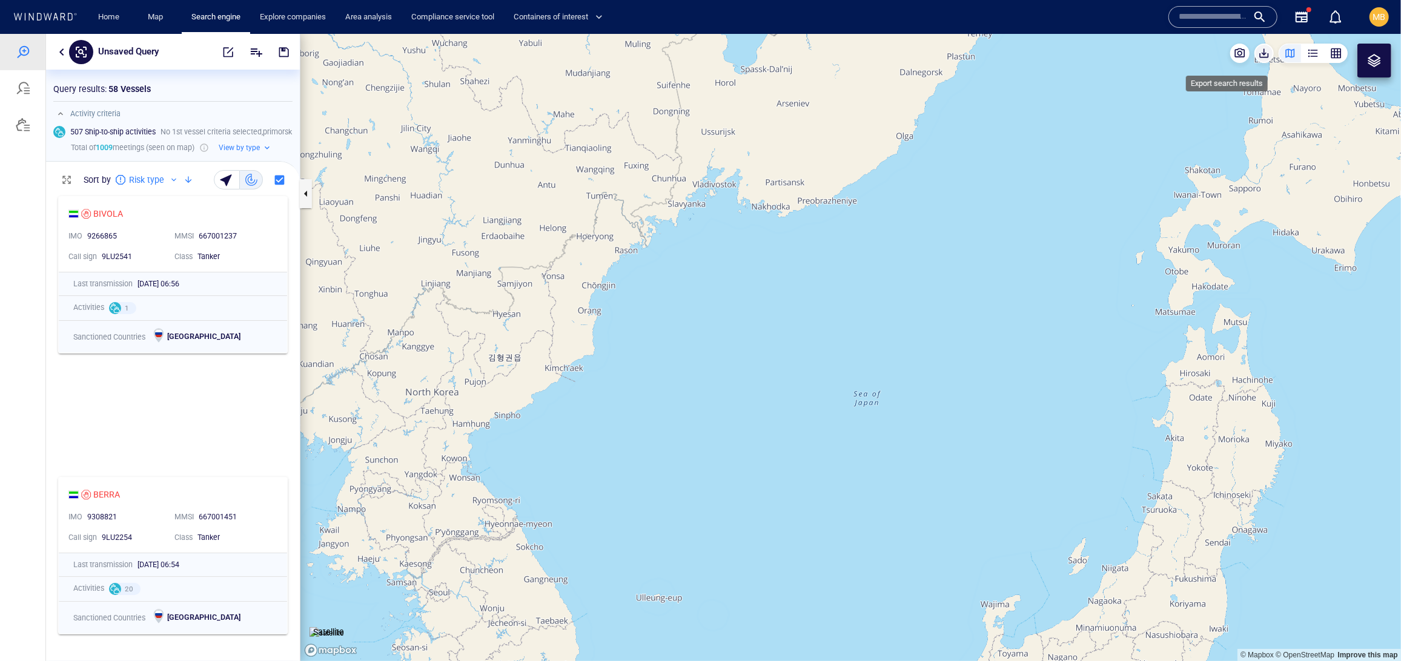
click at [1179, 58] on span "button" at bounding box center [1264, 53] width 12 height 12
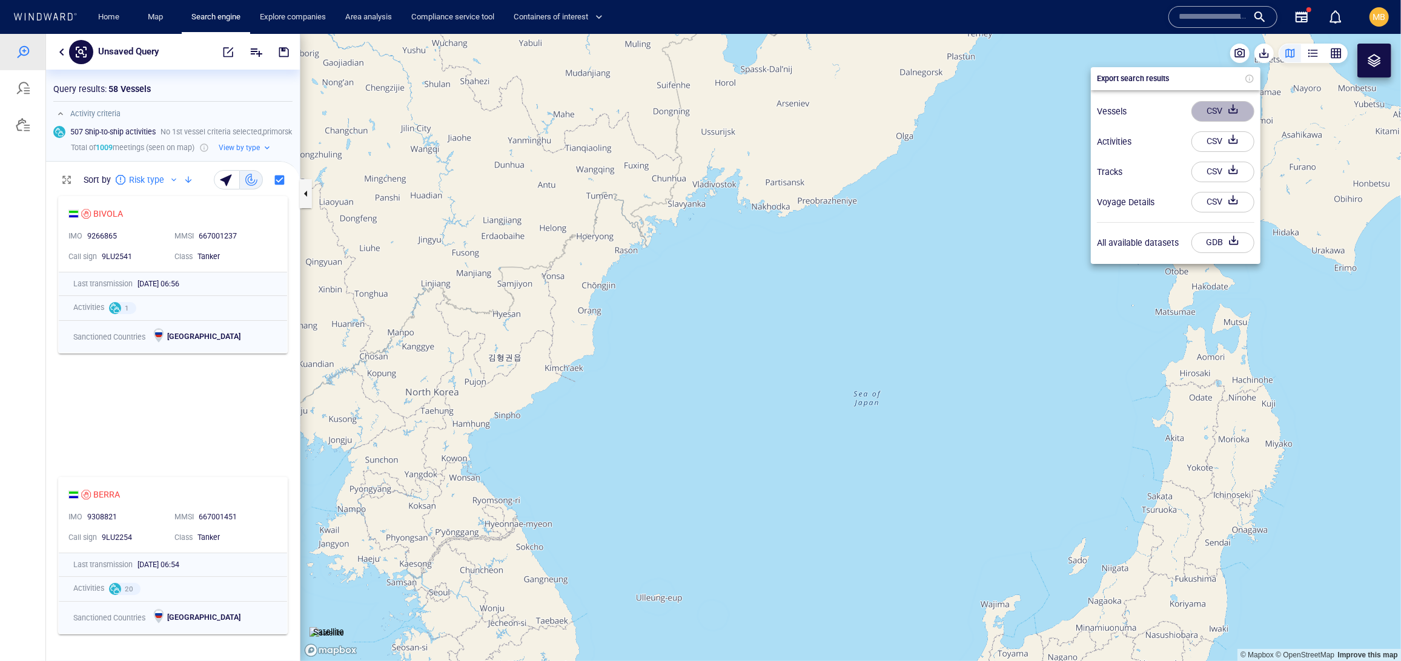
click at [1179, 111] on div "CSV" at bounding box center [1214, 111] width 21 height 20
click at [1179, 144] on div "CSV" at bounding box center [1214, 139] width 21 height 20
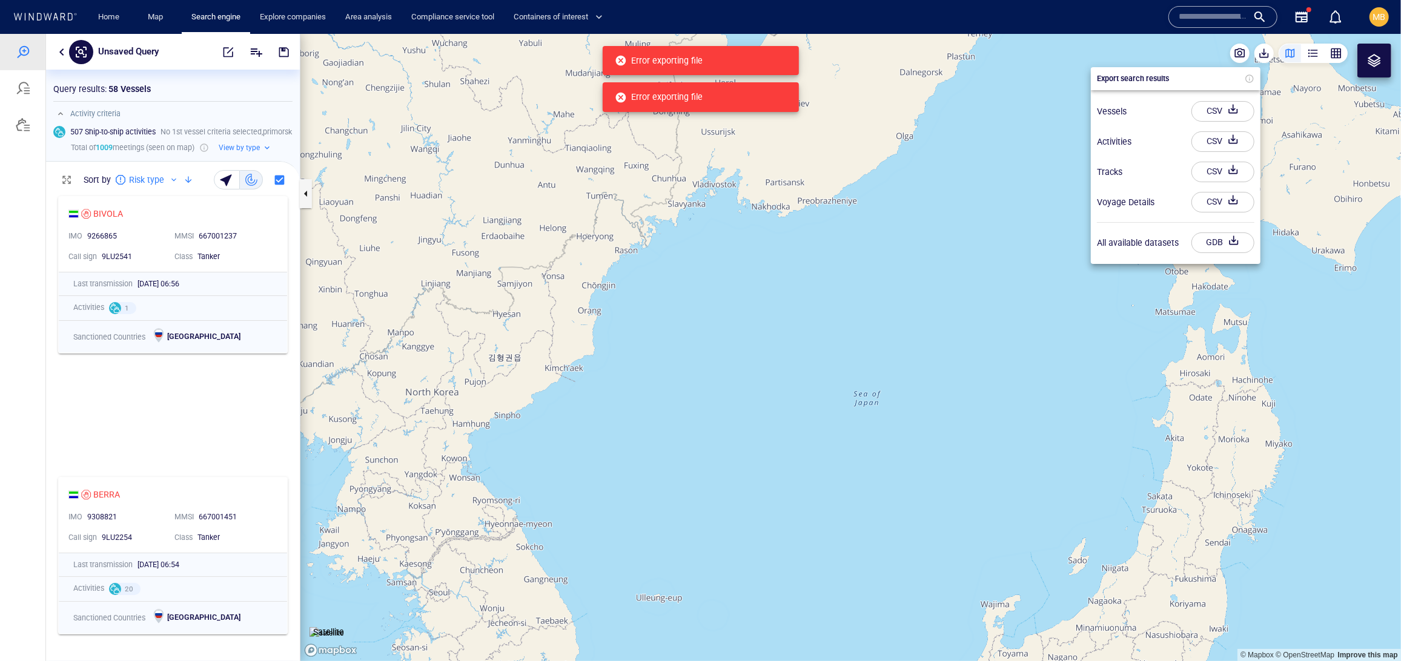
click at [1179, 150] on div "CSV" at bounding box center [1214, 141] width 21 height 20
click at [1179, 116] on div "CSV" at bounding box center [1214, 111] width 21 height 20
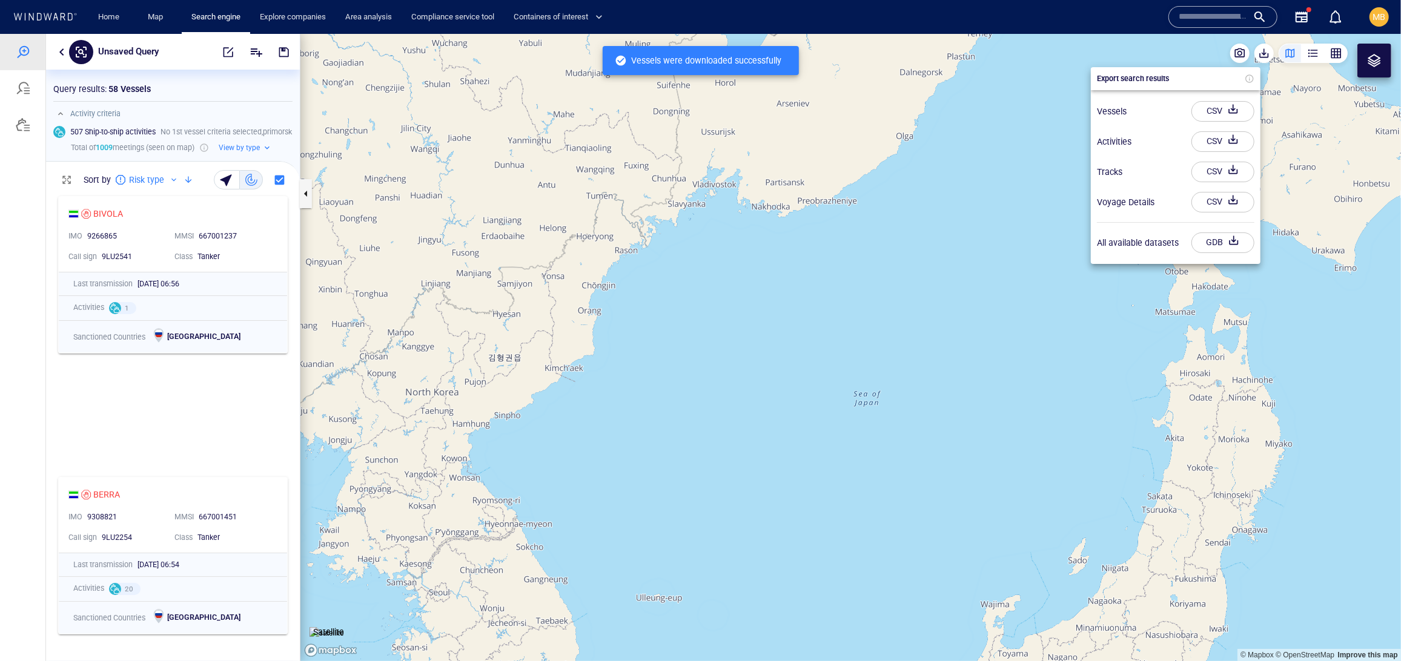
click at [216, 53] on div at bounding box center [700, 347] width 1401 height 628
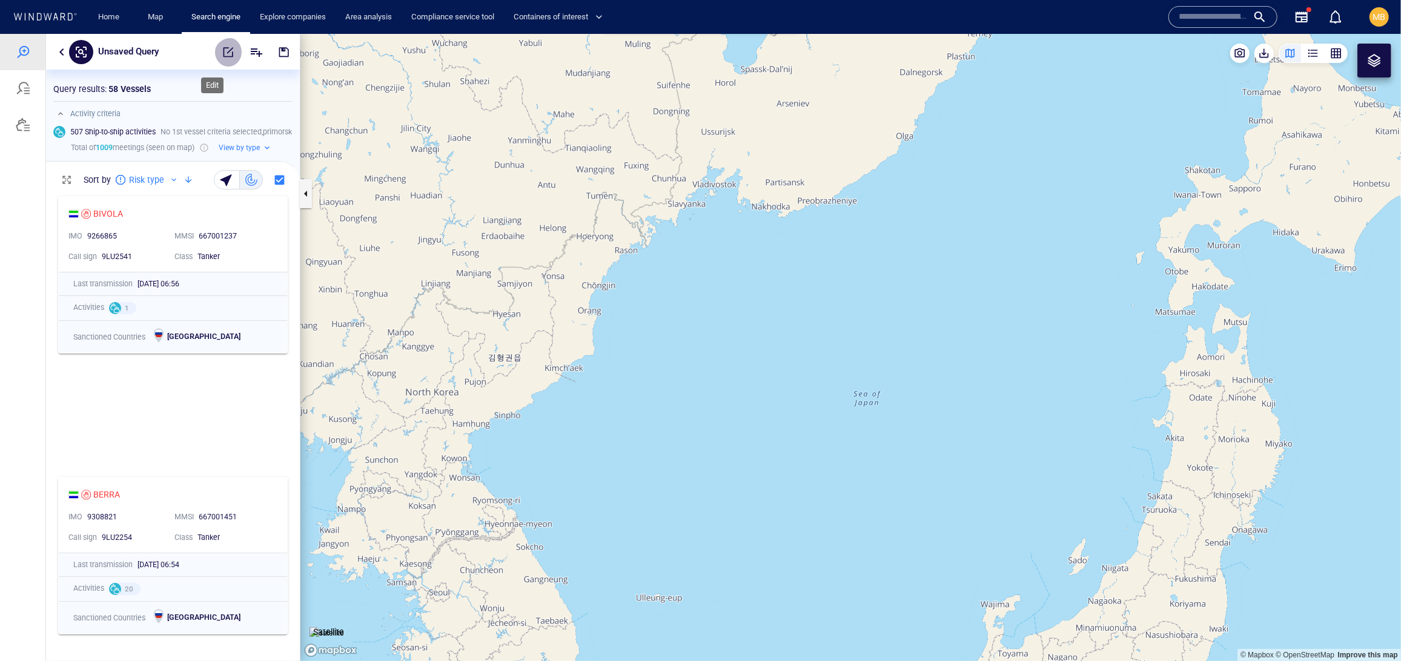
click at [222, 54] on span "button" at bounding box center [228, 51] width 12 height 12
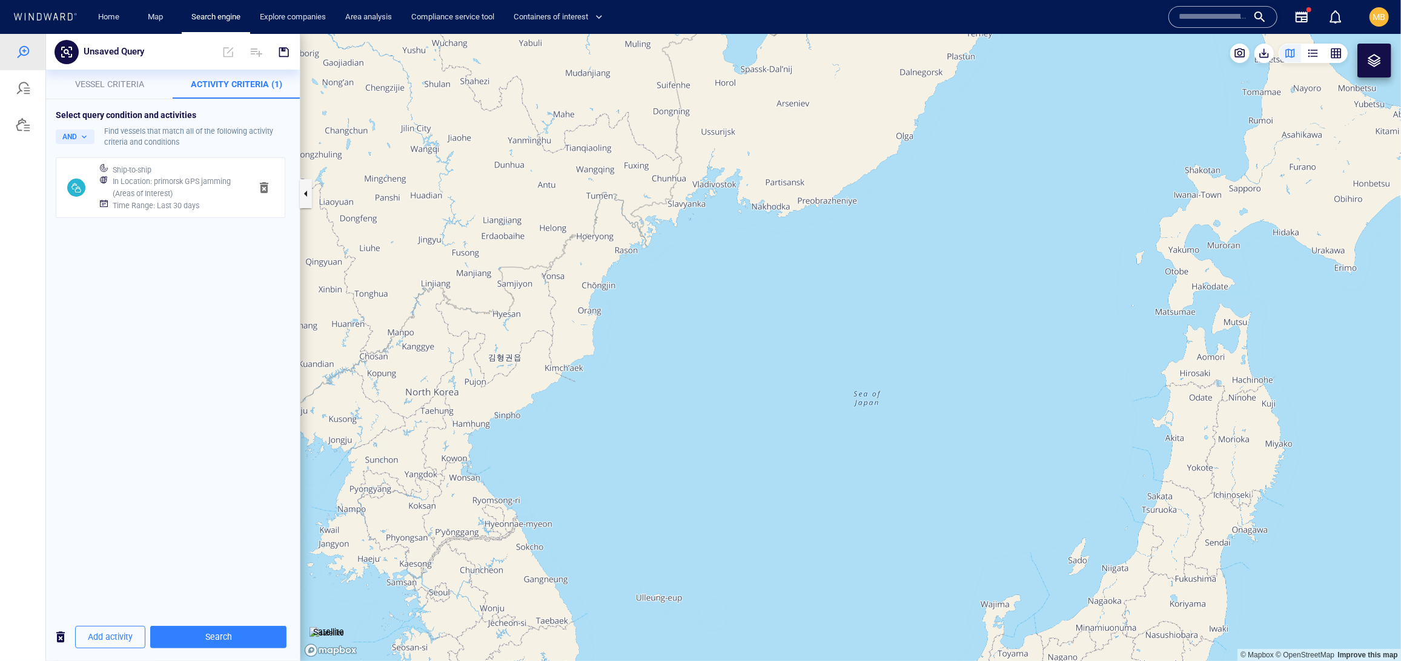
click at [199, 211] on h6 "Time Range : Last 30 days" at bounding box center [156, 205] width 87 height 12
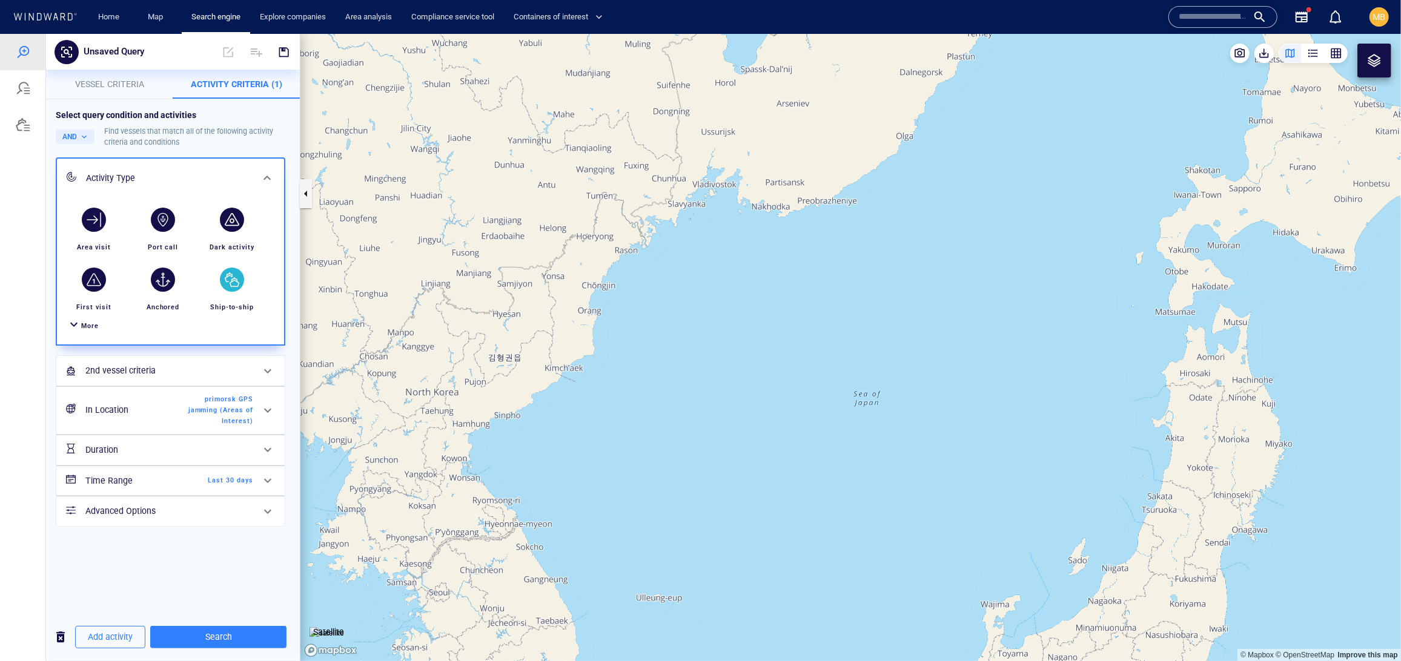
scroll to position [160, 0]
click at [262, 426] on div "In Location primorsk GPS jamming (Areas of Interest)" at bounding box center [170, 409] width 228 height 47
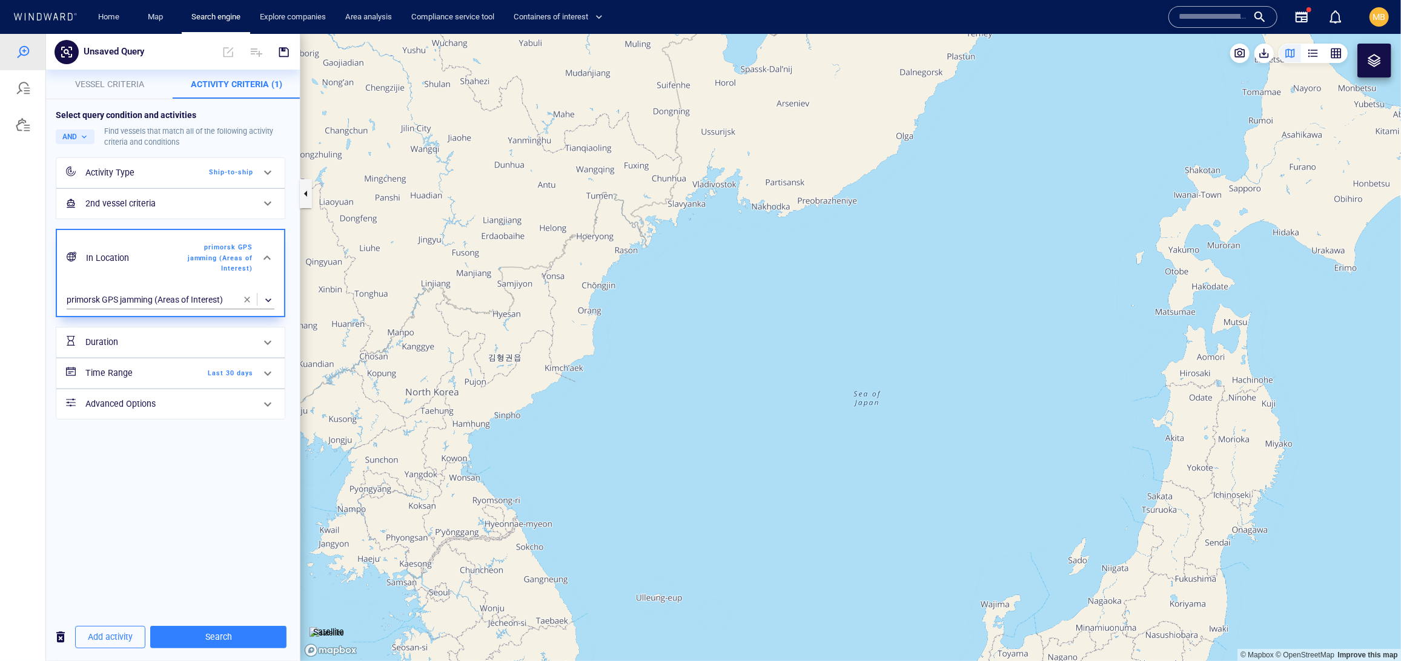
scroll to position [0, 0]
click at [243, 304] on span "button" at bounding box center [247, 299] width 10 height 10
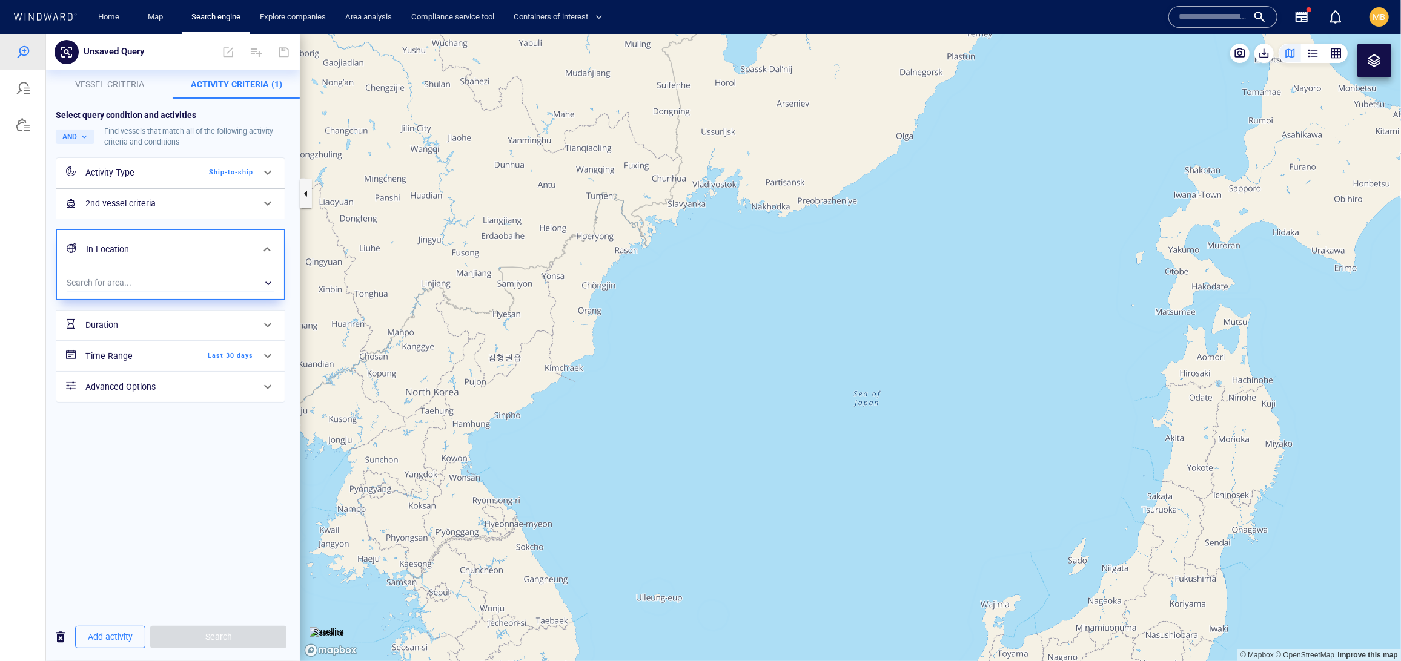
click at [163, 292] on div "​" at bounding box center [171, 283] width 208 height 18
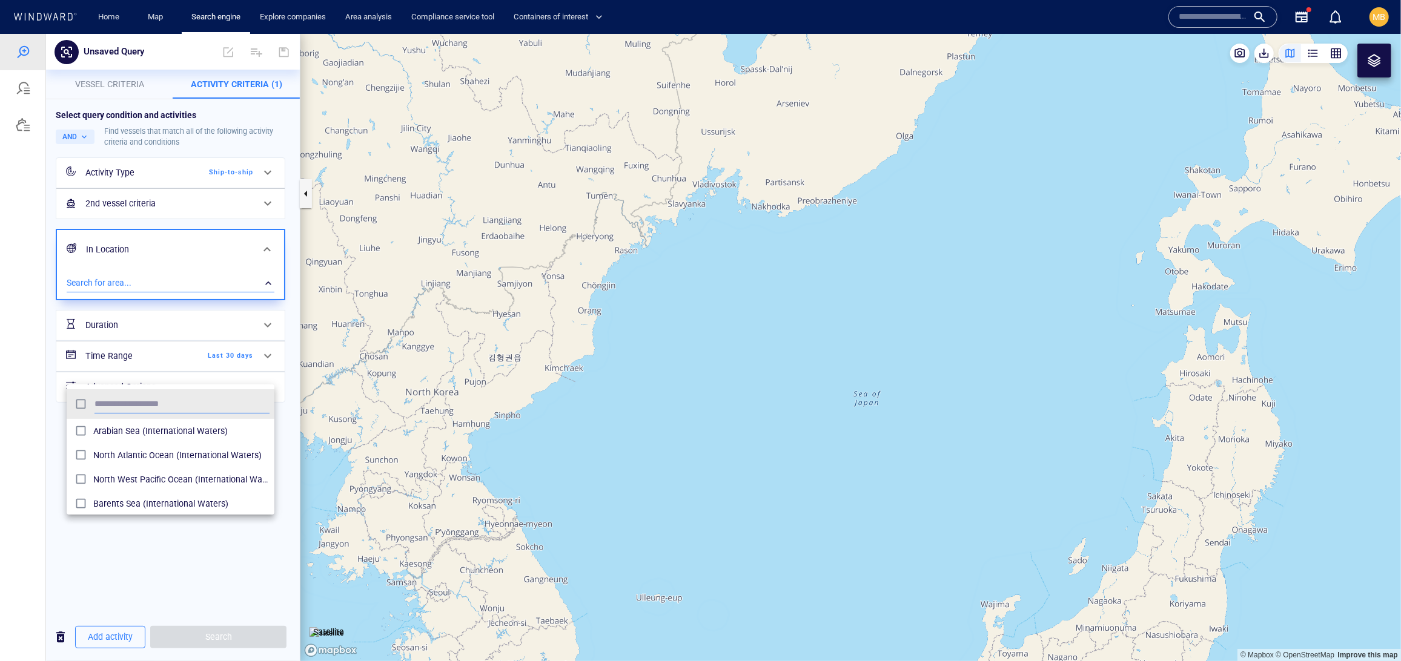
scroll to position [132, 208]
type input "*****"
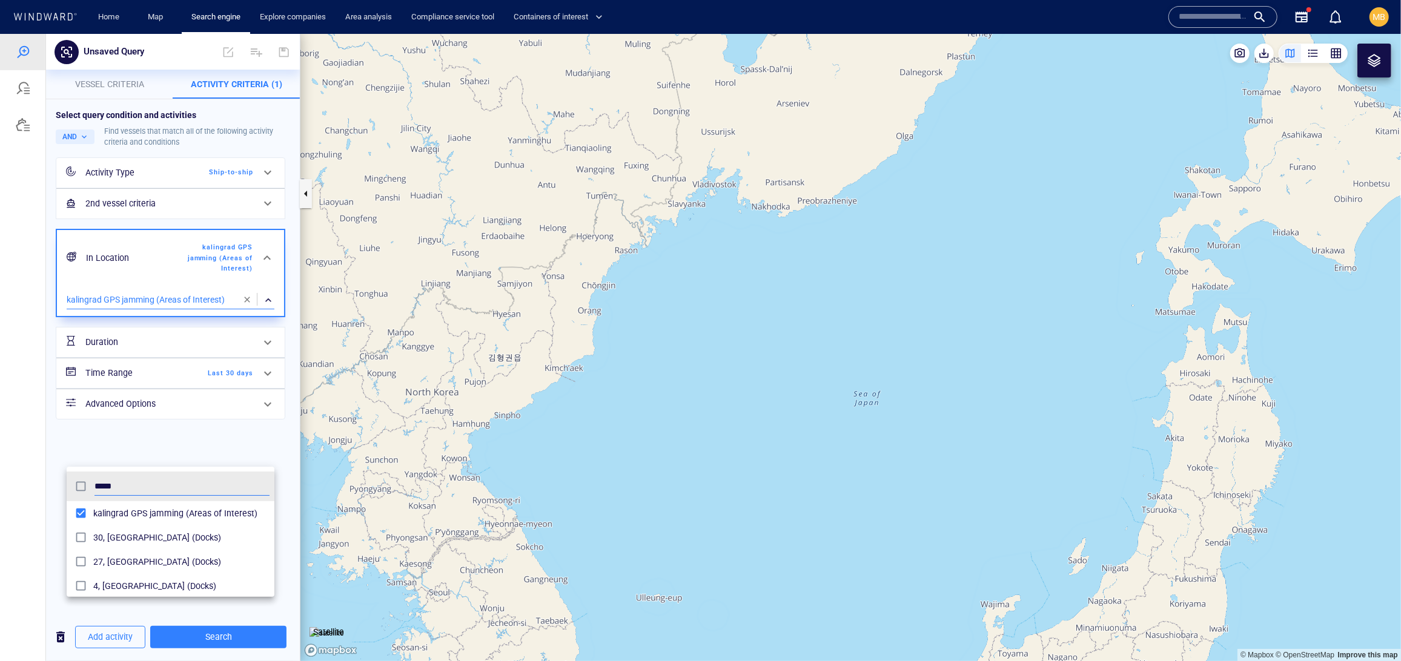
click at [224, 639] on div at bounding box center [700, 347] width 1401 height 628
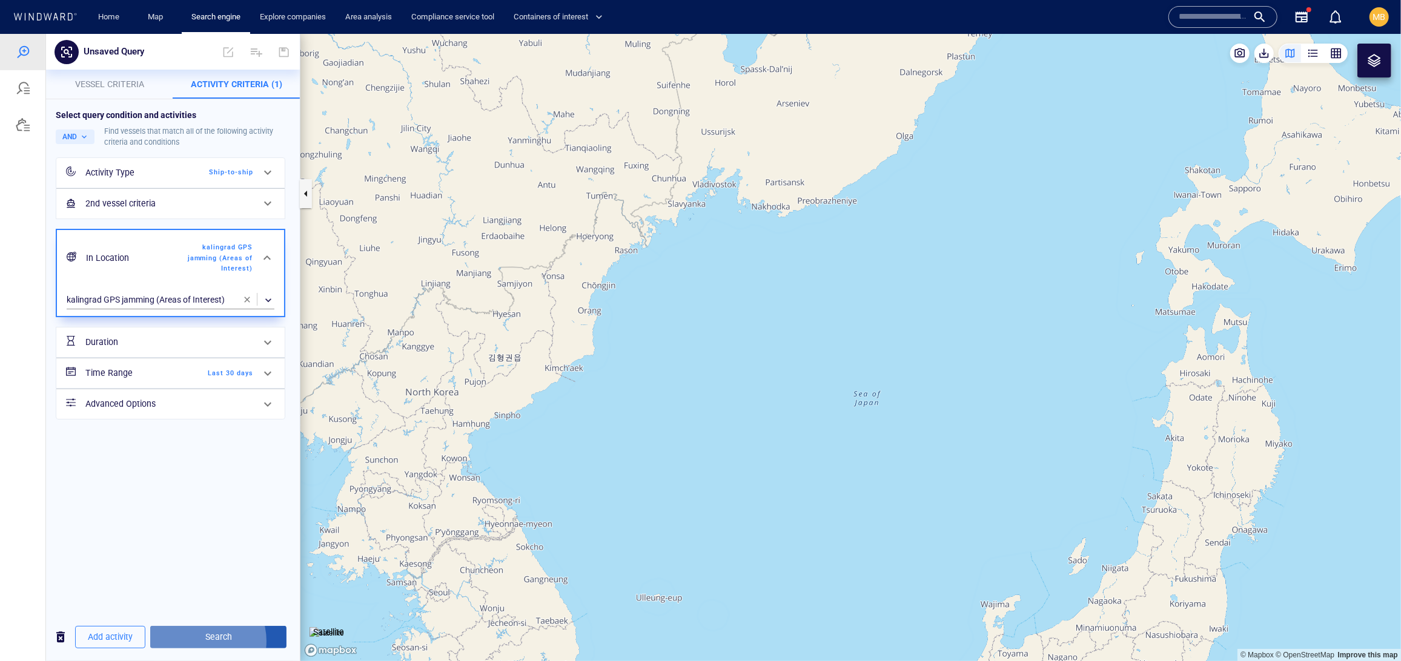
click at [227, 637] on span "Search" at bounding box center [218, 636] width 117 height 15
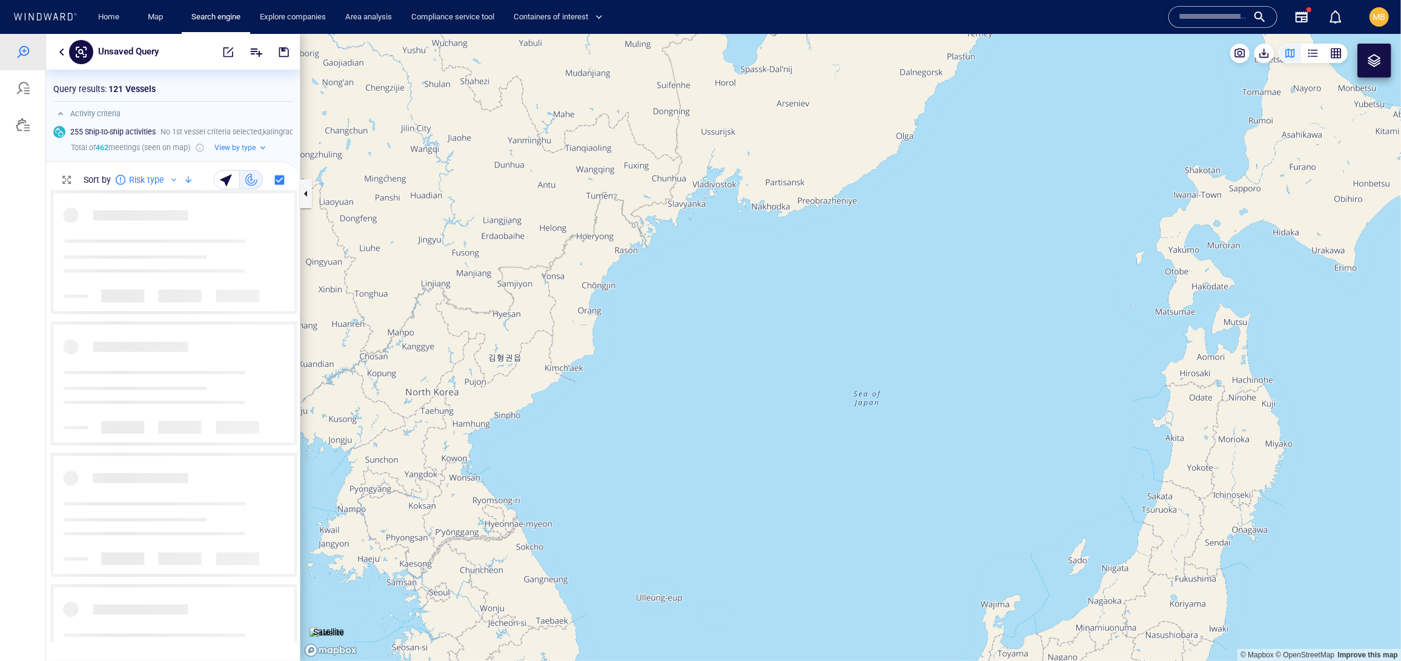
scroll to position [1, 1]
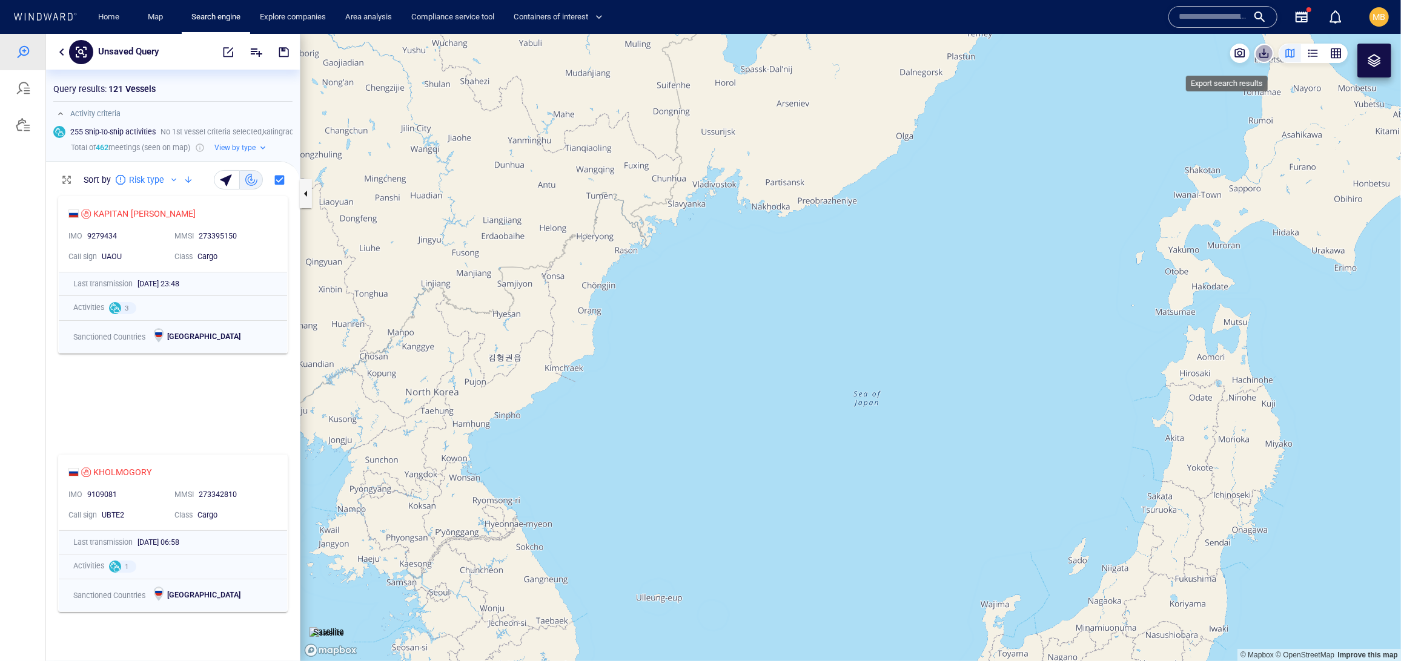
click at [1179, 56] on span "button" at bounding box center [1264, 53] width 12 height 12
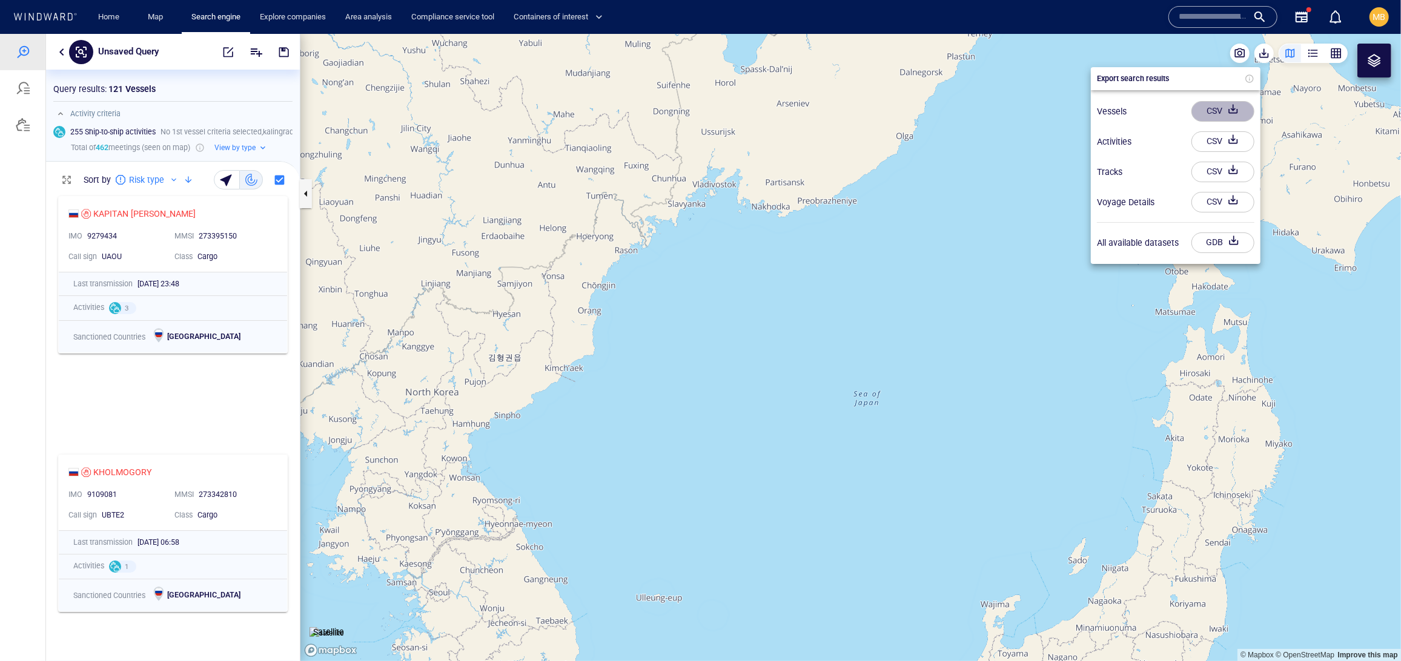
click at [1179, 116] on div "CSV" at bounding box center [1214, 111] width 21 height 20
click at [1179, 145] on div "CSV" at bounding box center [1214, 139] width 21 height 20
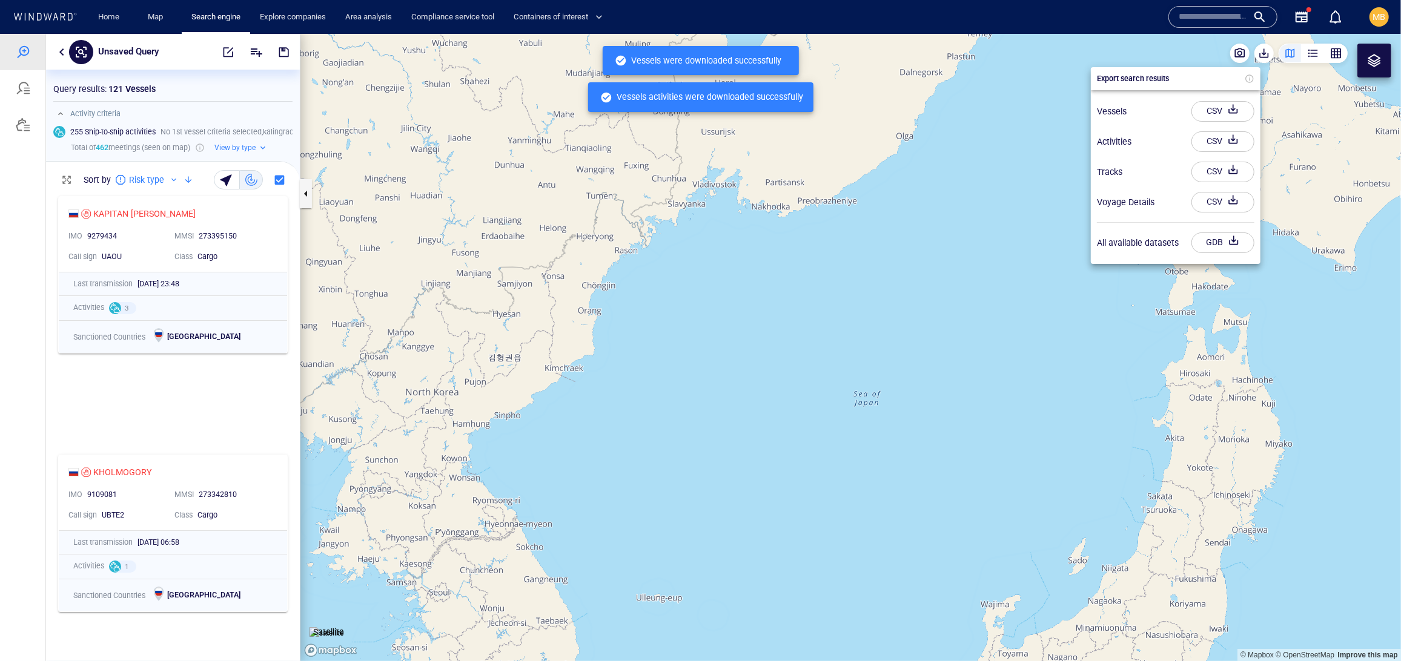
click at [216, 49] on div at bounding box center [700, 347] width 1401 height 628
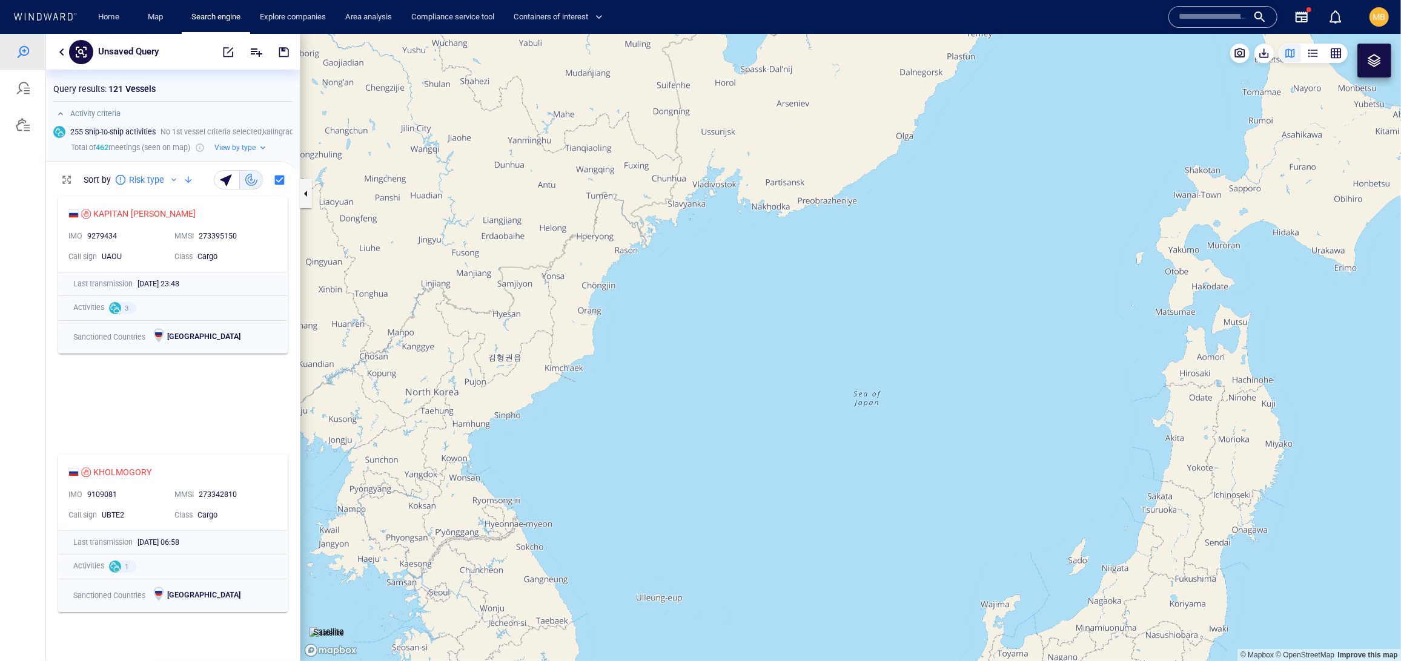
click at [222, 53] on span "button" at bounding box center [228, 51] width 12 height 12
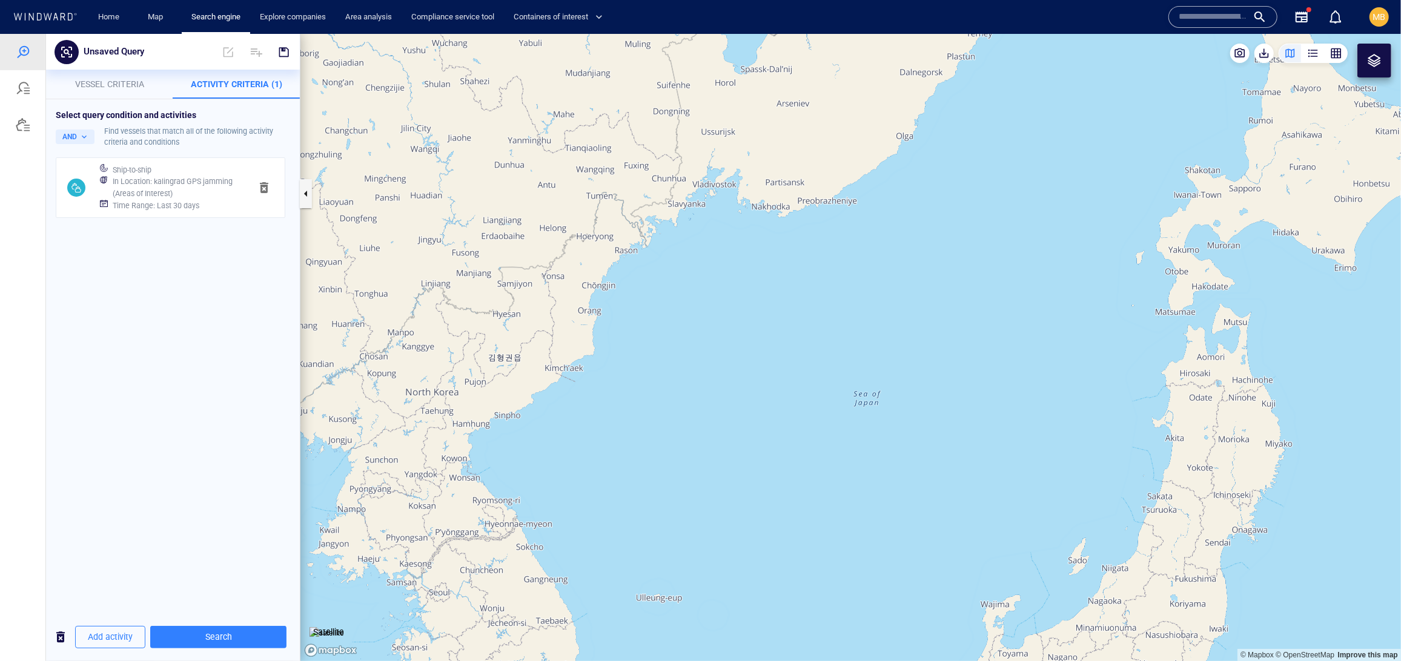
click at [199, 211] on h6 "Time Range : Last 30 days" at bounding box center [156, 205] width 87 height 12
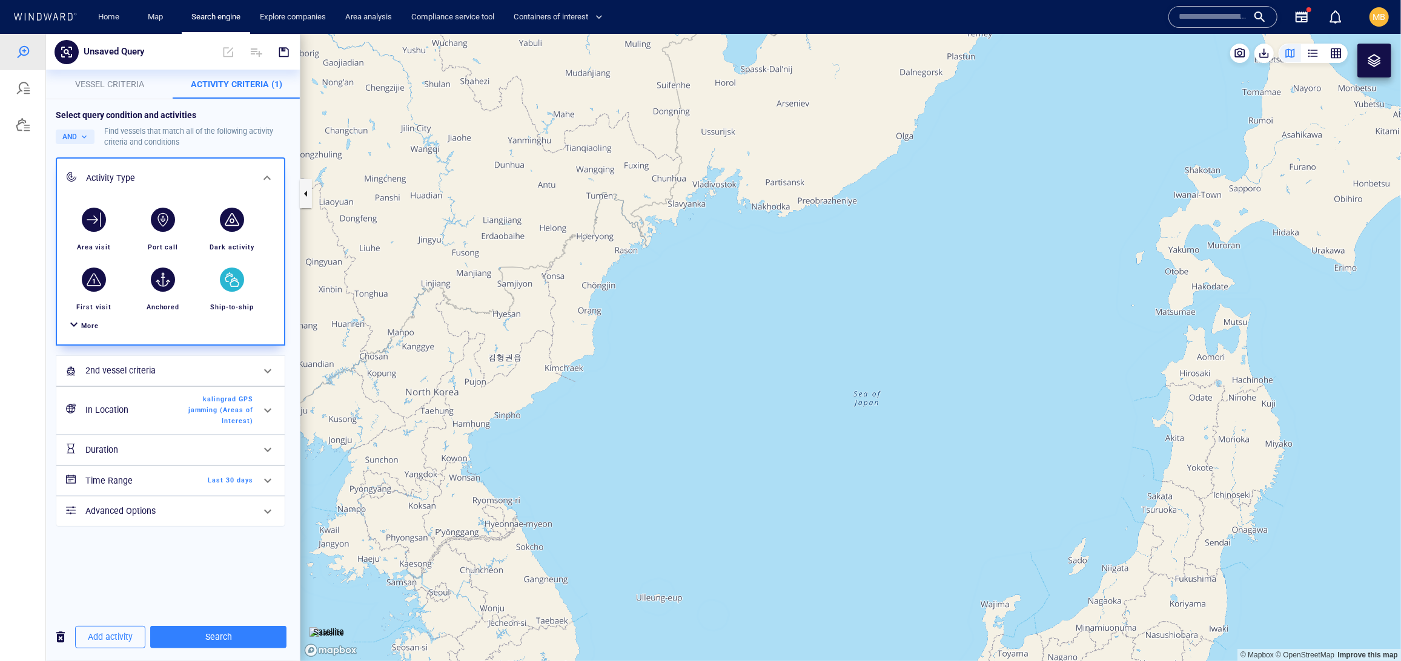
scroll to position [0, 0]
click at [252, 421] on span "kalingrad GPS jamming (Areas of Interest)" at bounding box center [219, 410] width 70 height 32
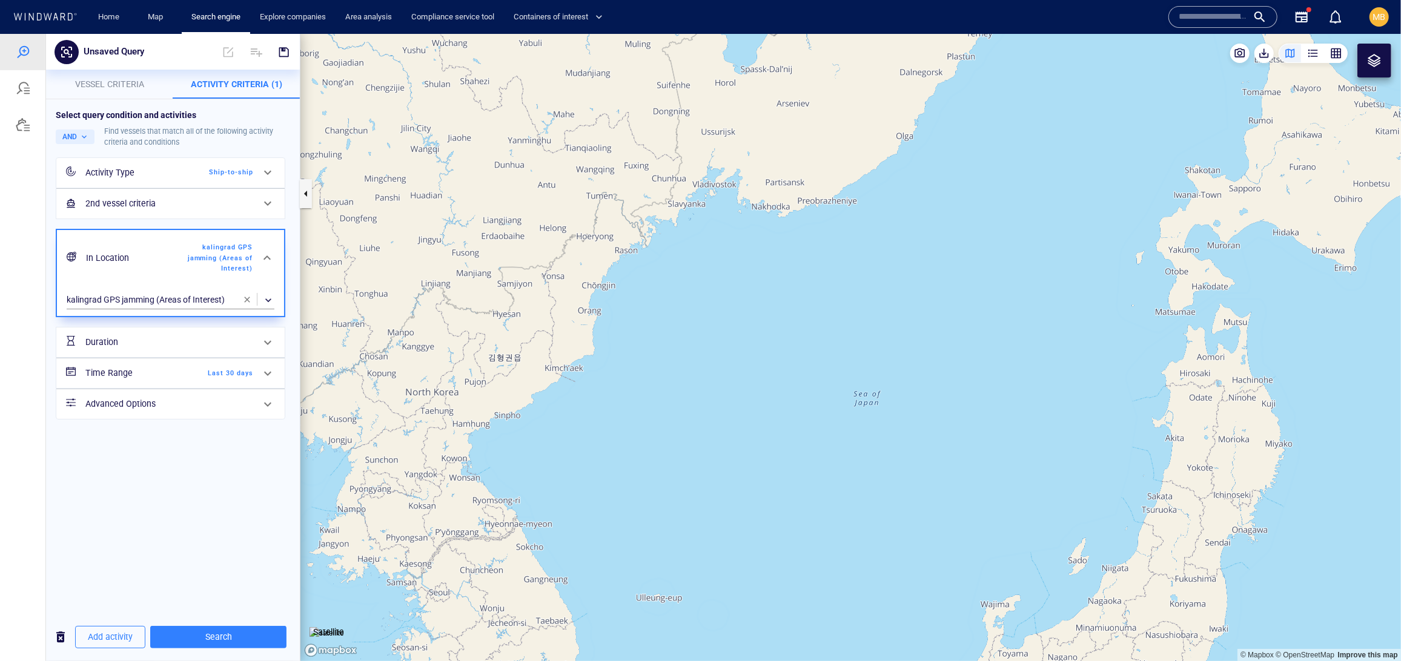
click at [246, 304] on span "button" at bounding box center [247, 299] width 10 height 10
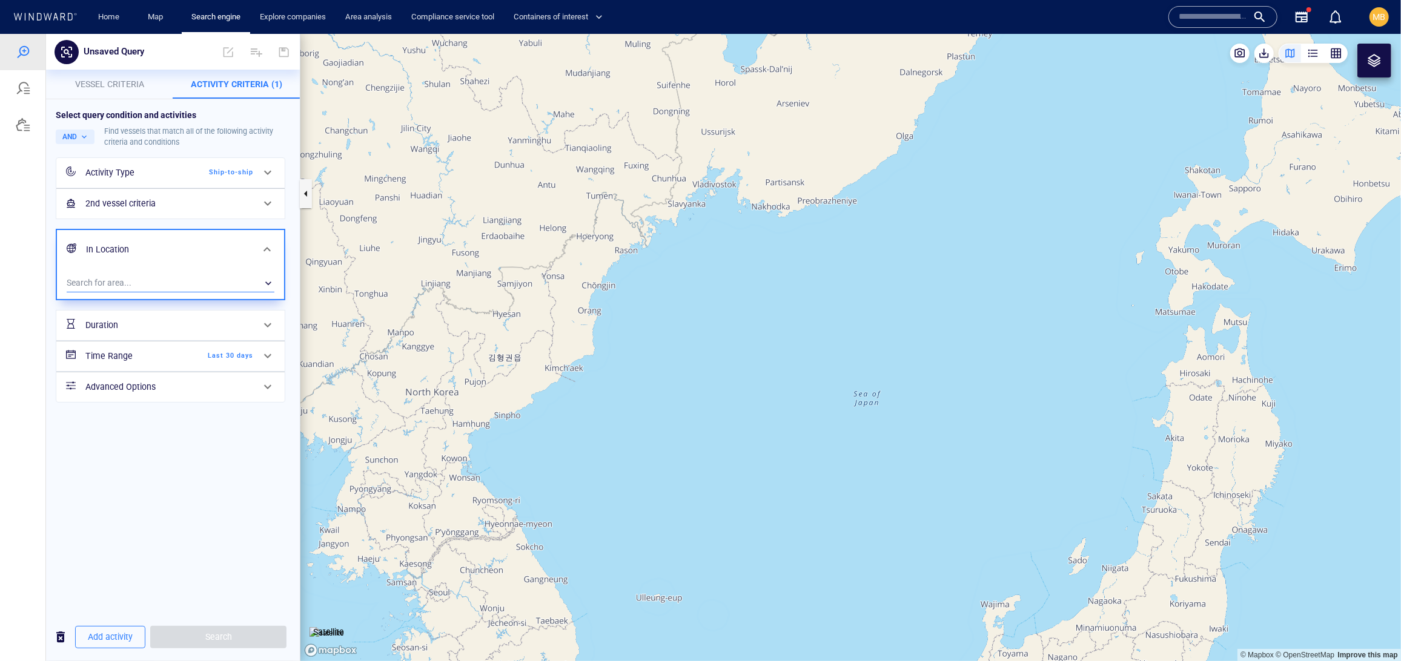
click at [157, 292] on div "​" at bounding box center [171, 283] width 208 height 18
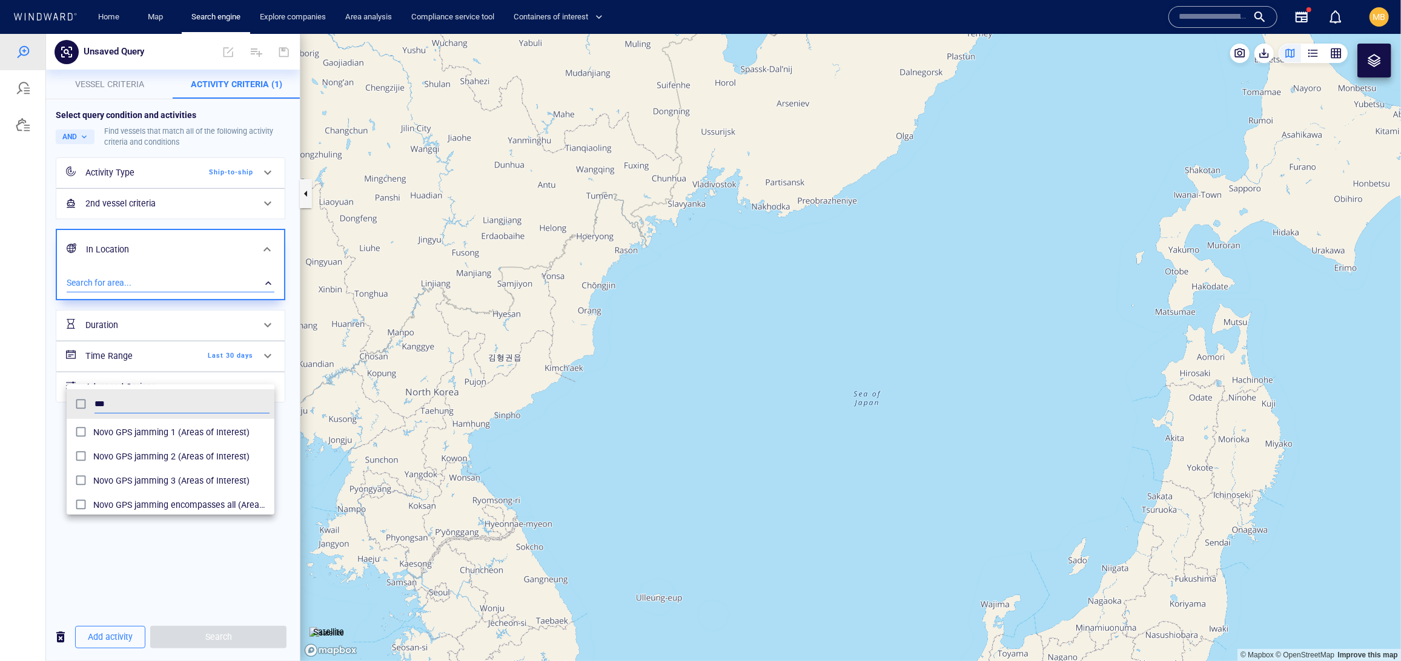
scroll to position [124, 0]
type input "***"
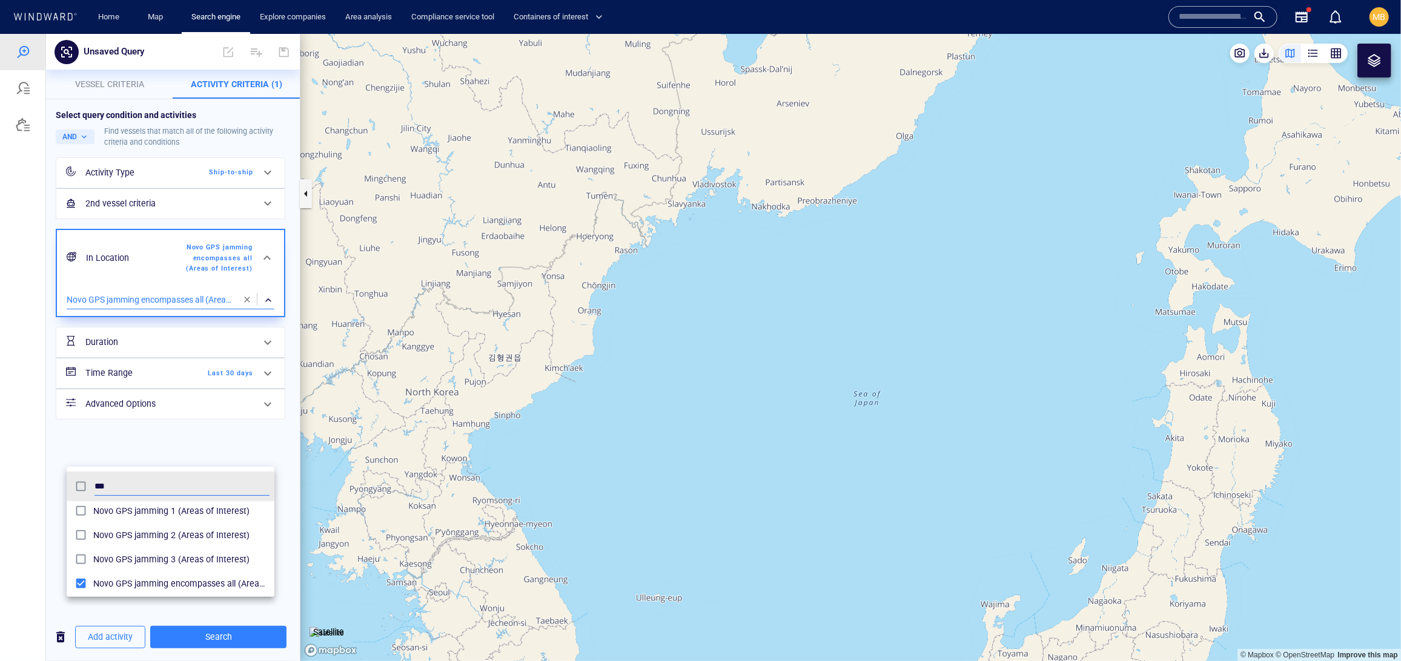
click at [224, 637] on div at bounding box center [700, 347] width 1401 height 628
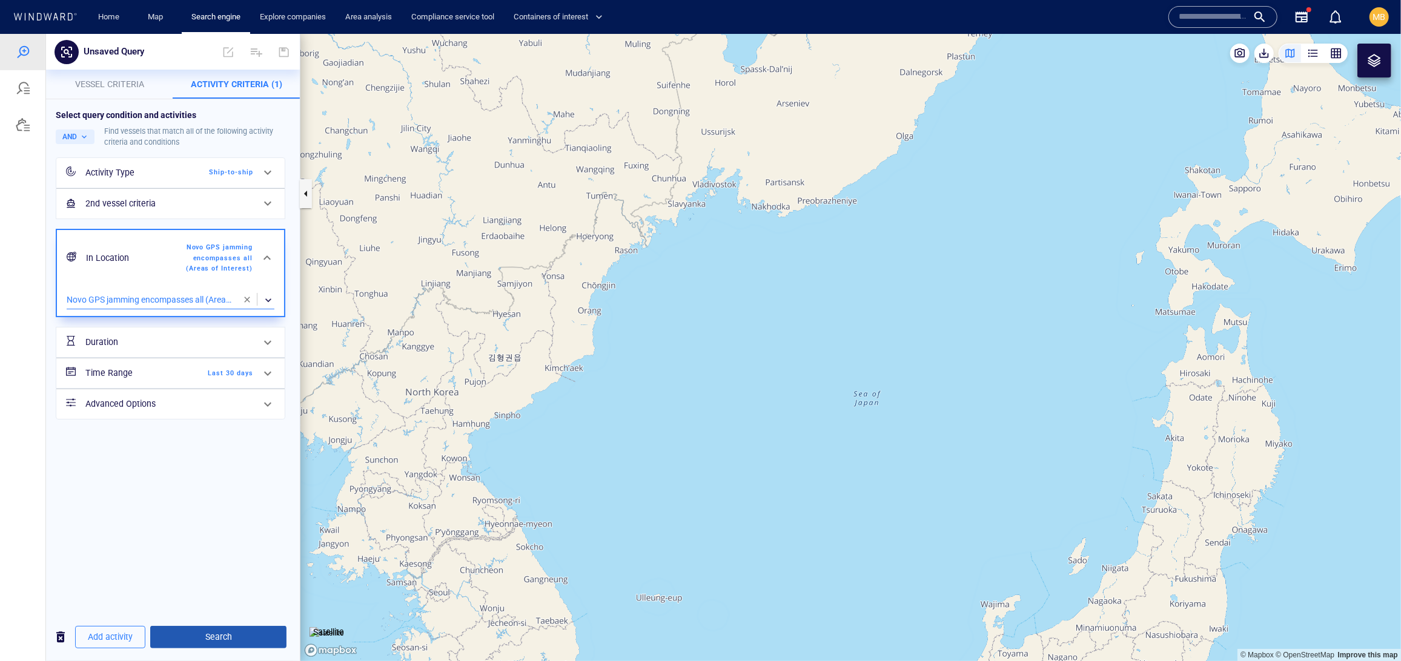
click at [230, 635] on span "Search" at bounding box center [218, 636] width 117 height 15
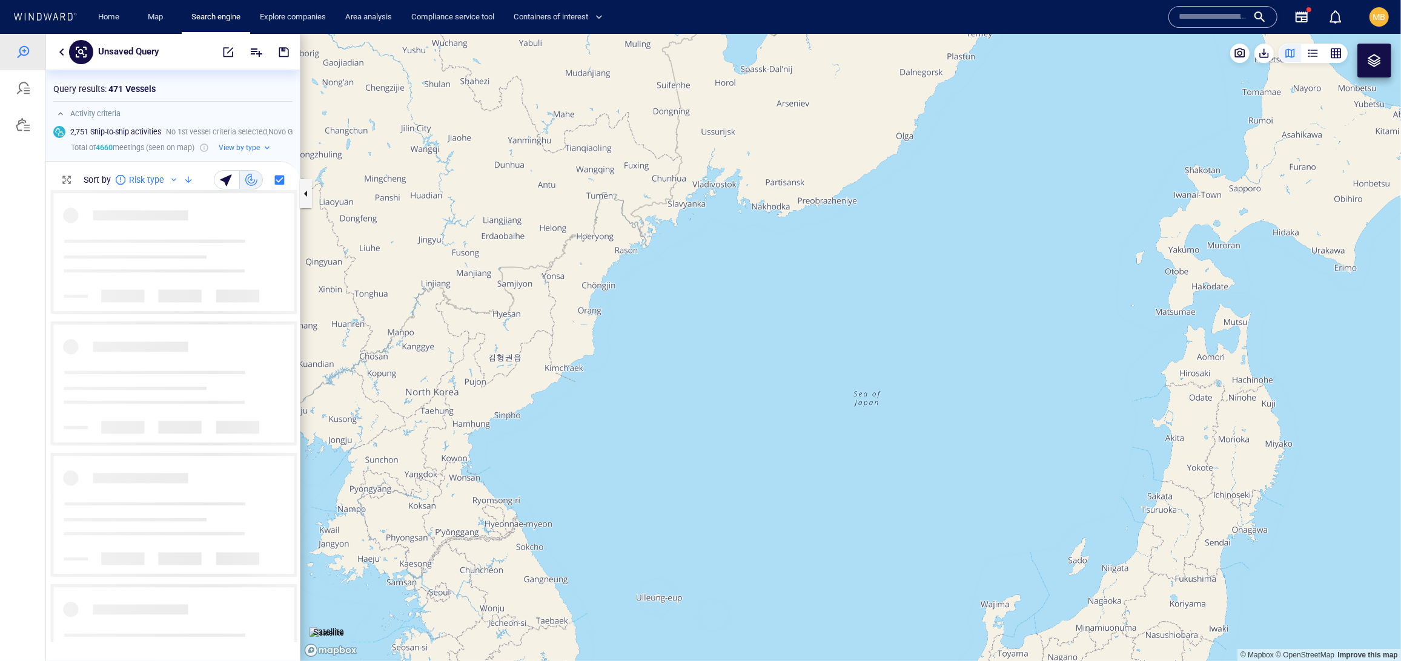
scroll to position [451, 253]
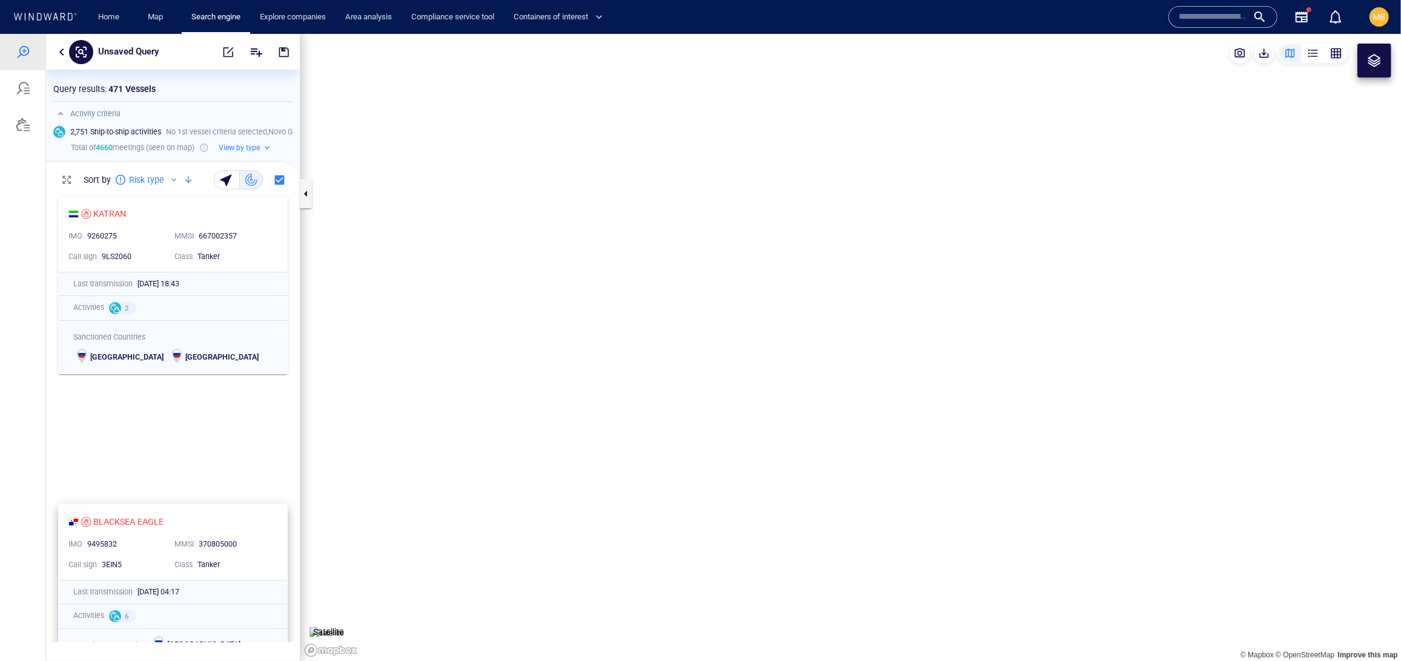
scroll to position [451, 253]
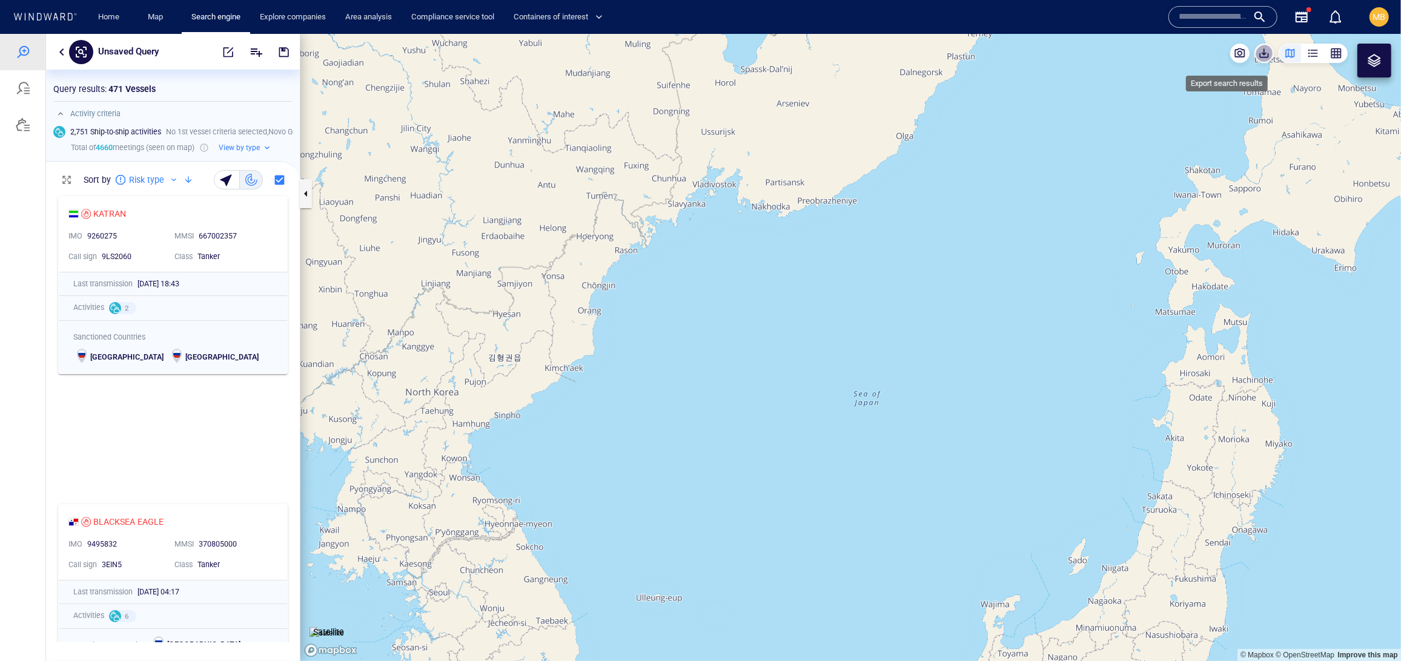
click at [1258, 55] on span "button" at bounding box center [1264, 53] width 12 height 12
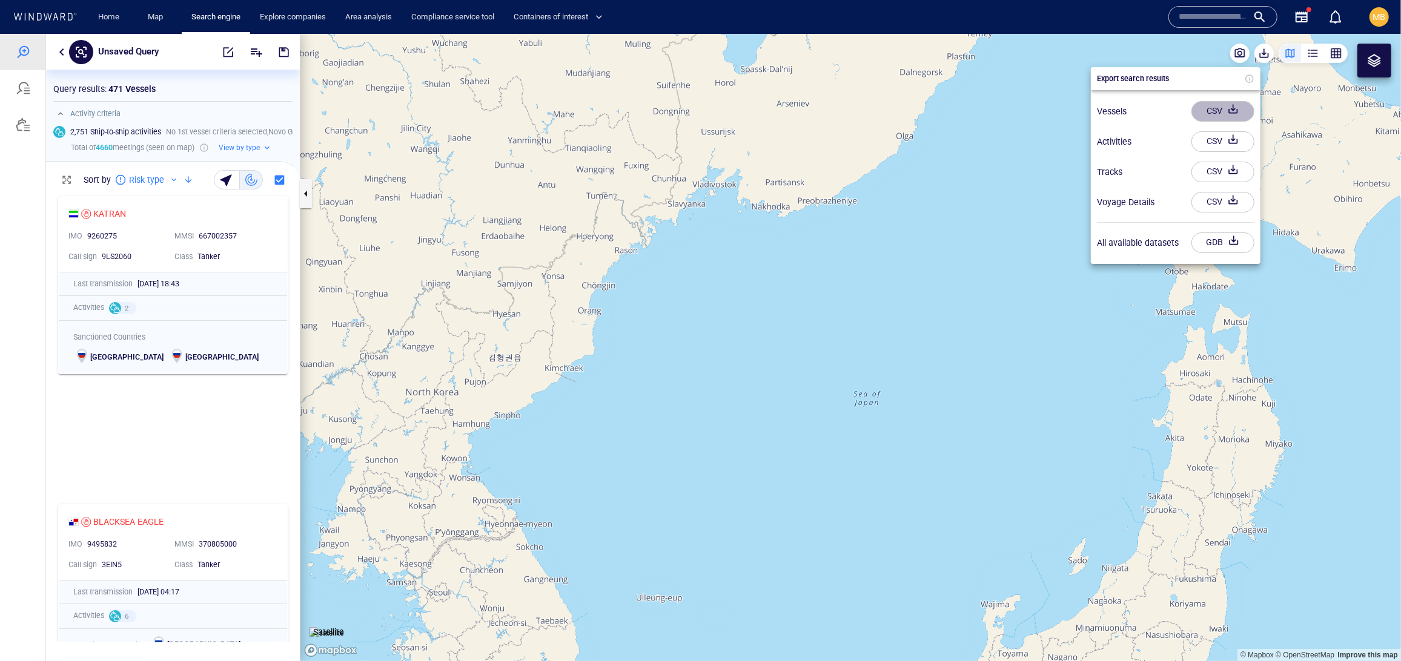
click at [1224, 114] on div "CSV" at bounding box center [1214, 111] width 21 height 20
click at [1213, 147] on div "CSV" at bounding box center [1214, 139] width 21 height 20
click at [216, 48] on div at bounding box center [700, 347] width 1401 height 628
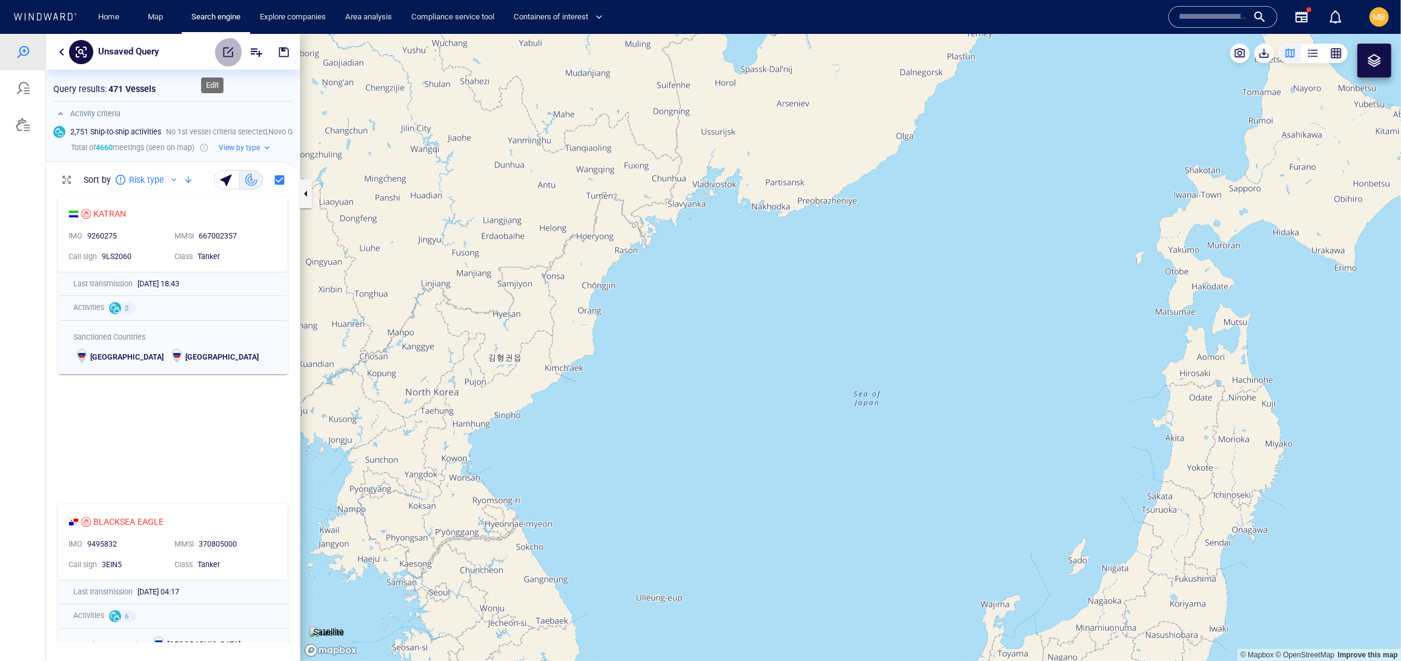
click at [222, 51] on span "button" at bounding box center [228, 51] width 12 height 12
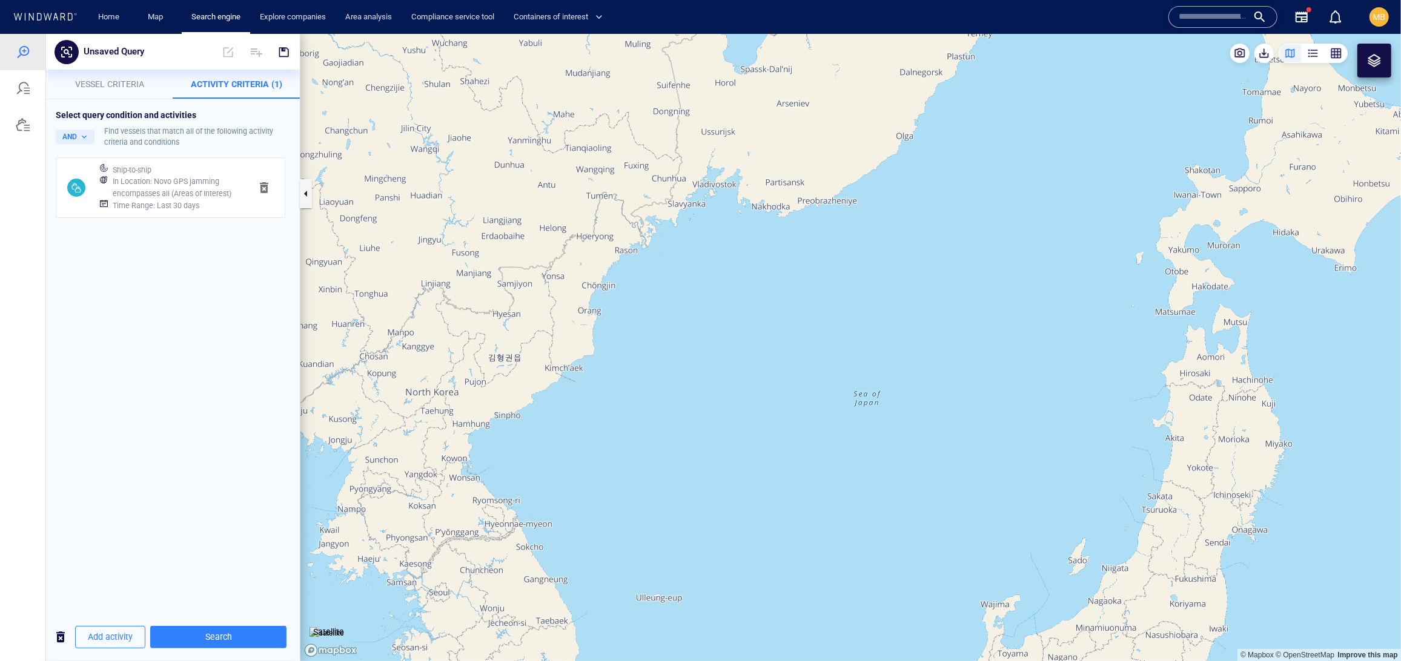
click at [246, 216] on div "Ship-to-ship In Location : Novo GPS jamming encompasses all (Areas of Interest)…" at bounding box center [171, 188] width 226 height 58
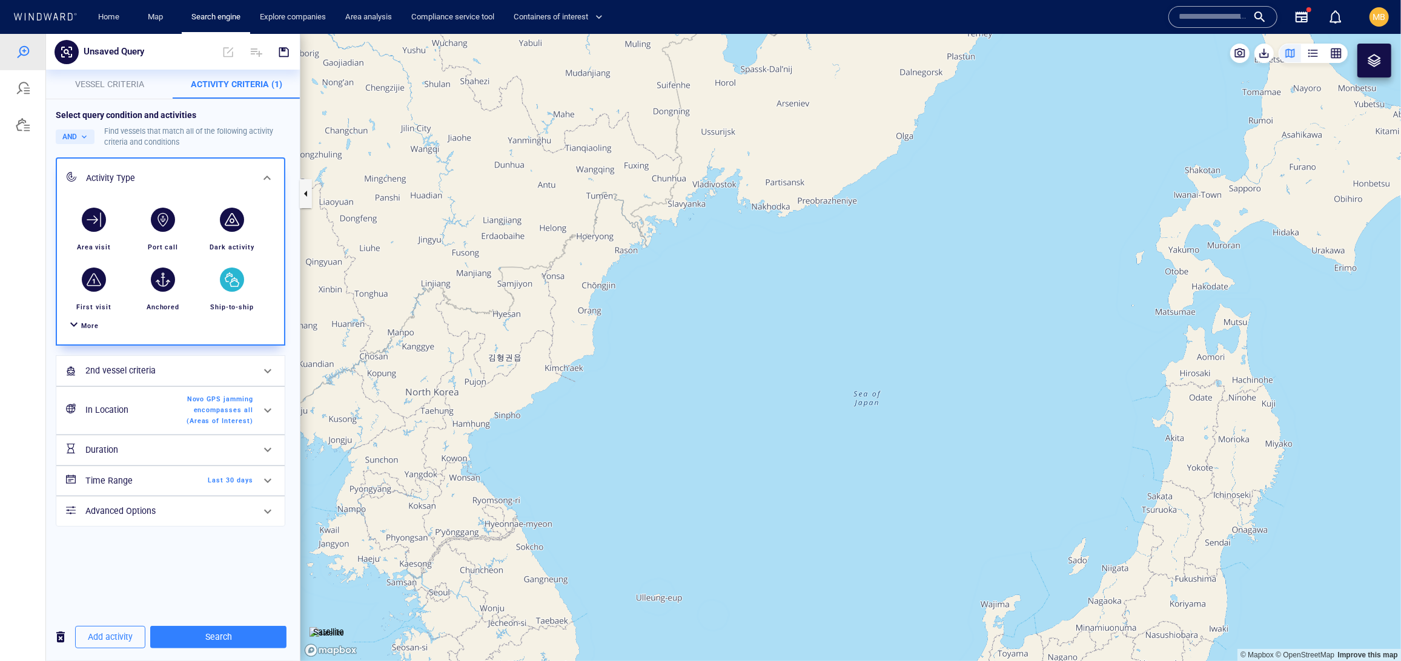
scroll to position [160, 0]
click at [241, 422] on span "Novo GPS jamming encompasses all (Areas of Interest)" at bounding box center [219, 410] width 70 height 32
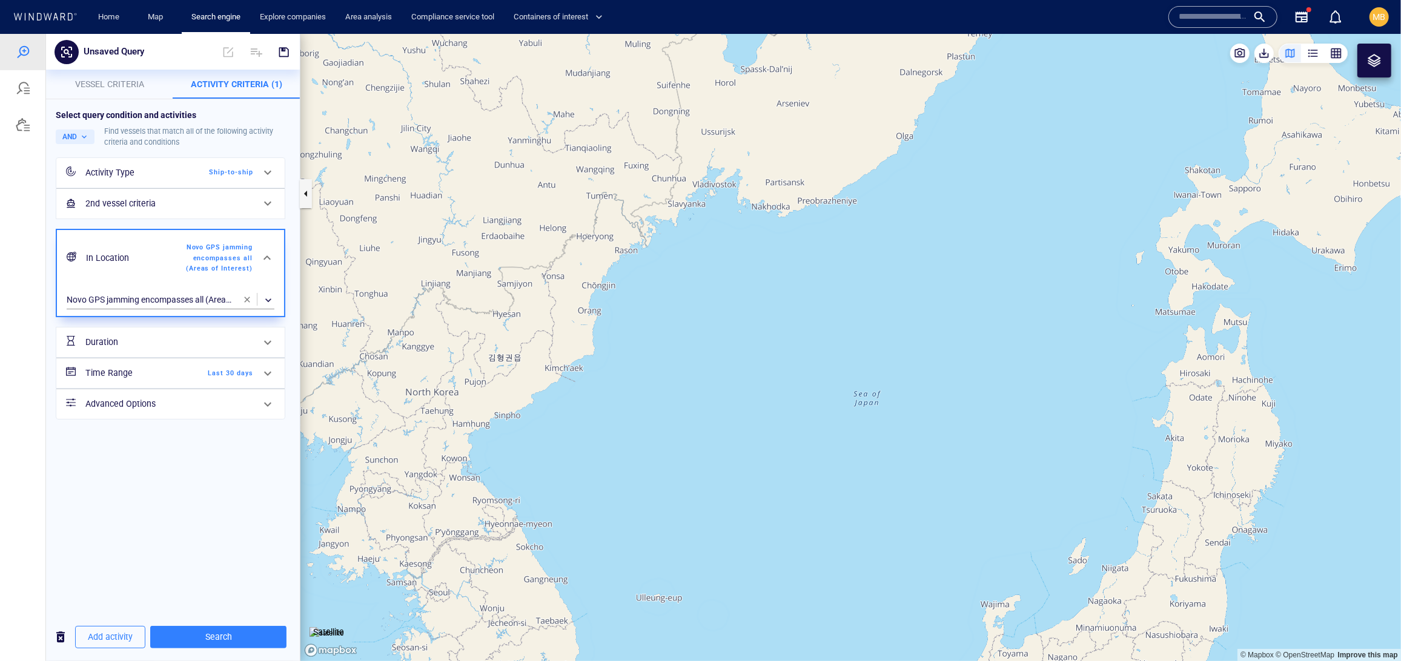
scroll to position [0, 0]
click at [242, 304] on span "button" at bounding box center [247, 299] width 10 height 10
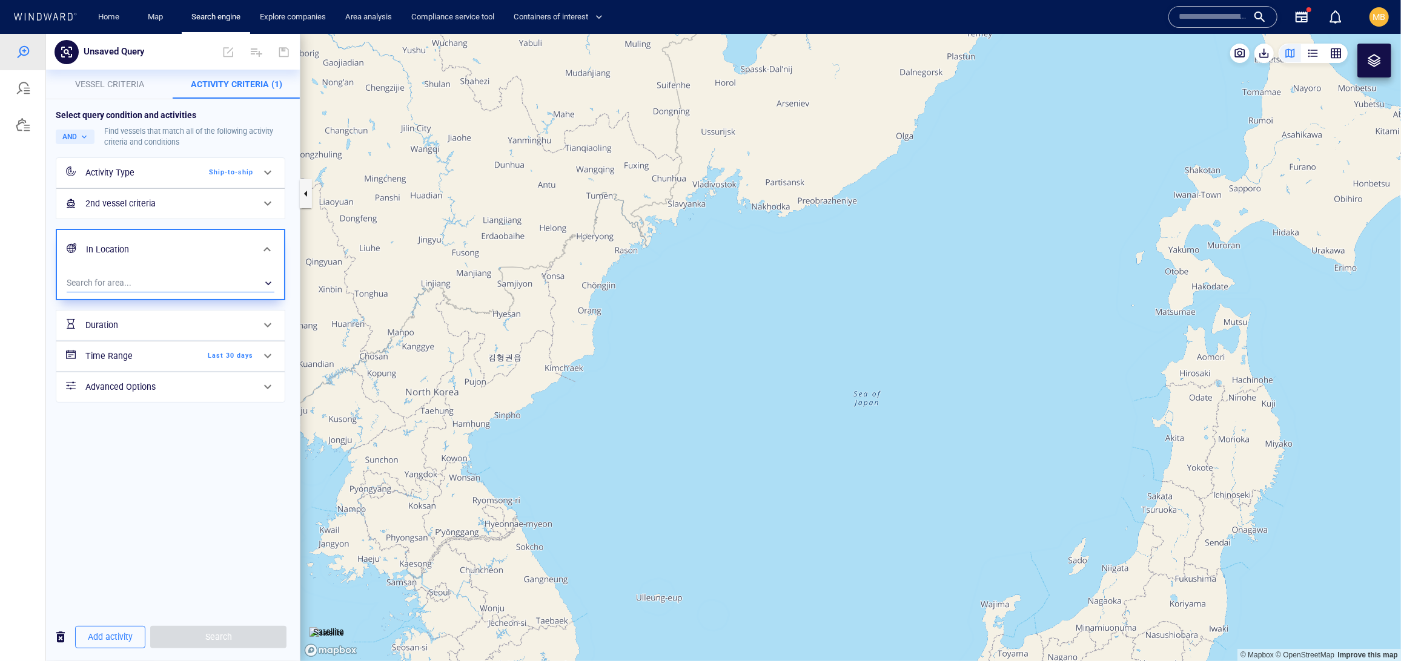
click at [155, 292] on div "​" at bounding box center [171, 283] width 208 height 18
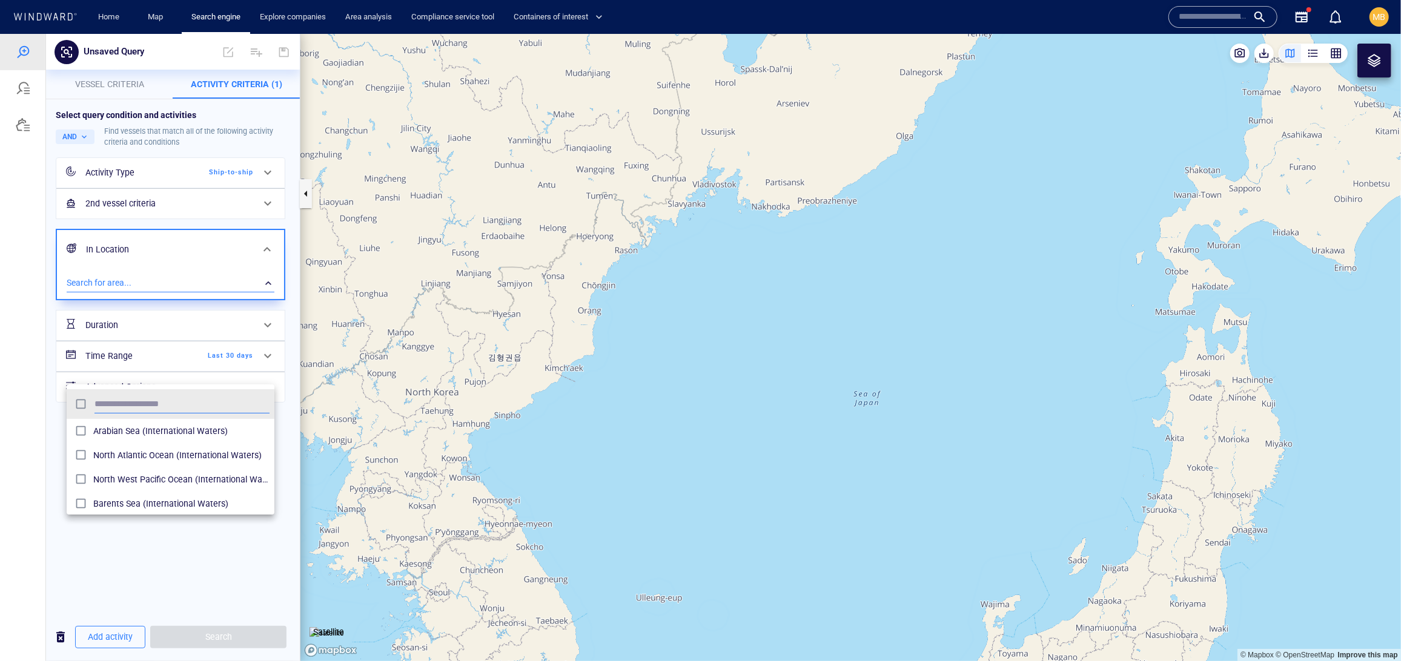
scroll to position [1, 1]
type input "*****"
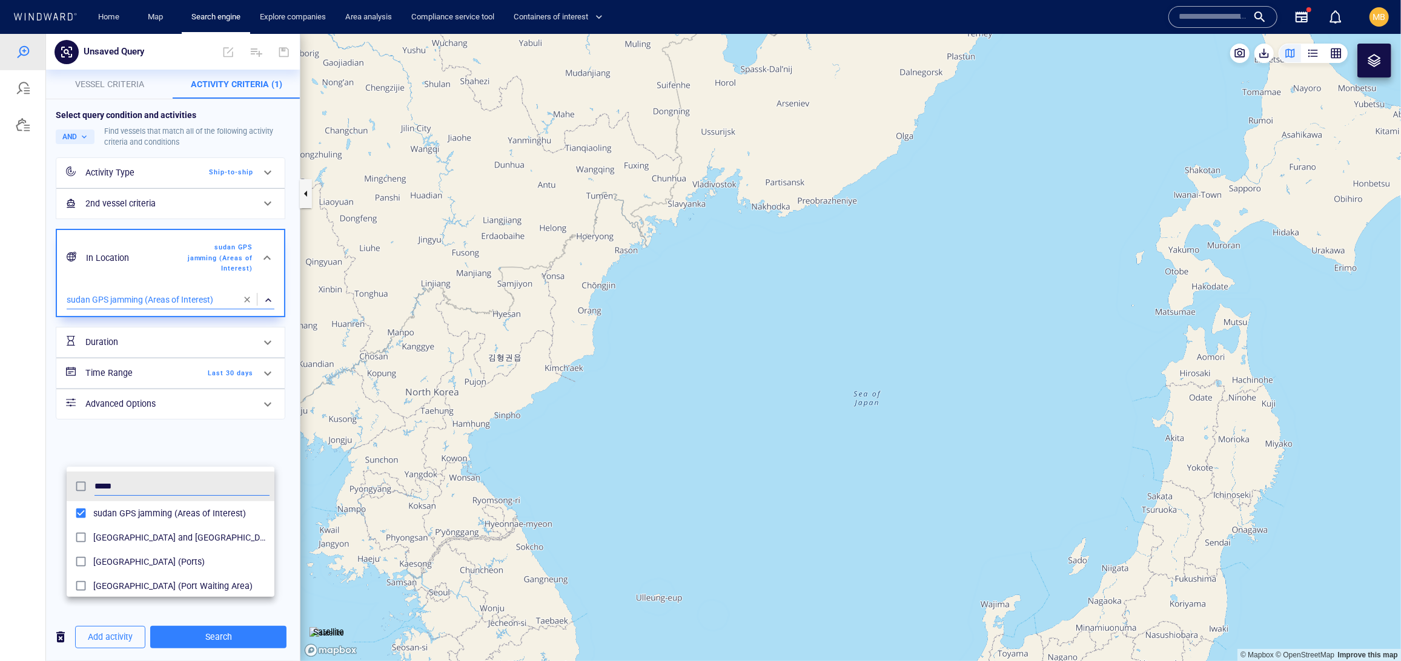
click at [231, 635] on div at bounding box center [700, 347] width 1401 height 628
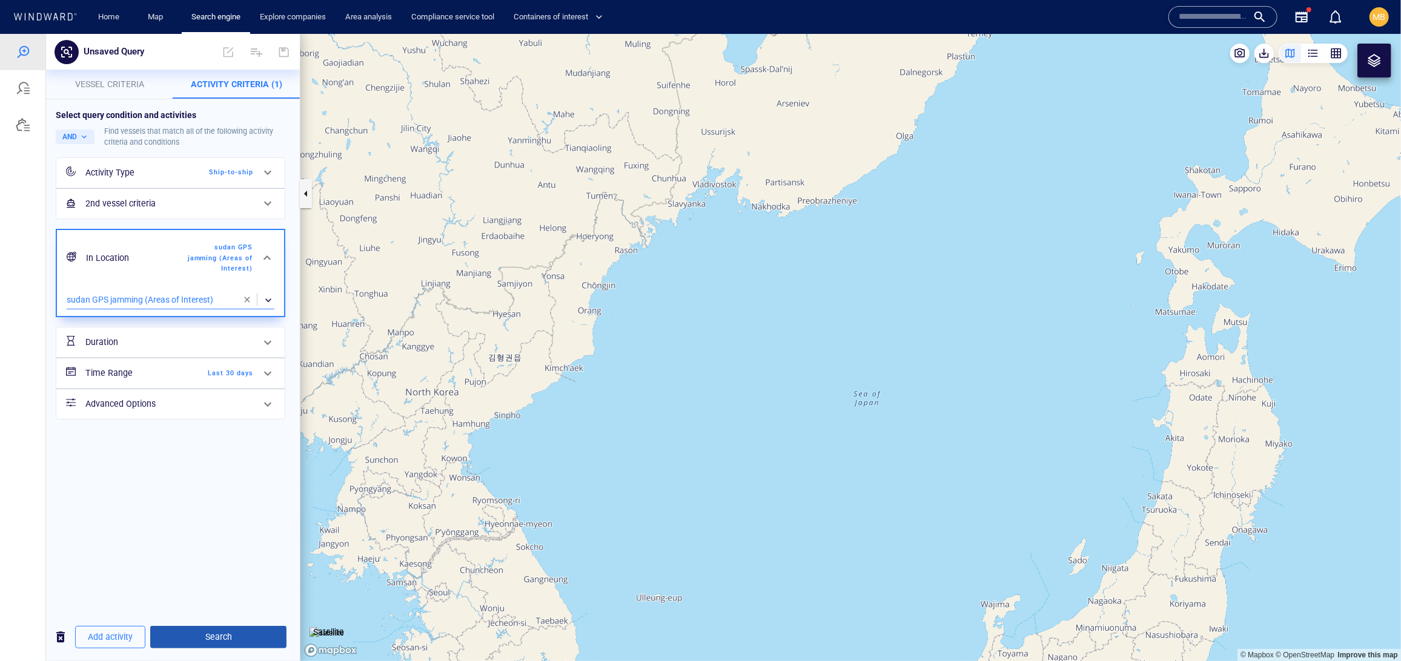
click at [231, 635] on span "Search" at bounding box center [218, 636] width 117 height 15
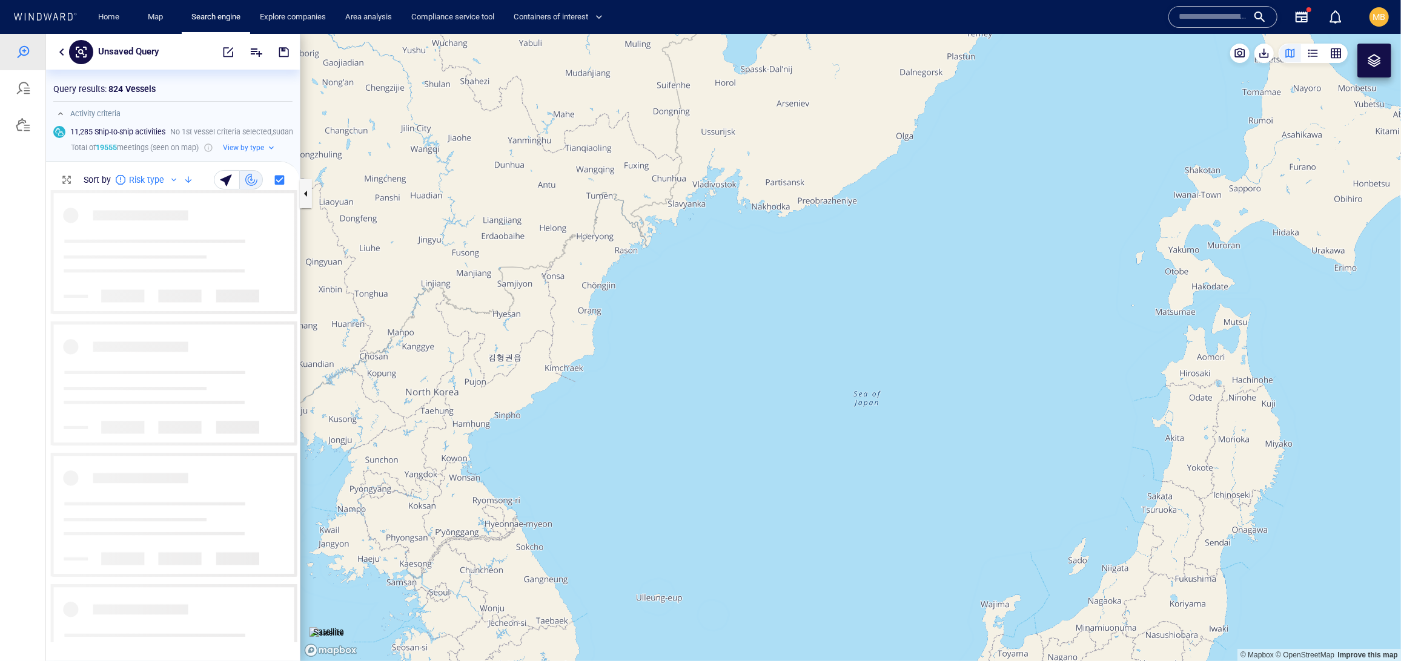
scroll to position [451, 253]
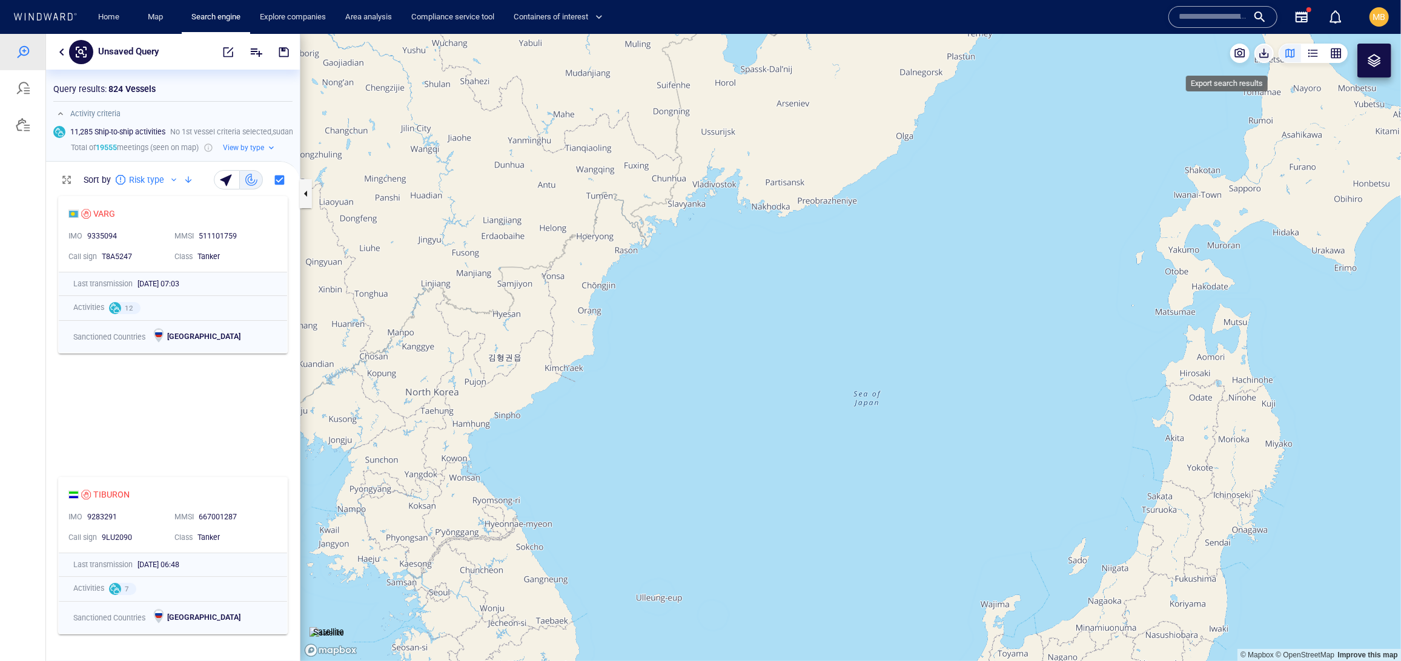
click at [1258, 54] on span "button" at bounding box center [1264, 53] width 12 height 12
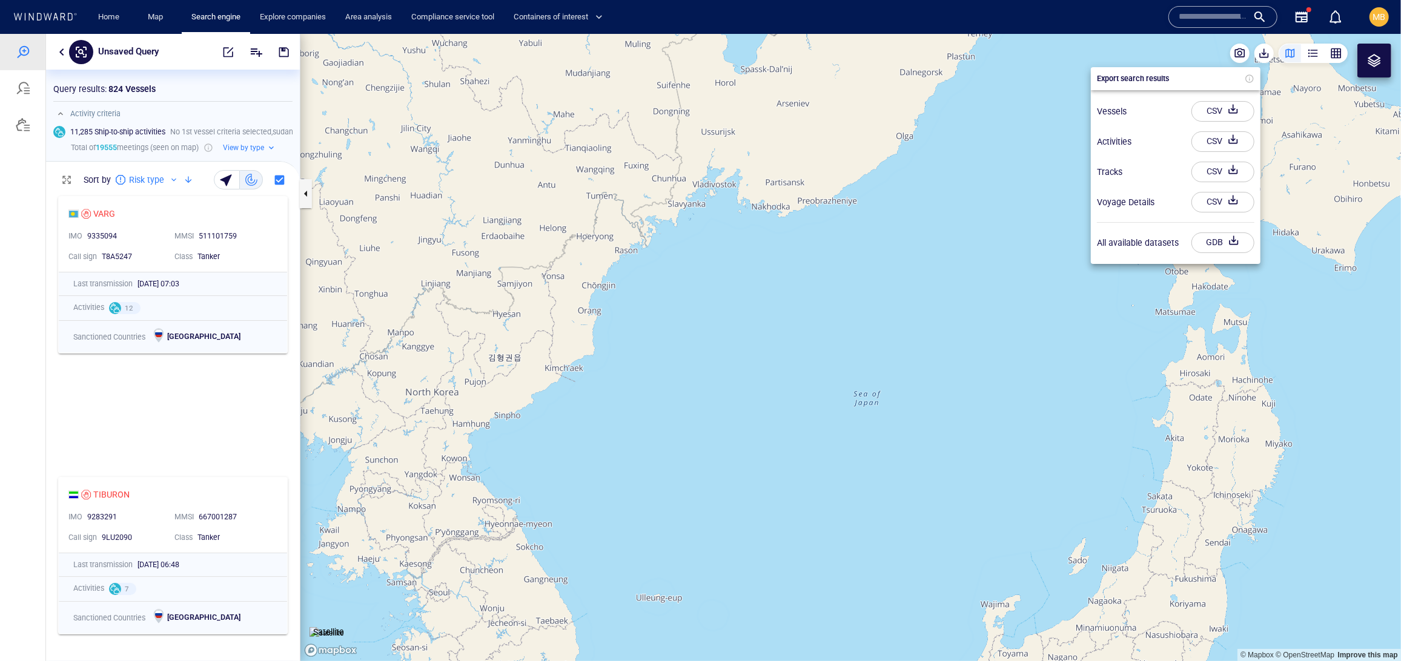
click at [1225, 119] on div "button" at bounding box center [1233, 111] width 17 height 22
click at [1225, 148] on div "button" at bounding box center [1233, 139] width 17 height 22
